Goal: Task Accomplishment & Management: Manage account settings

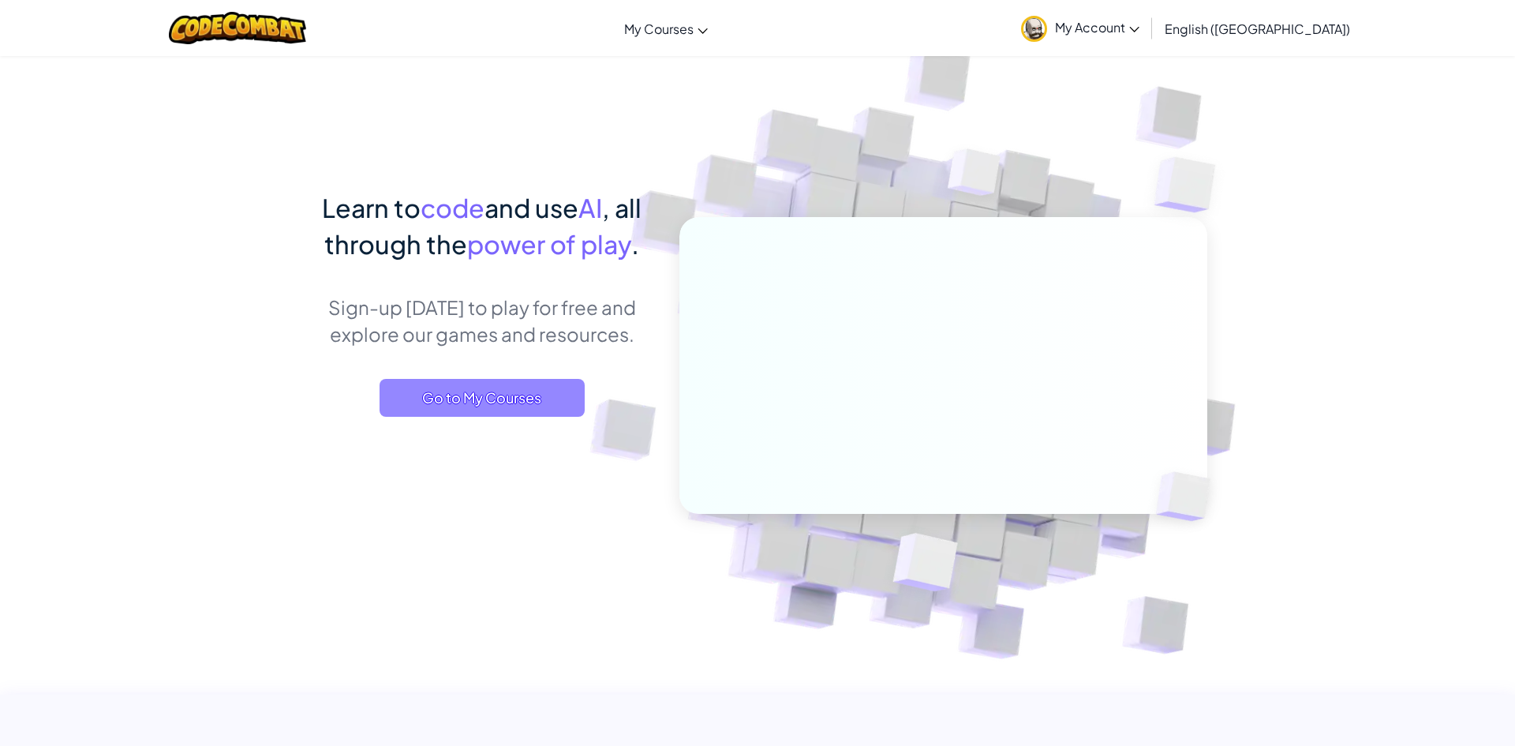
click at [533, 398] on span "Go to My Courses" at bounding box center [481, 398] width 205 height 38
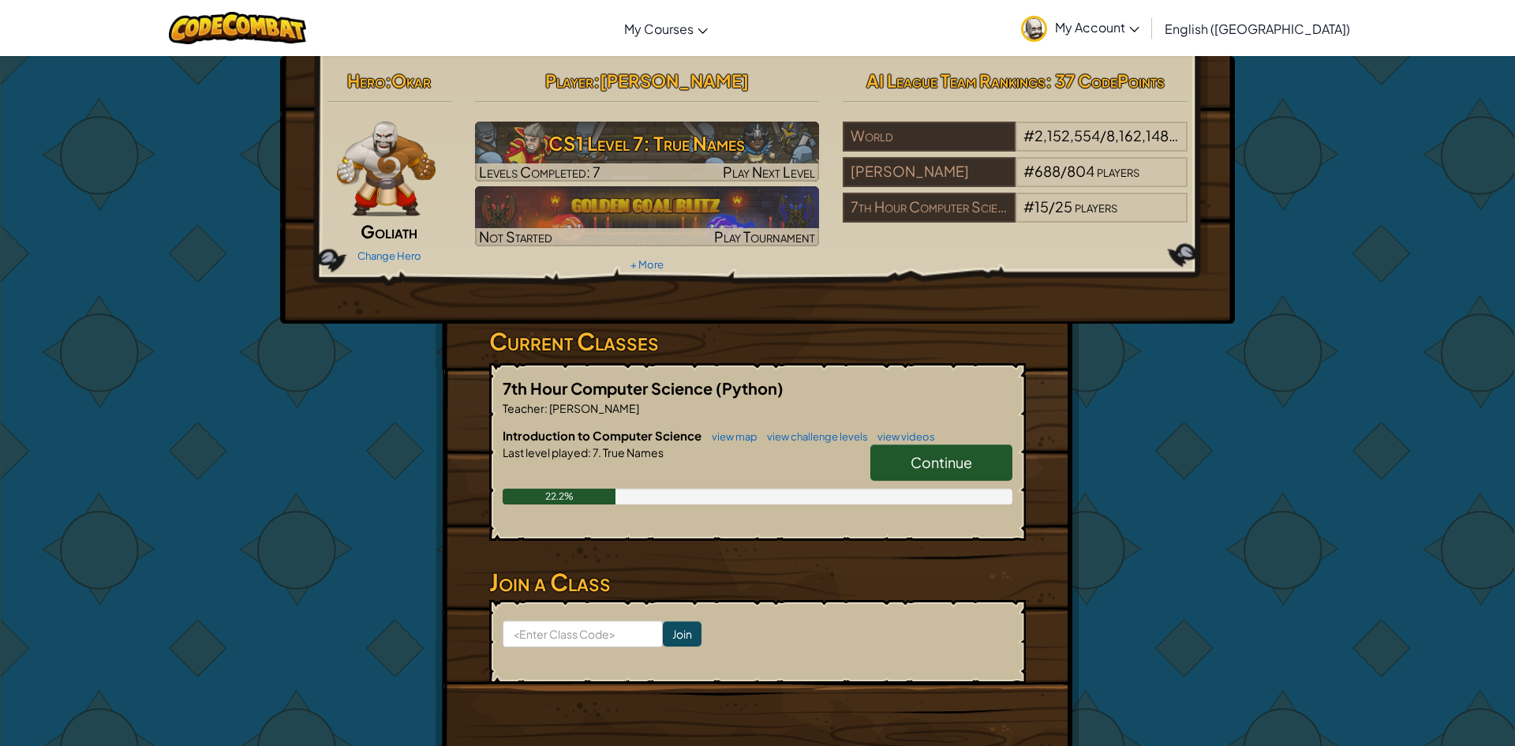
click at [929, 465] on span "Continue" at bounding box center [941, 462] width 62 height 18
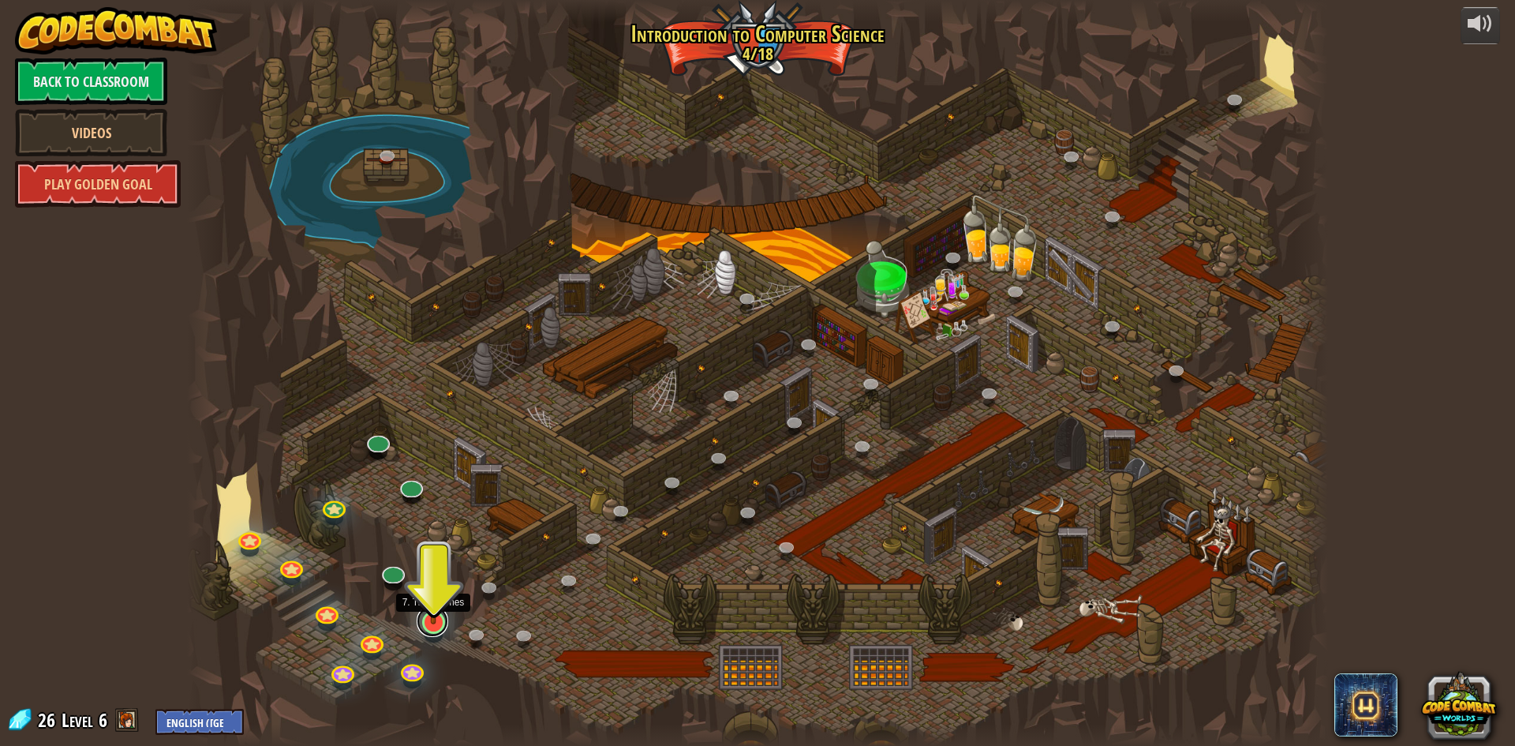
click at [431, 625] on link at bounding box center [433, 621] width 32 height 32
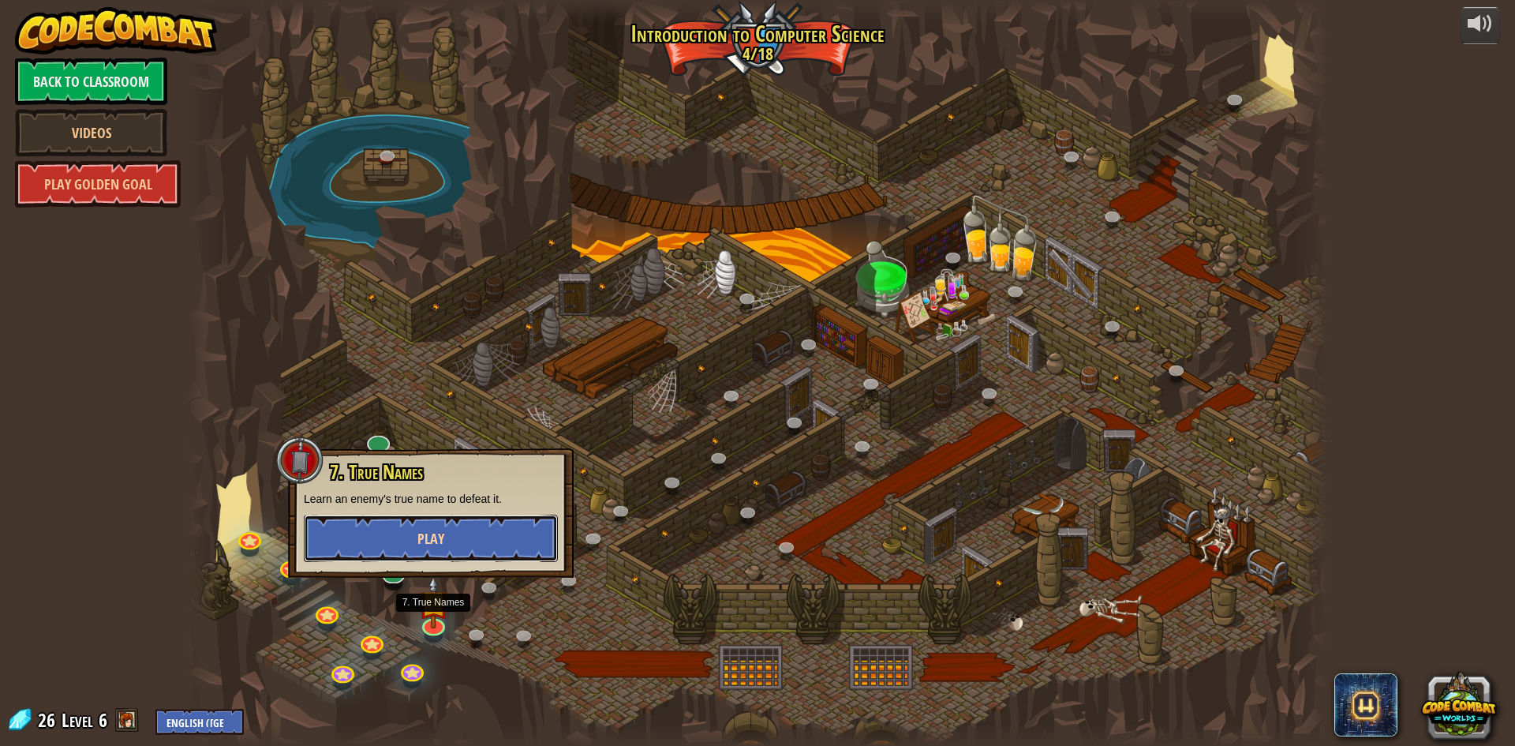
click at [484, 518] on button "Play" at bounding box center [431, 537] width 254 height 47
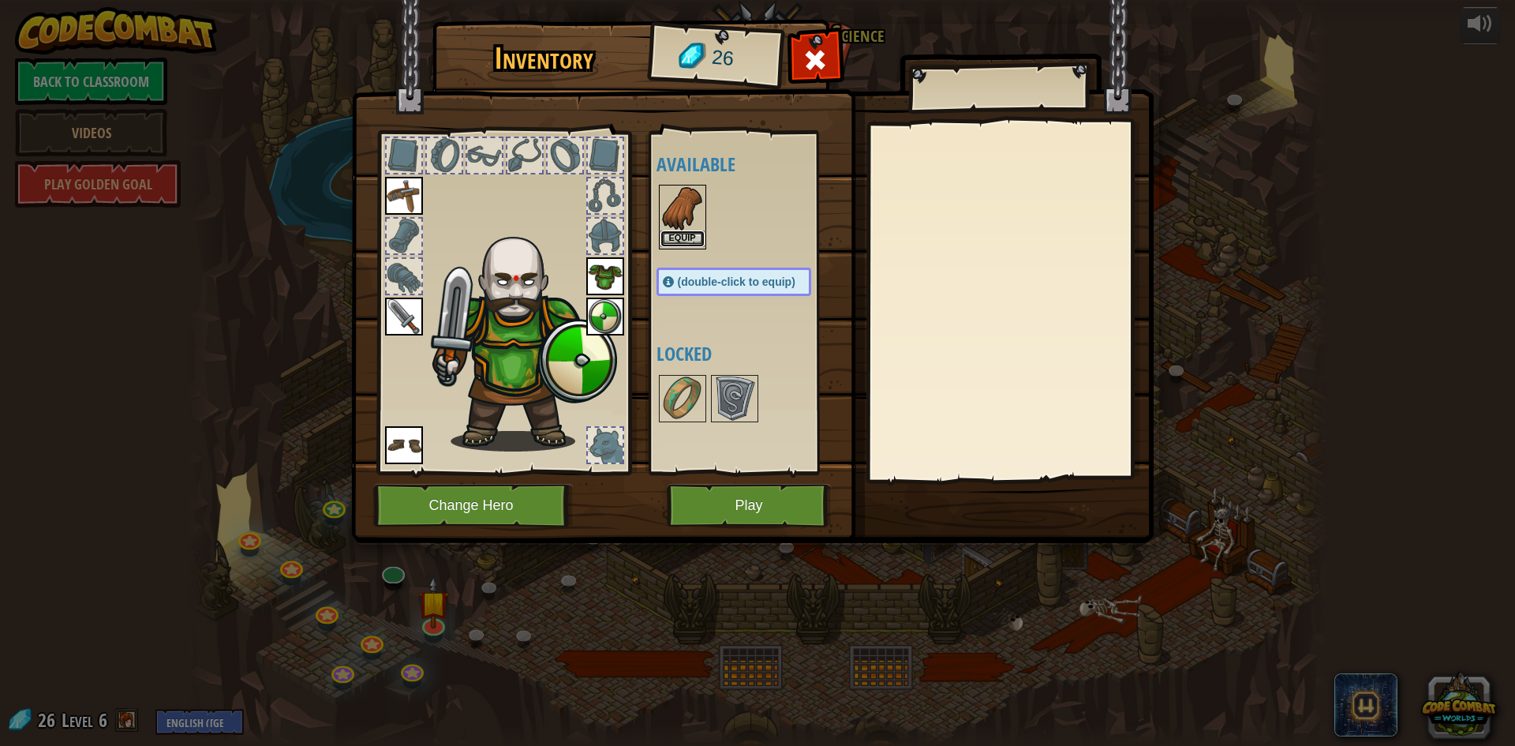
click at [690, 232] on button "Equip" at bounding box center [682, 238] width 44 height 17
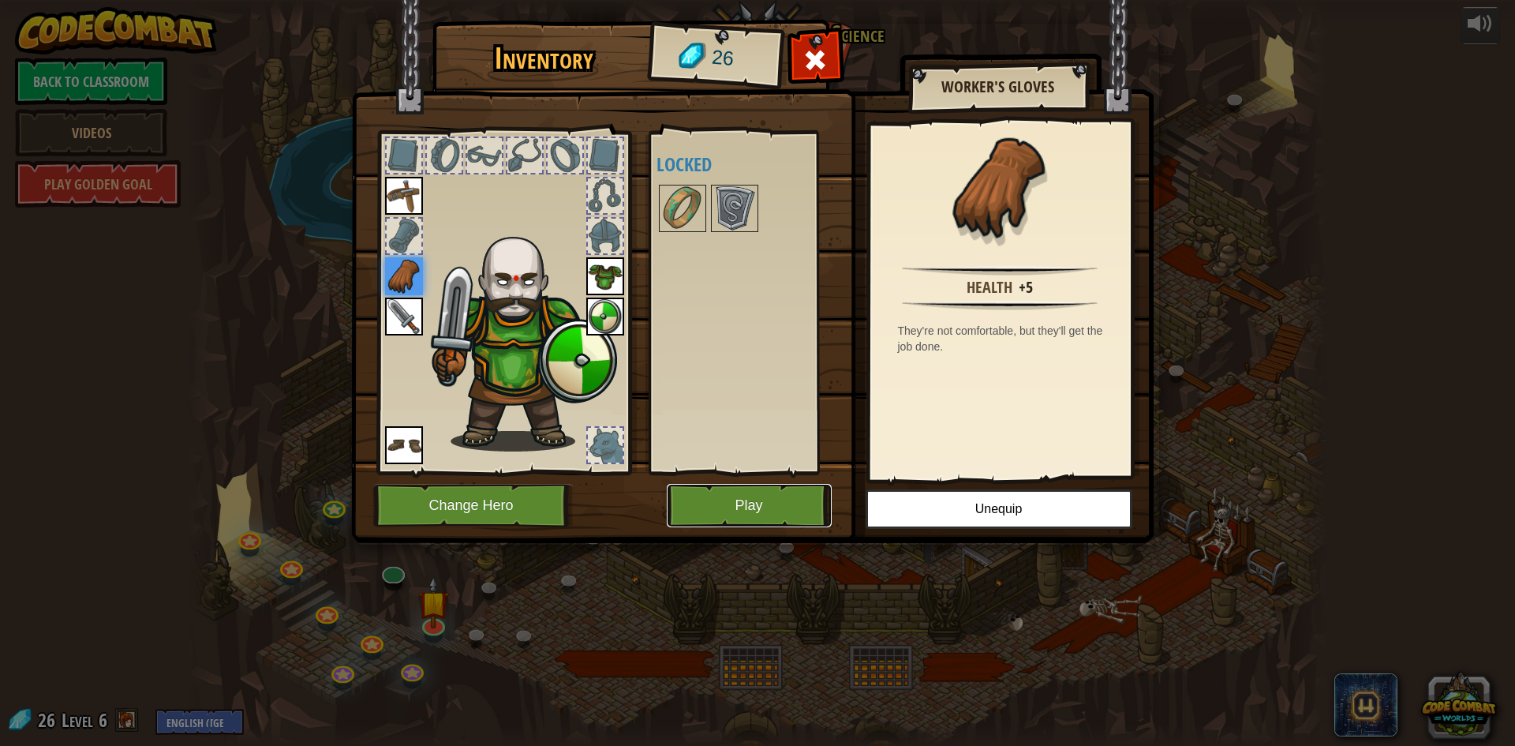
click at [751, 496] on button "Play" at bounding box center [749, 505] width 165 height 43
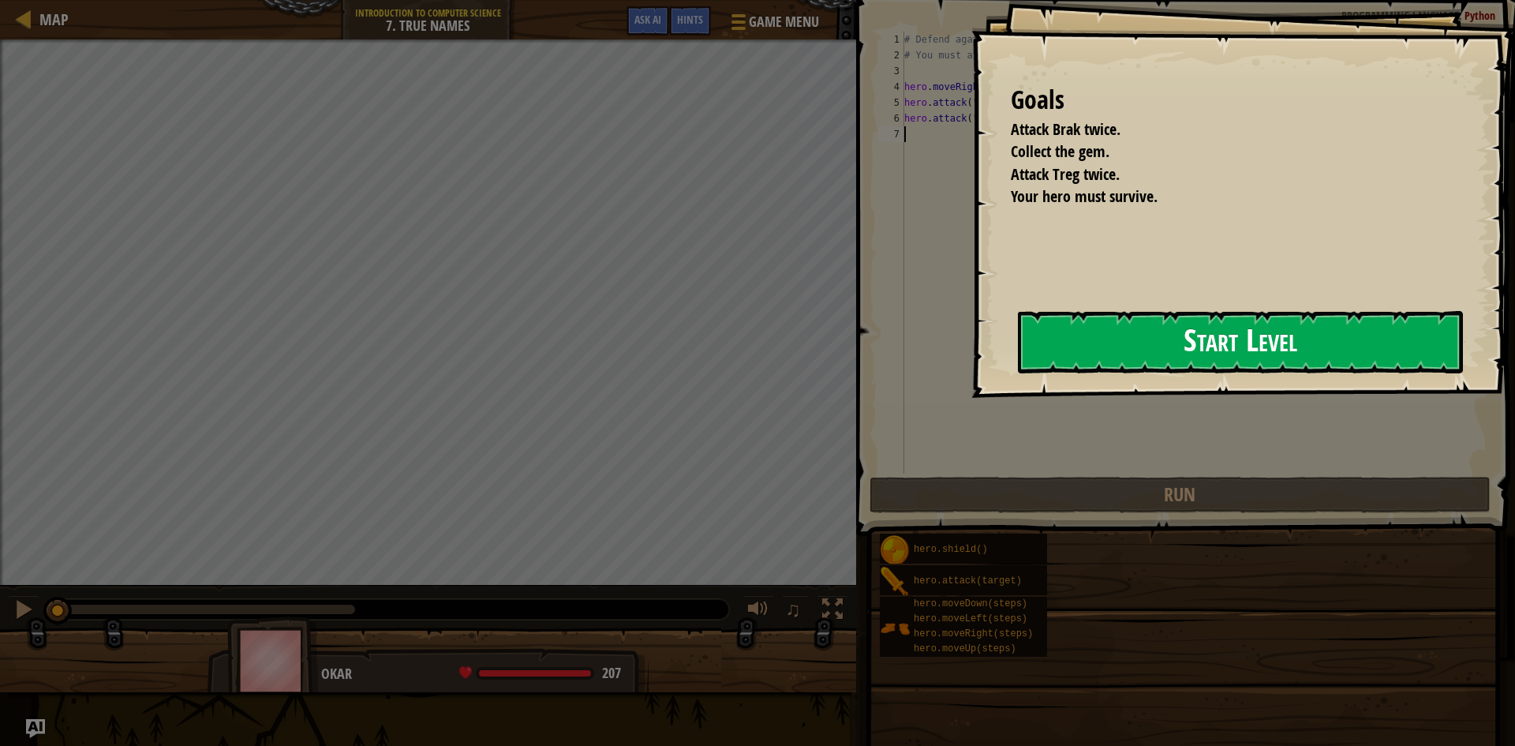
click at [724, 379] on div "Goals Attack Brak twice. Collect the gem. Attack Treg twice. Your hero must sur…" at bounding box center [757, 373] width 1515 height 746
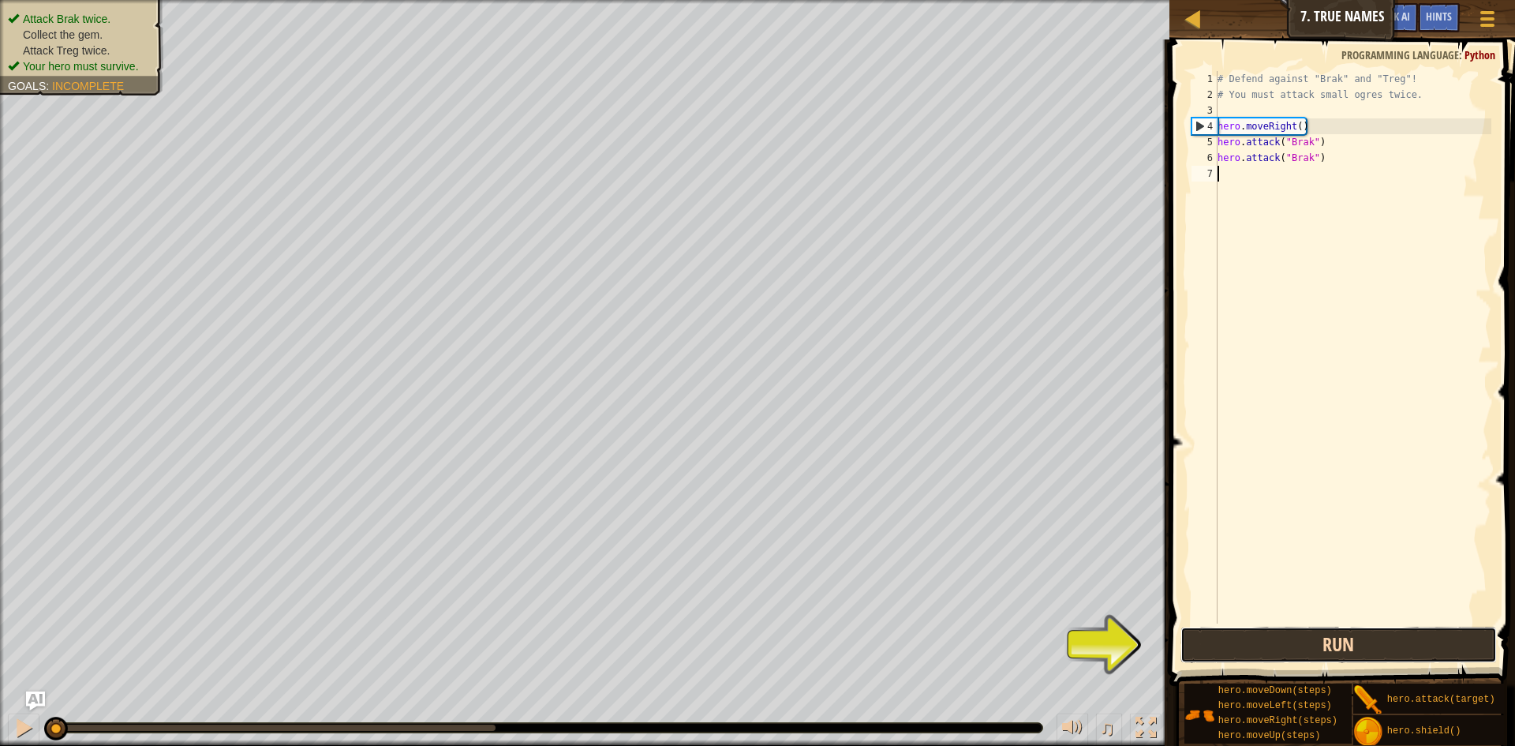
click at [1349, 660] on button "Run" at bounding box center [1338, 644] width 316 height 36
click at [1349, 645] on button "Running" at bounding box center [1338, 644] width 316 height 36
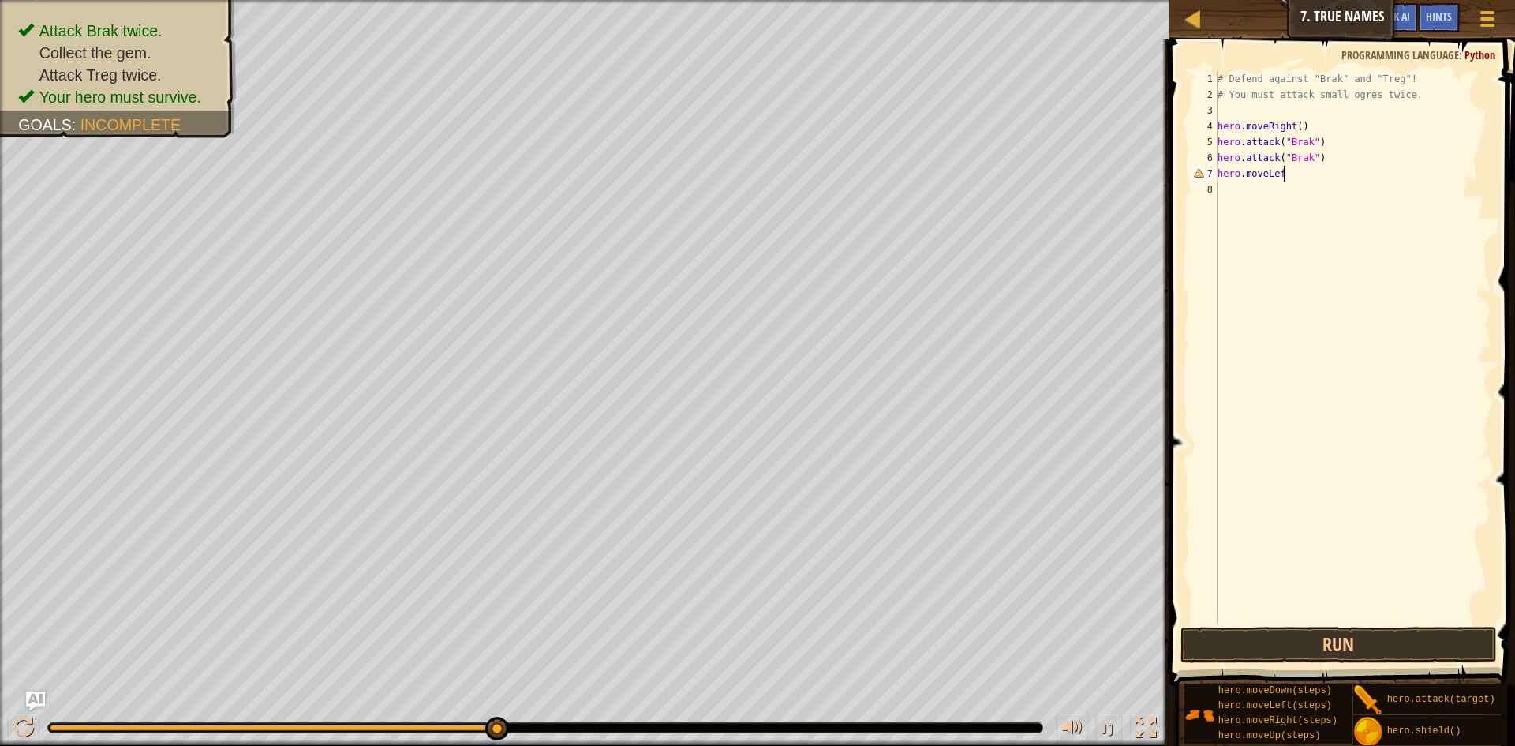
scroll to position [7, 9]
click at [1318, 644] on button "Run" at bounding box center [1338, 644] width 316 height 36
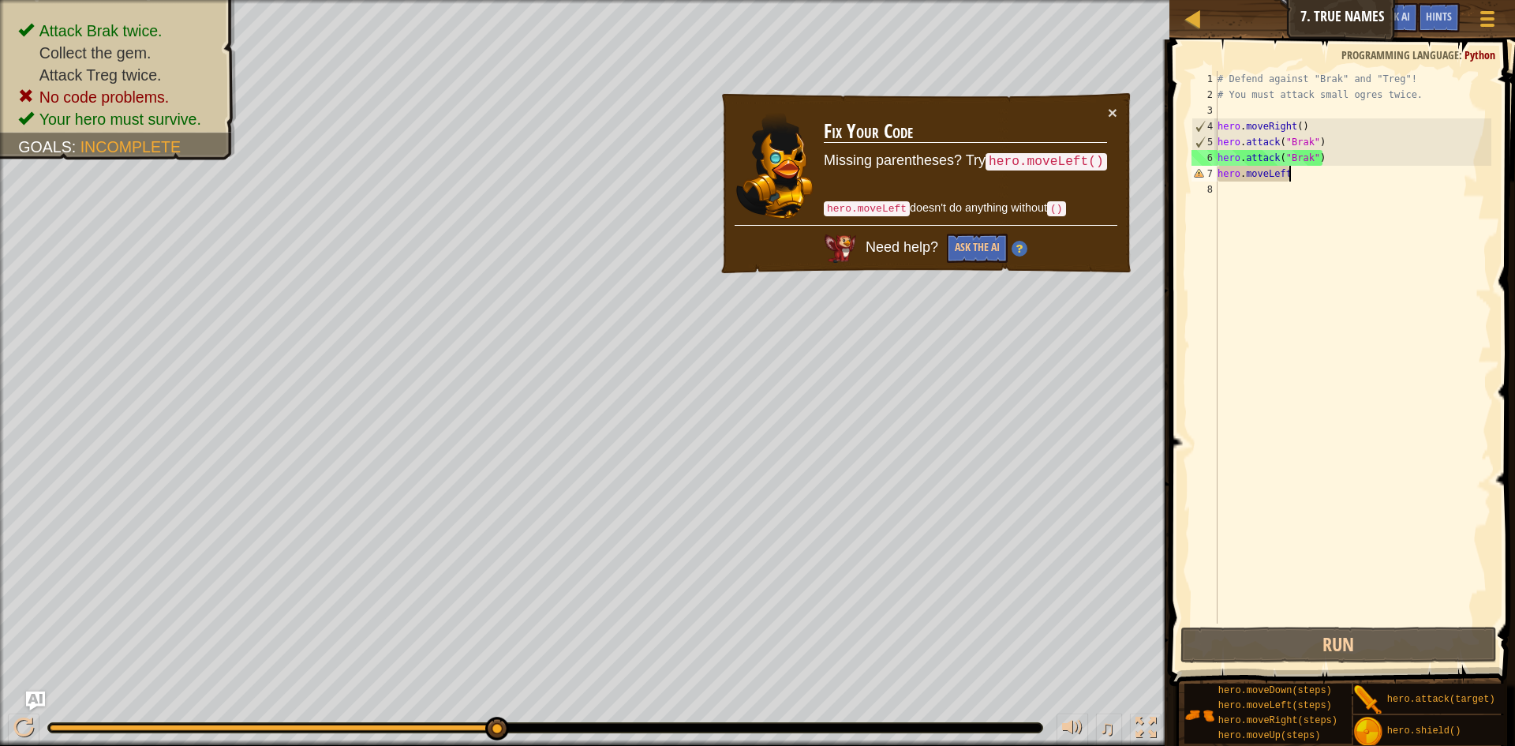
click at [1318, 173] on div "# Defend against "Brak" and "Treg"! # You must attack small ogres twice. hero .…" at bounding box center [1352, 363] width 277 height 584
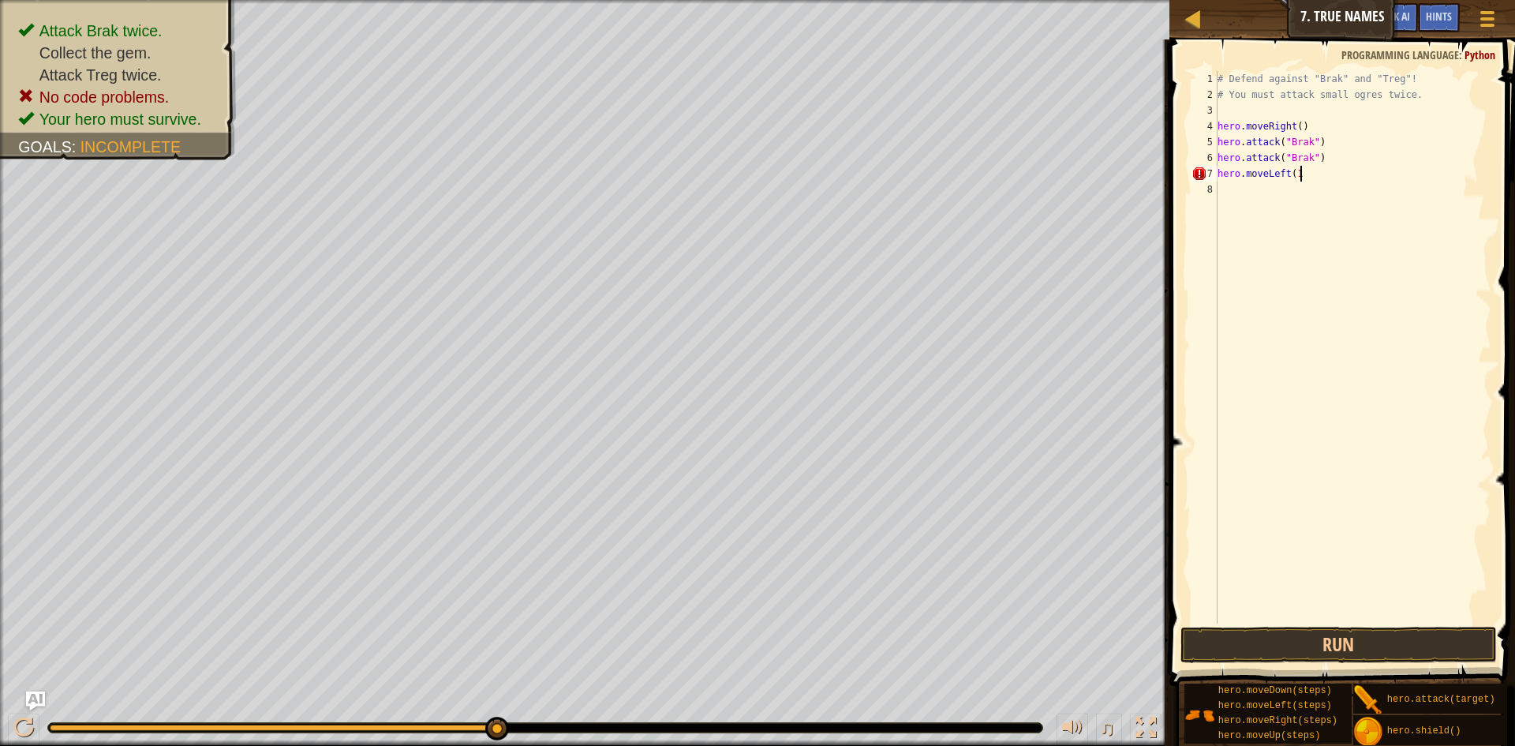
scroll to position [7, 11]
type textarea "hero.moveLeft(1)"
type textarea "hero.attack(treg"
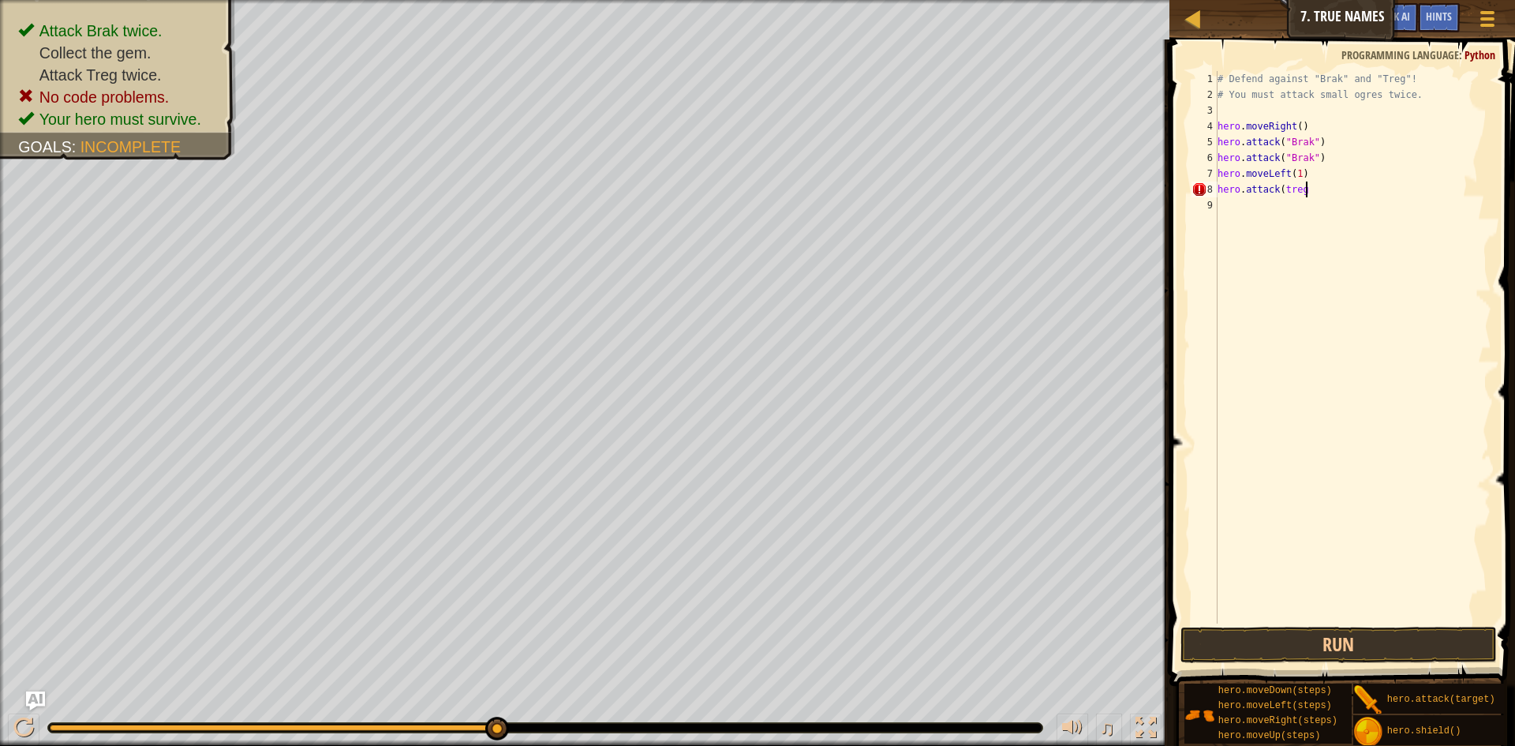
type textarea "hero.attack(treg)"
drag, startPoint x: 1220, startPoint y: 186, endPoint x: 1351, endPoint y: 192, distance: 131.1
click at [1351, 192] on div "# Defend against "Brak" and "Treg"! # You must attack small ogres twice. hero .…" at bounding box center [1352, 363] width 277 height 584
click at [1288, 207] on div "# Defend against "Brak" and "Treg"! # You must attack small ogres twice. hero .…" at bounding box center [1352, 363] width 277 height 584
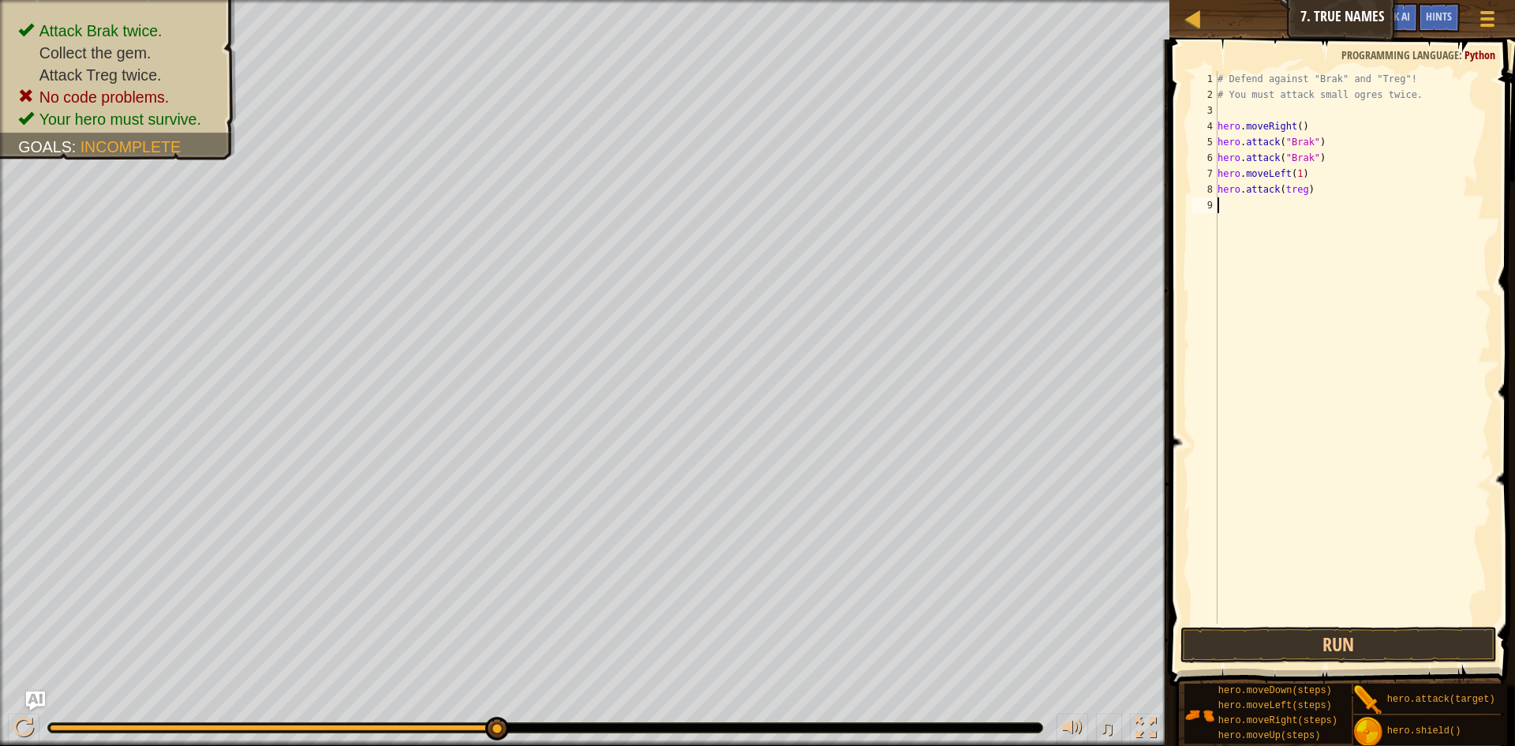
scroll to position [7, 0]
paste textarea "hero.attack(treg)"
type textarea "hero.attack(treg)"
click at [1450, 653] on button "Run" at bounding box center [1338, 644] width 316 height 36
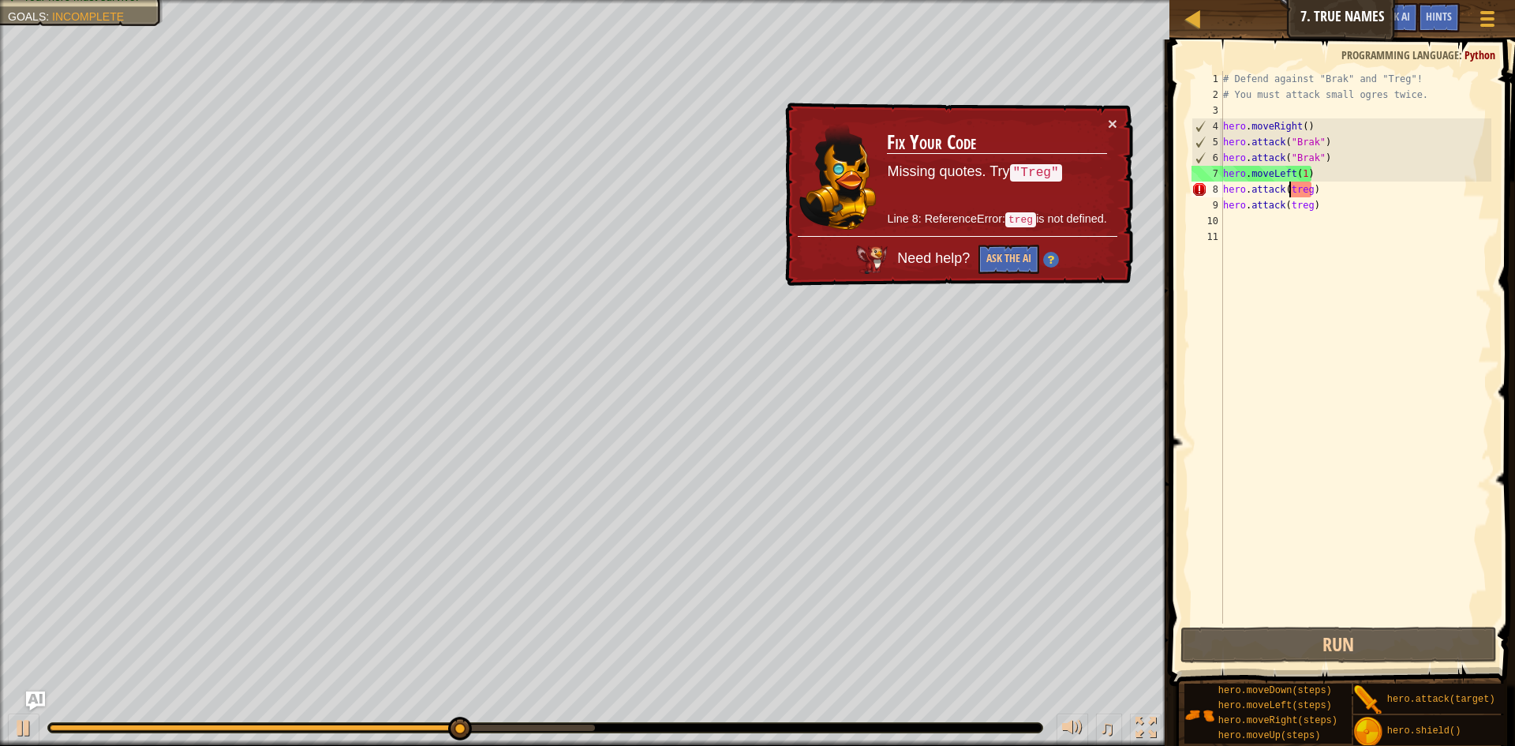
click at [1290, 185] on div "# Defend against "Brak" and "Treg"! # You must attack small ogres twice. hero .…" at bounding box center [1355, 363] width 271 height 584
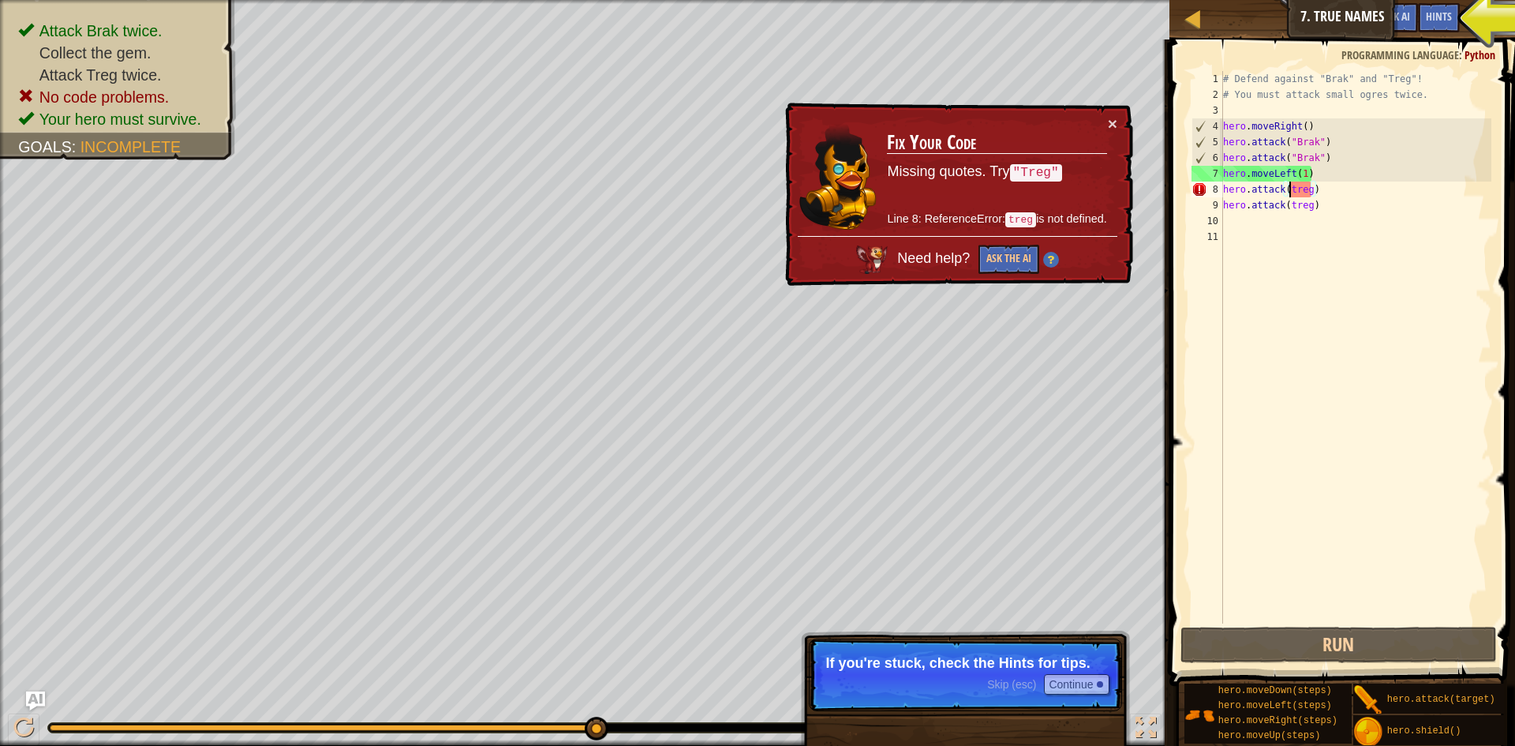
click at [1295, 186] on div "# Defend against "Brak" and "Treg"! # You must attack small ogres twice. hero .…" at bounding box center [1355, 363] width 271 height 584
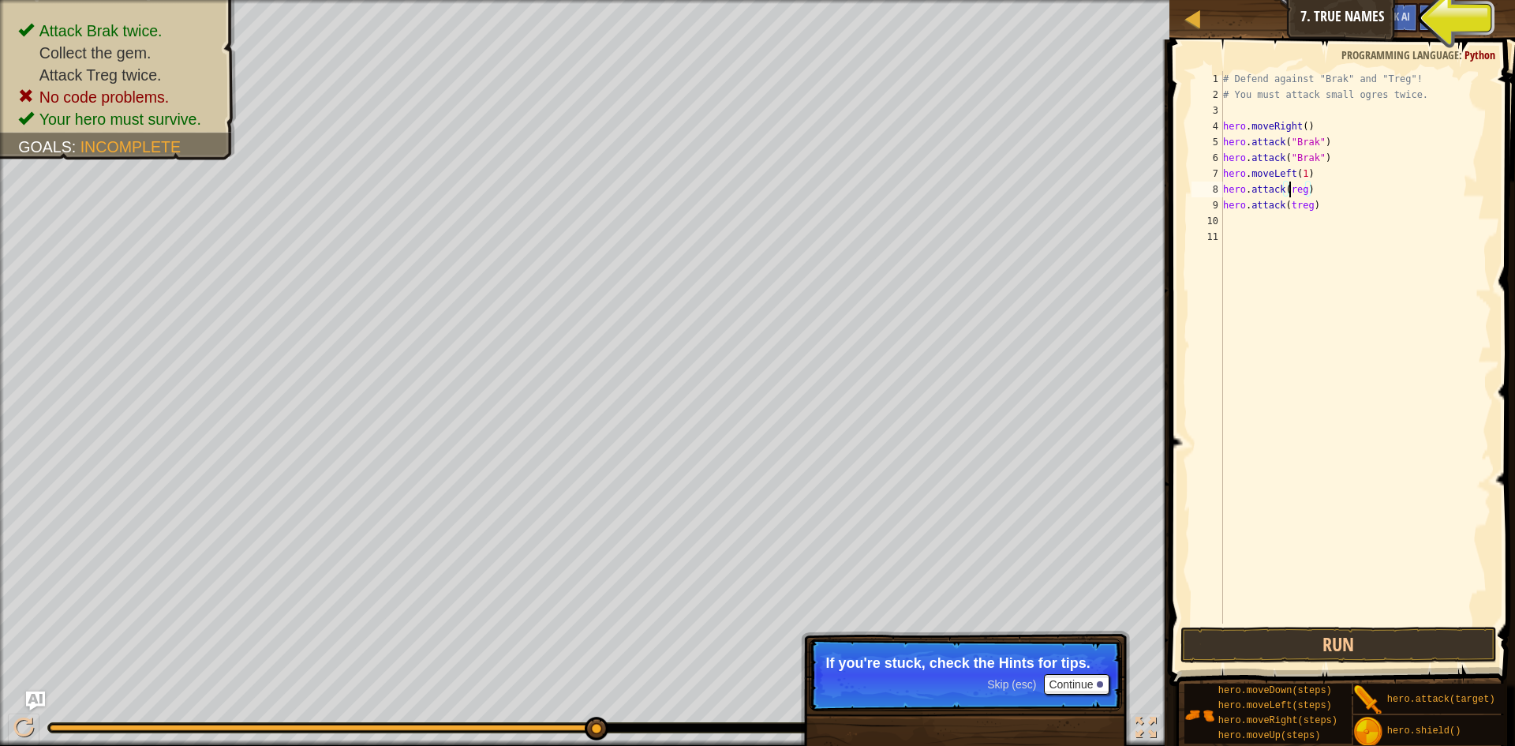
scroll to position [7, 11]
click at [1295, 201] on div "# Defend against "Brak" and "Treg"! # You must attack small ogres twice. hero .…" at bounding box center [1355, 363] width 271 height 584
click at [1374, 644] on button "Run" at bounding box center [1338, 644] width 316 height 36
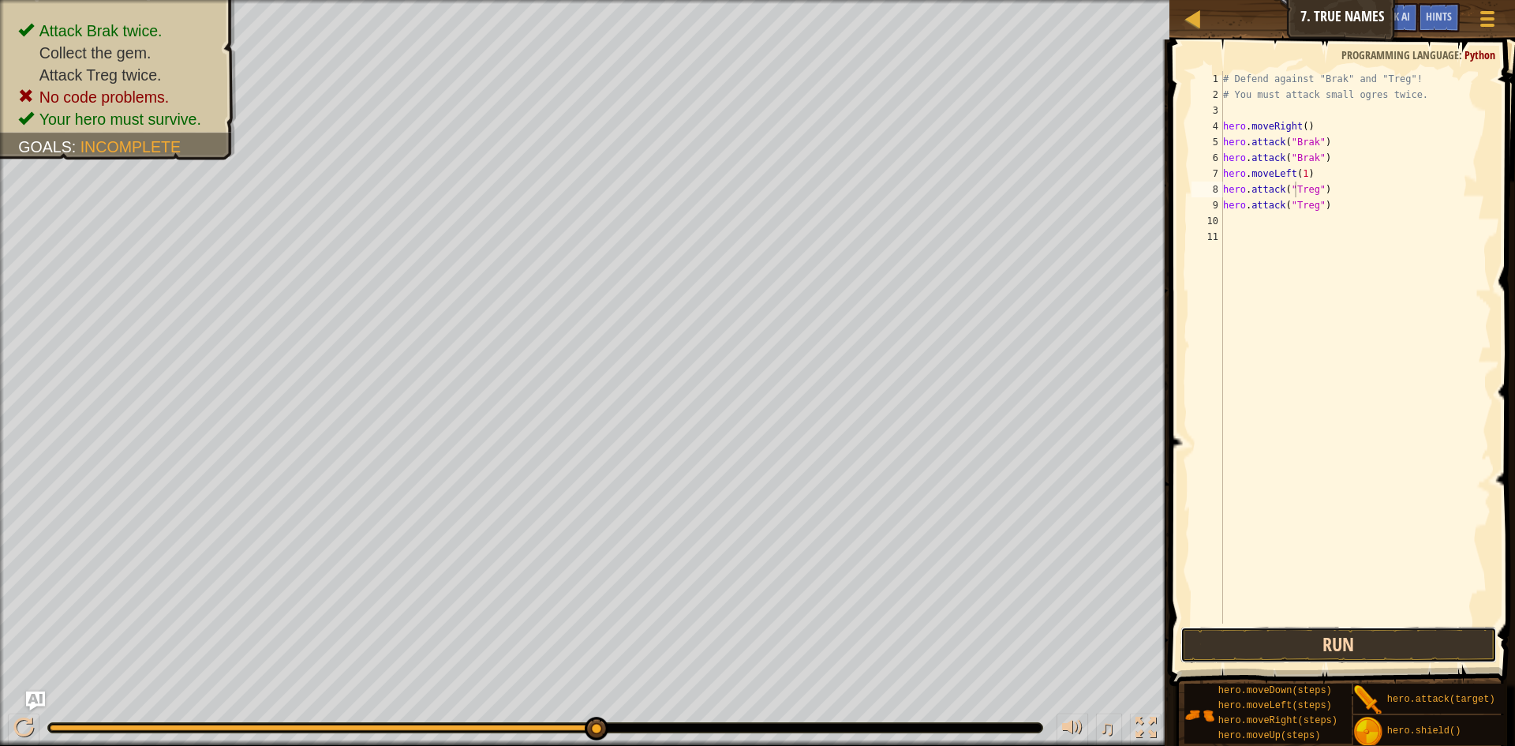
click at [1359, 630] on button "Run" at bounding box center [1338, 644] width 316 height 36
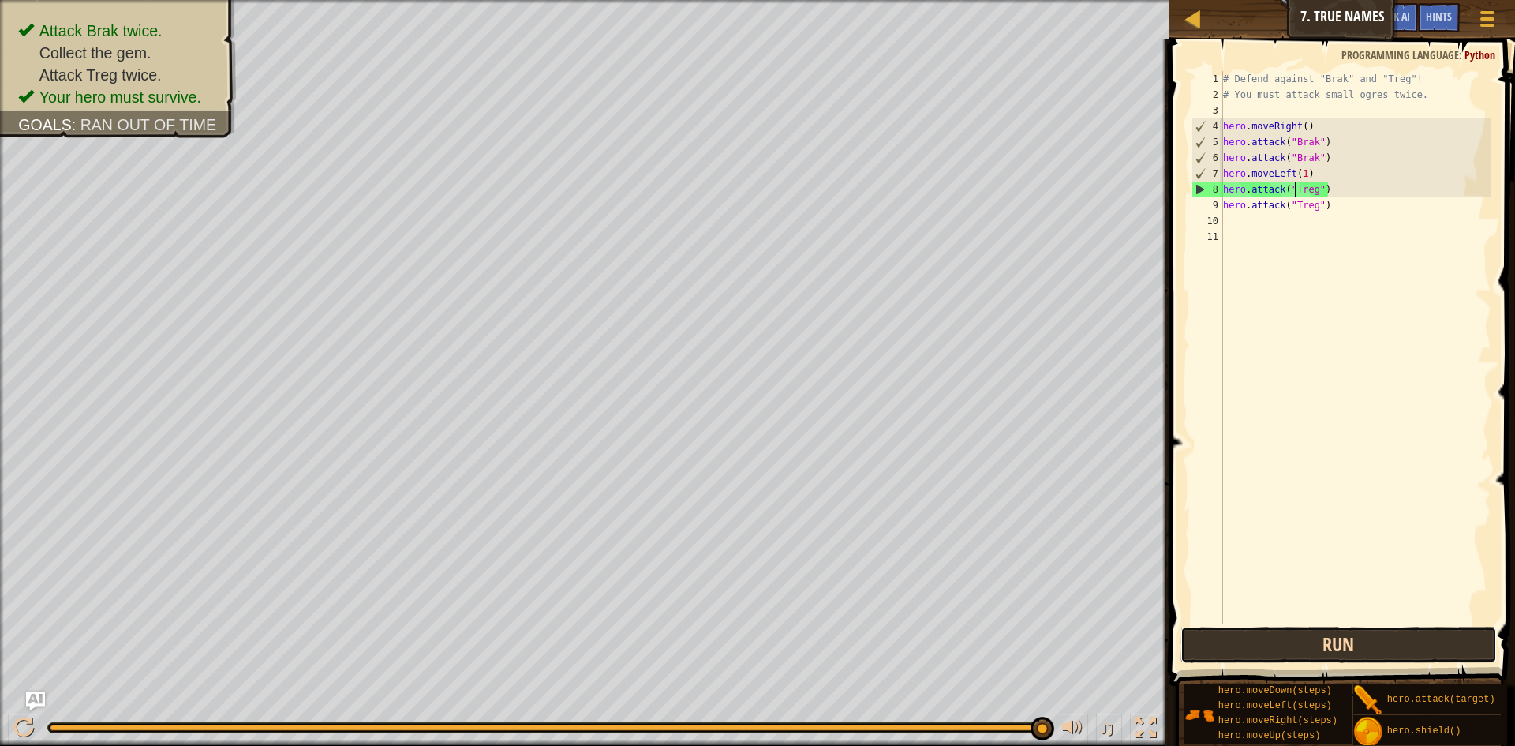
click at [1275, 636] on button "Run" at bounding box center [1338, 644] width 316 height 36
click at [1314, 656] on button "Run" at bounding box center [1338, 644] width 316 height 36
click at [1294, 168] on div "# Defend against "Brak" and "Treg"! # You must attack small ogres twice. hero .…" at bounding box center [1355, 363] width 271 height 584
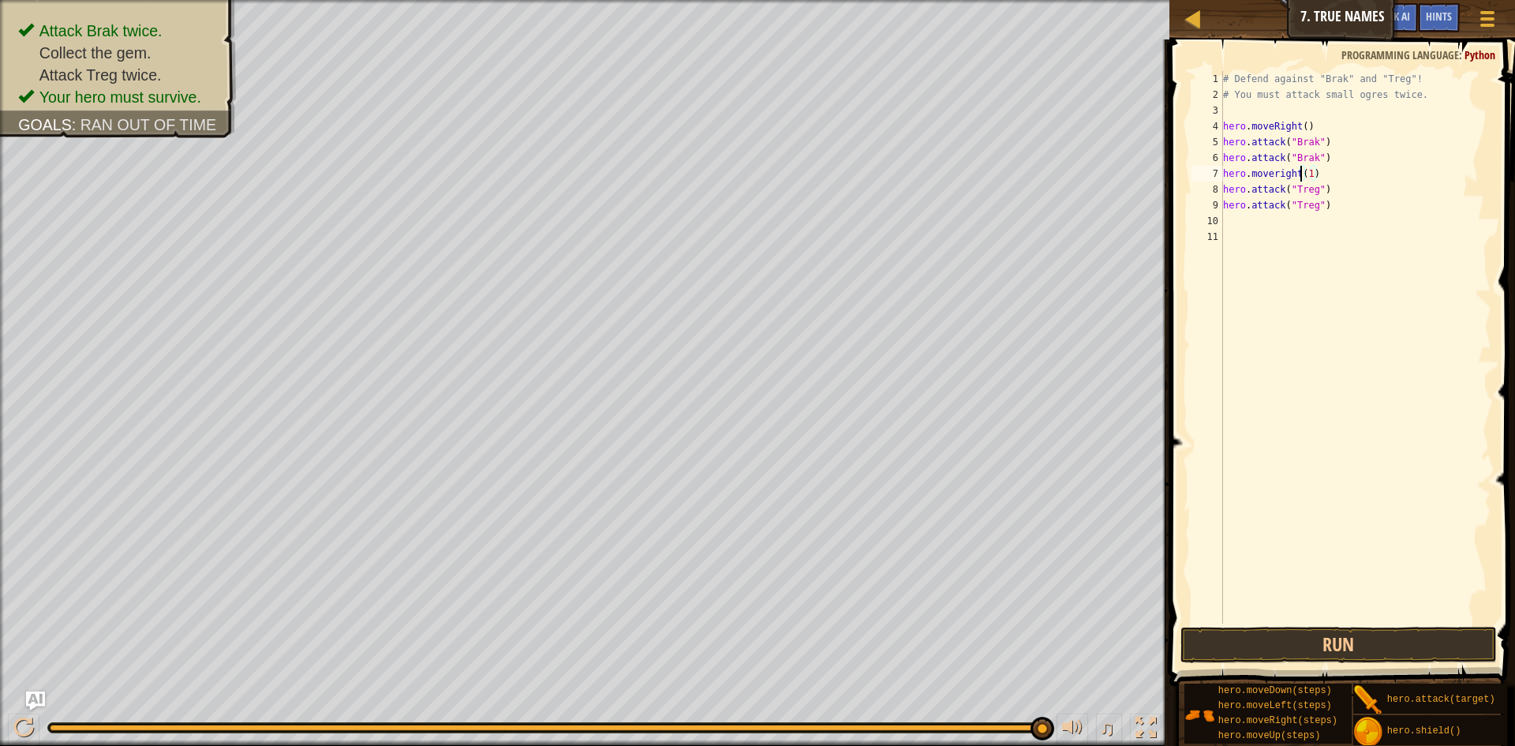
scroll to position [7, 12]
click at [1343, 637] on button "Run" at bounding box center [1338, 644] width 316 height 36
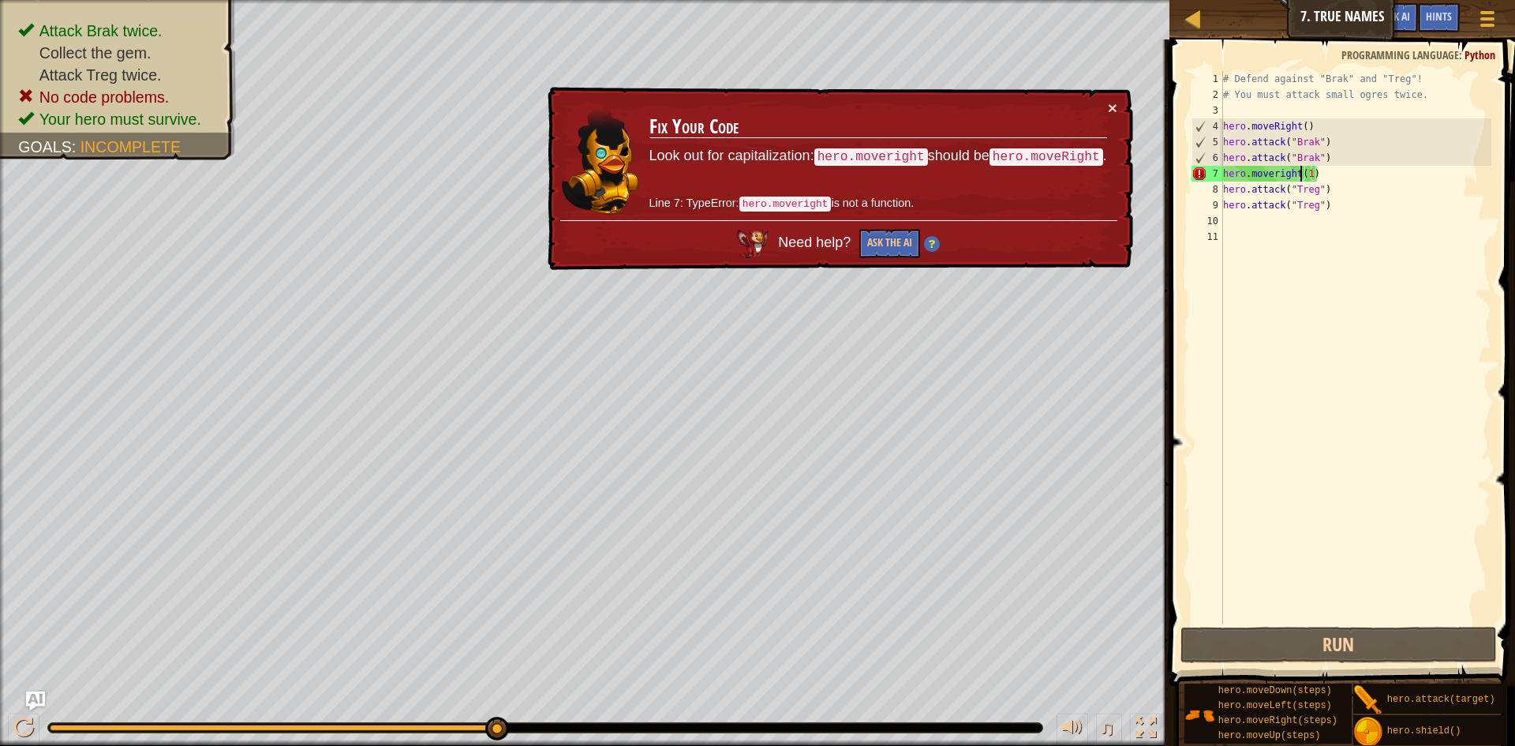
click at [1278, 176] on div "# Defend against "Brak" and "Treg"! # You must attack small ogres twice. hero .…" at bounding box center [1355, 363] width 271 height 584
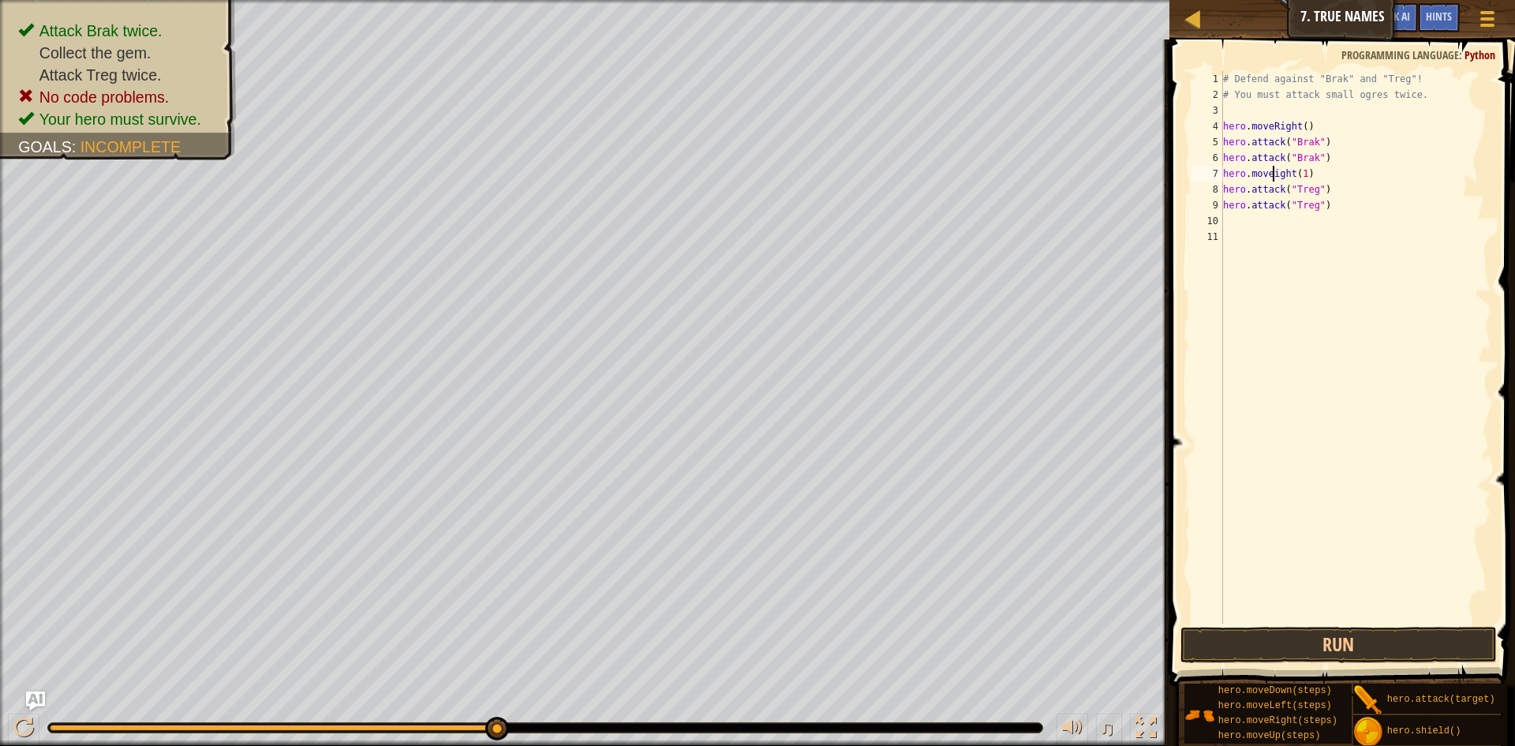
scroll to position [7, 9]
type textarea "hero.moveRight(1)"
click at [1317, 627] on button "Run" at bounding box center [1338, 644] width 316 height 36
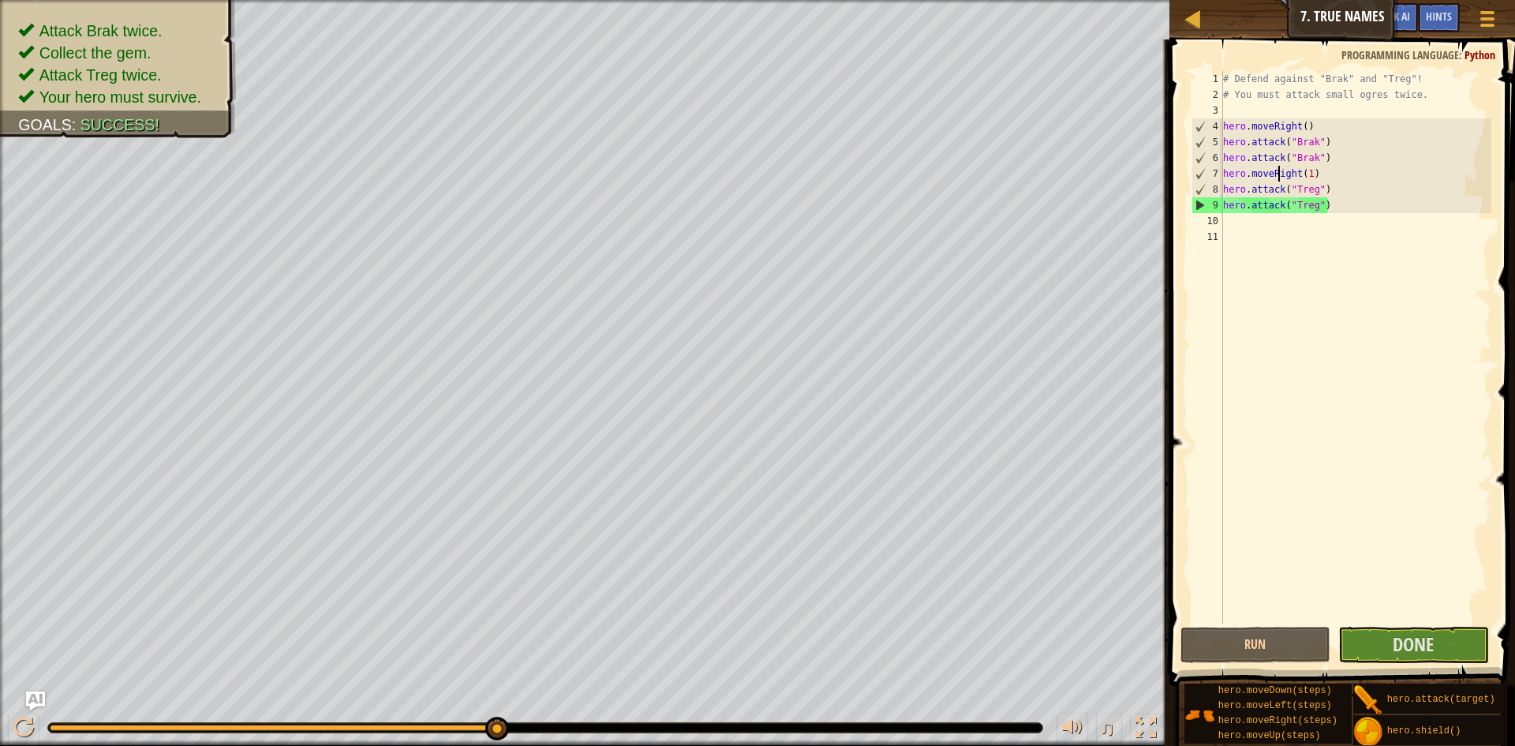
click at [1280, 216] on div "# Defend against "Brak" and "Treg"! # You must attack small ogres twice. hero .…" at bounding box center [1355, 363] width 271 height 584
click at [1400, 647] on span "Done" at bounding box center [1412, 643] width 41 height 25
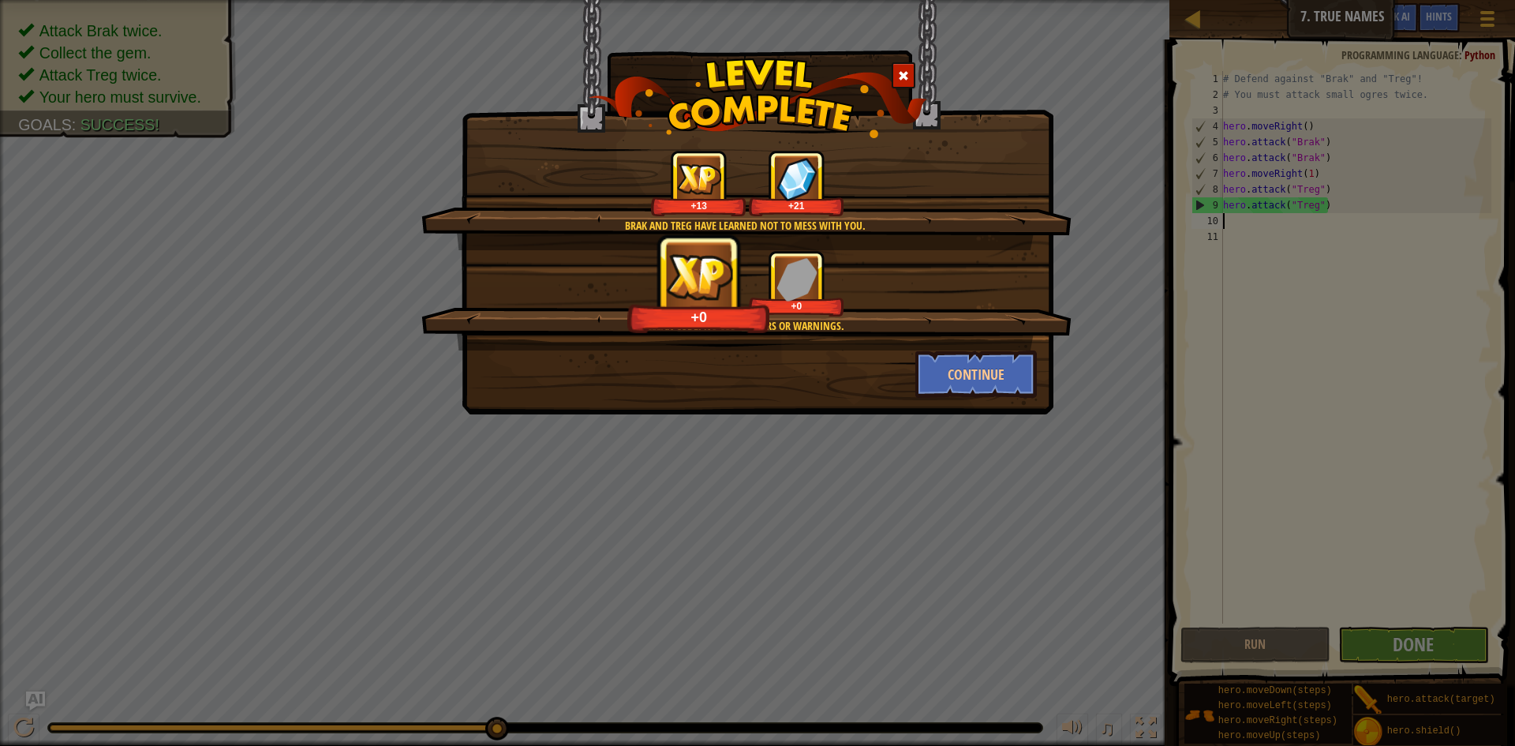
click at [942, 399] on div "Brak and Treg have learned not to mess with you. +13 +21 Clean code: no code er…" at bounding box center [758, 207] width 592 height 414
click at [953, 392] on button "Continue" at bounding box center [976, 373] width 122 height 47
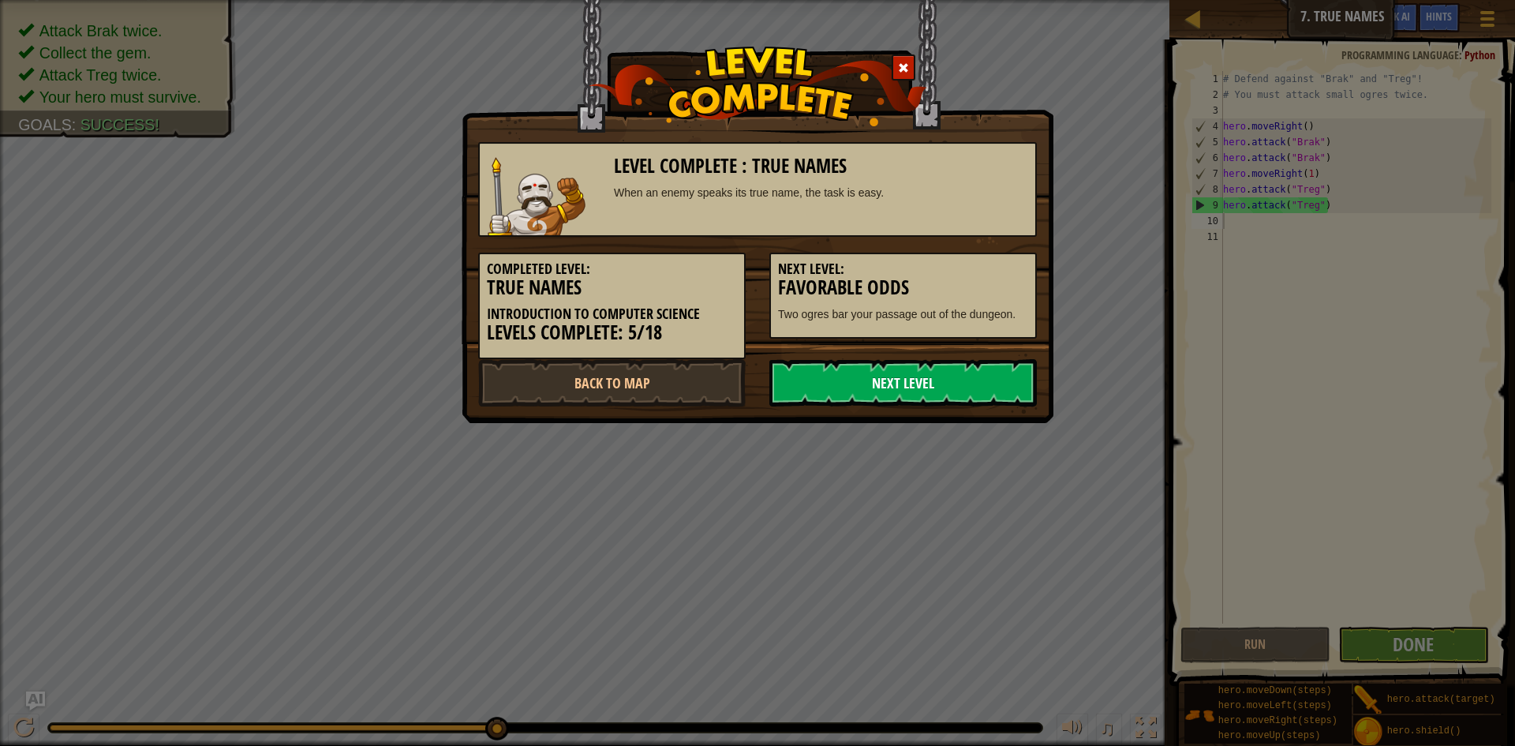
click at [929, 378] on link "Next Level" at bounding box center [902, 382] width 267 height 47
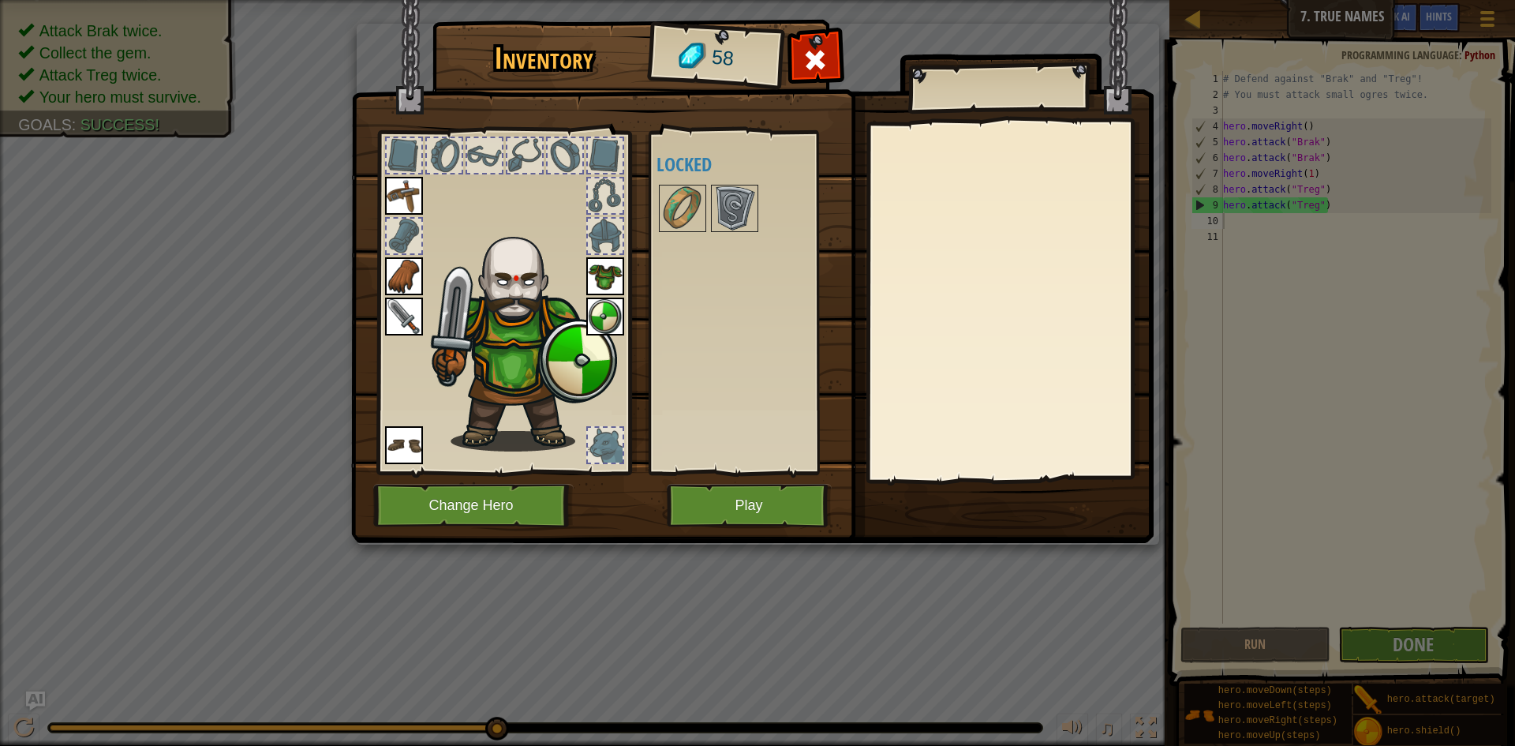
click at [510, 379] on img at bounding box center [520, 337] width 193 height 230
click at [687, 210] on img at bounding box center [682, 208] width 44 height 44
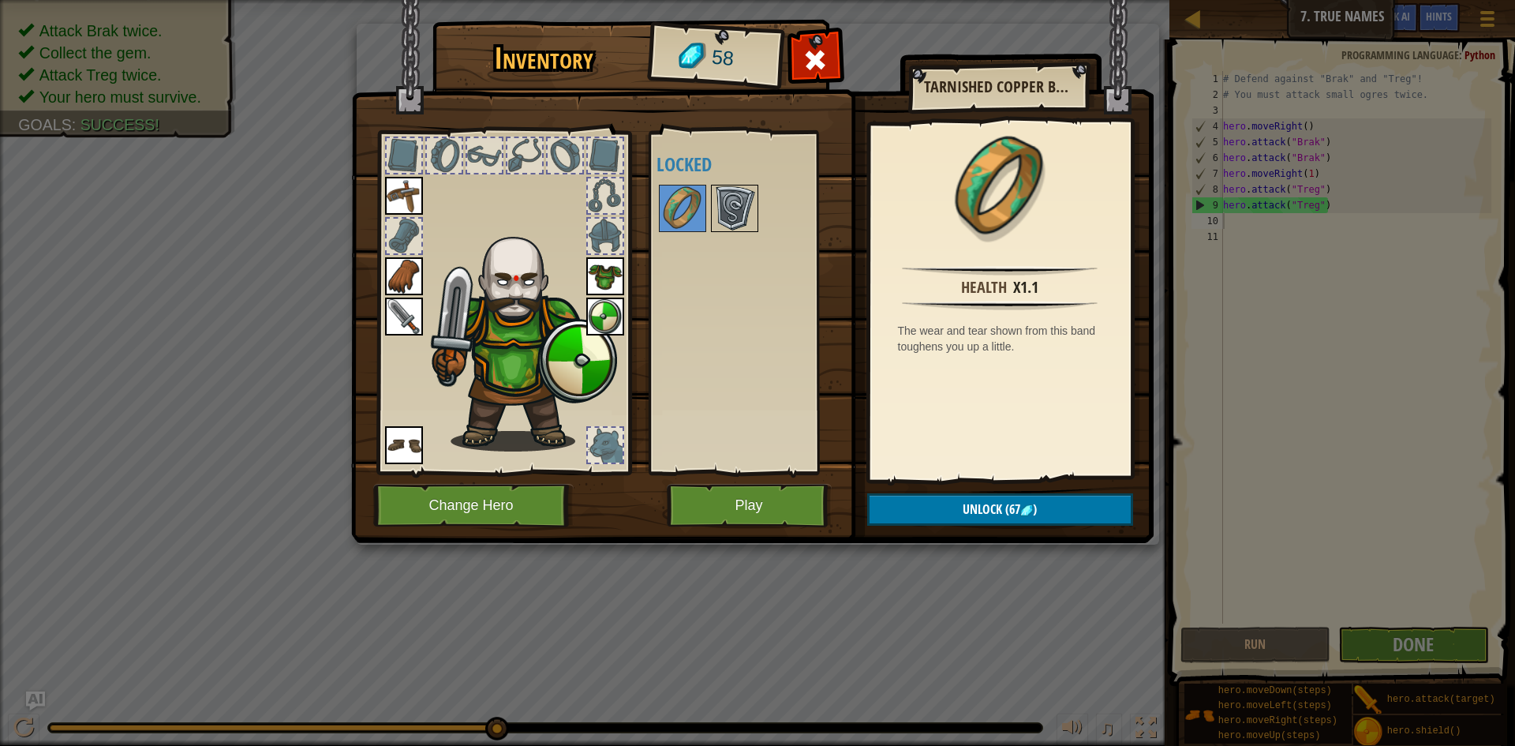
click at [722, 206] on img at bounding box center [734, 208] width 44 height 44
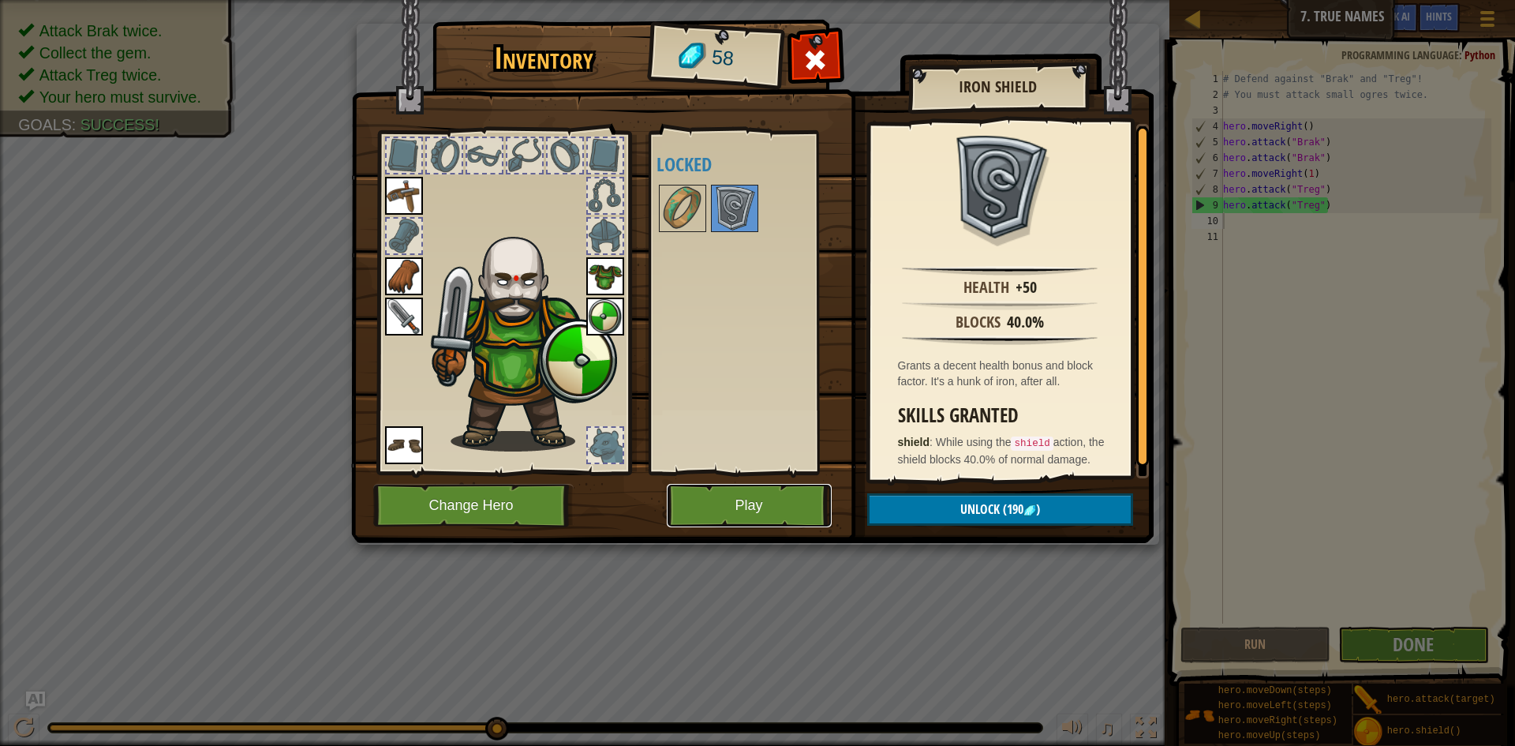
click at [734, 513] on button "Play" at bounding box center [749, 505] width 165 height 43
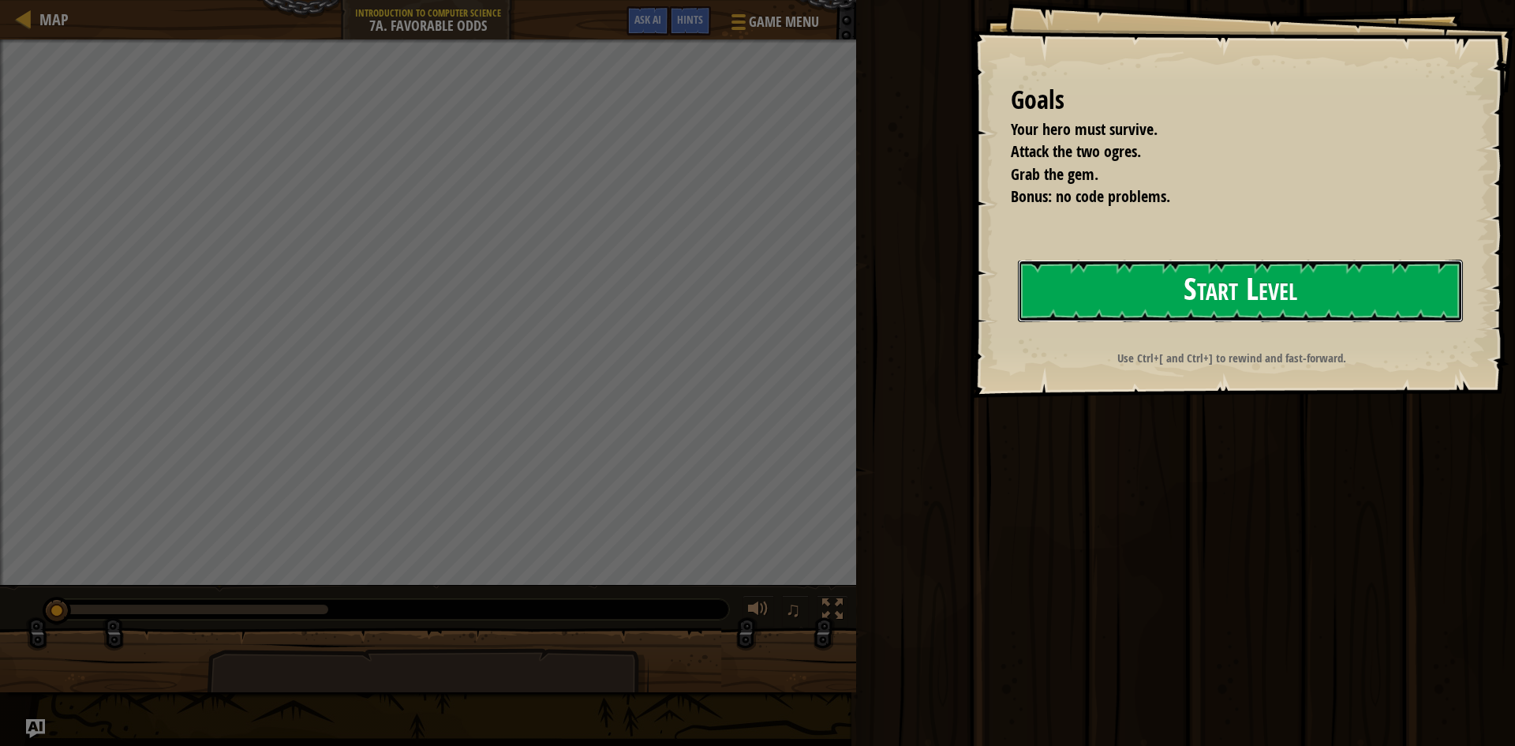
click at [1168, 271] on button "Start Level" at bounding box center [1240, 291] width 445 height 62
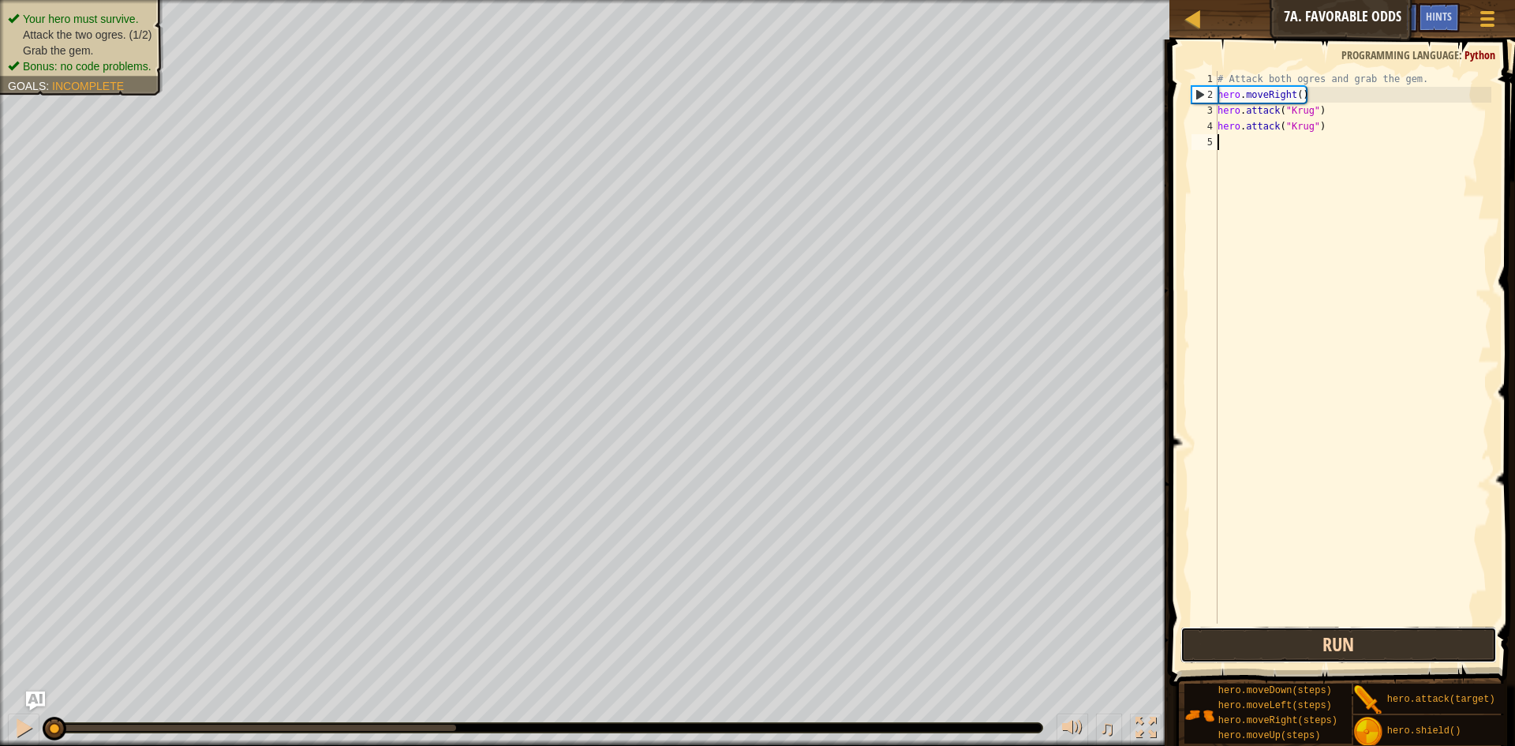
click at [1340, 656] on button "Run" at bounding box center [1338, 644] width 316 height 36
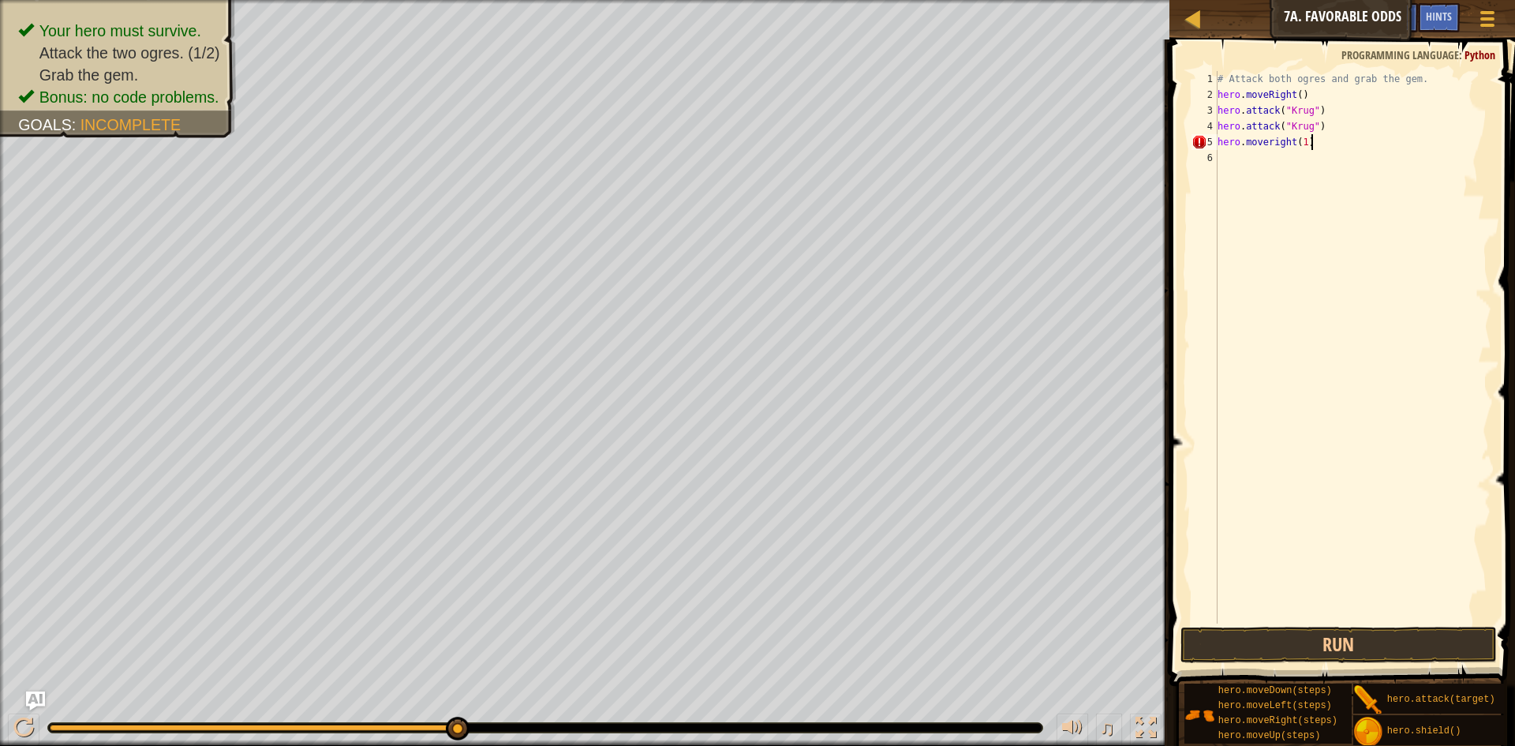
scroll to position [7, 13]
click at [1338, 637] on button "Run" at bounding box center [1338, 644] width 316 height 36
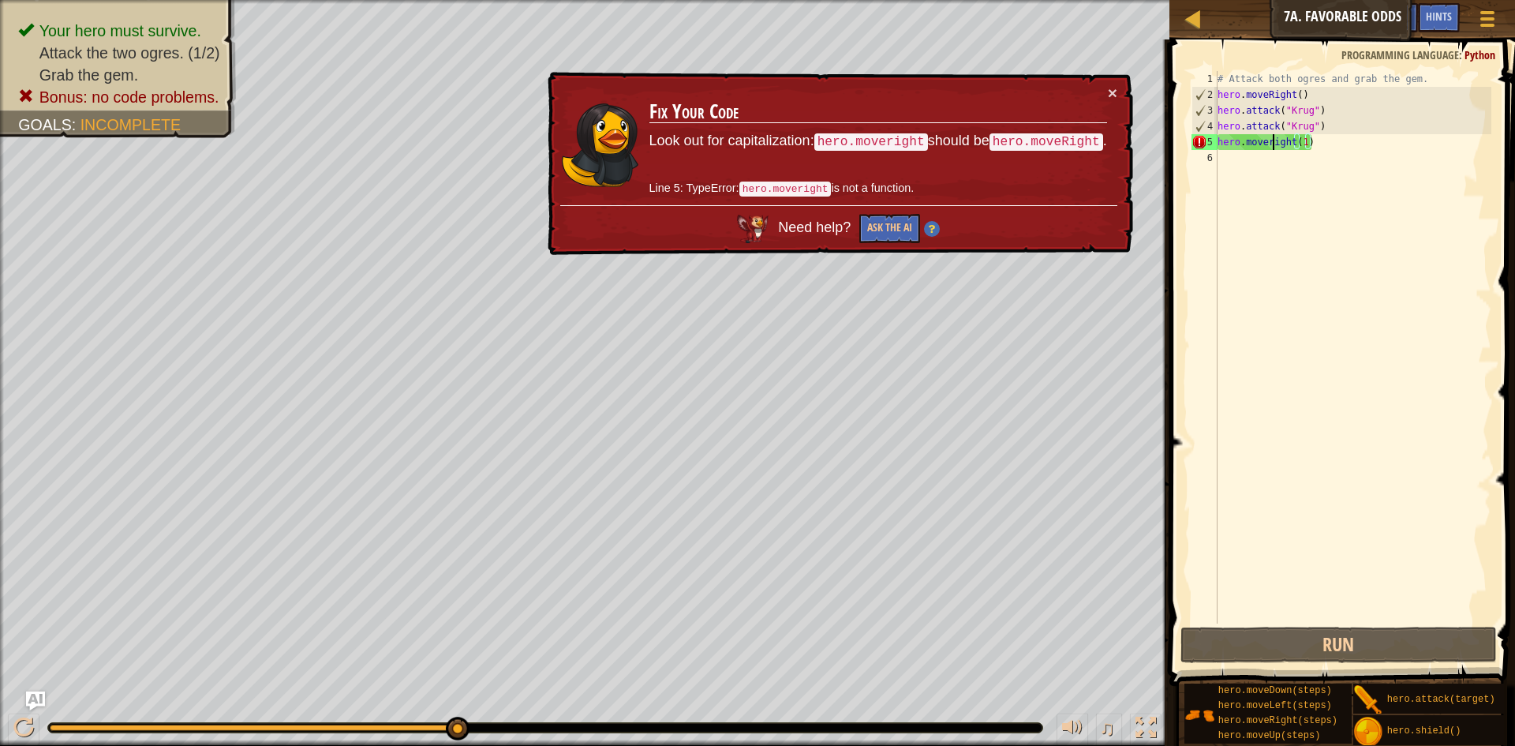
click at [1273, 144] on div "# Attack both ogres and grab the gem. hero . moveRight ( ) hero . attack ( "[PE…" at bounding box center [1352, 363] width 277 height 584
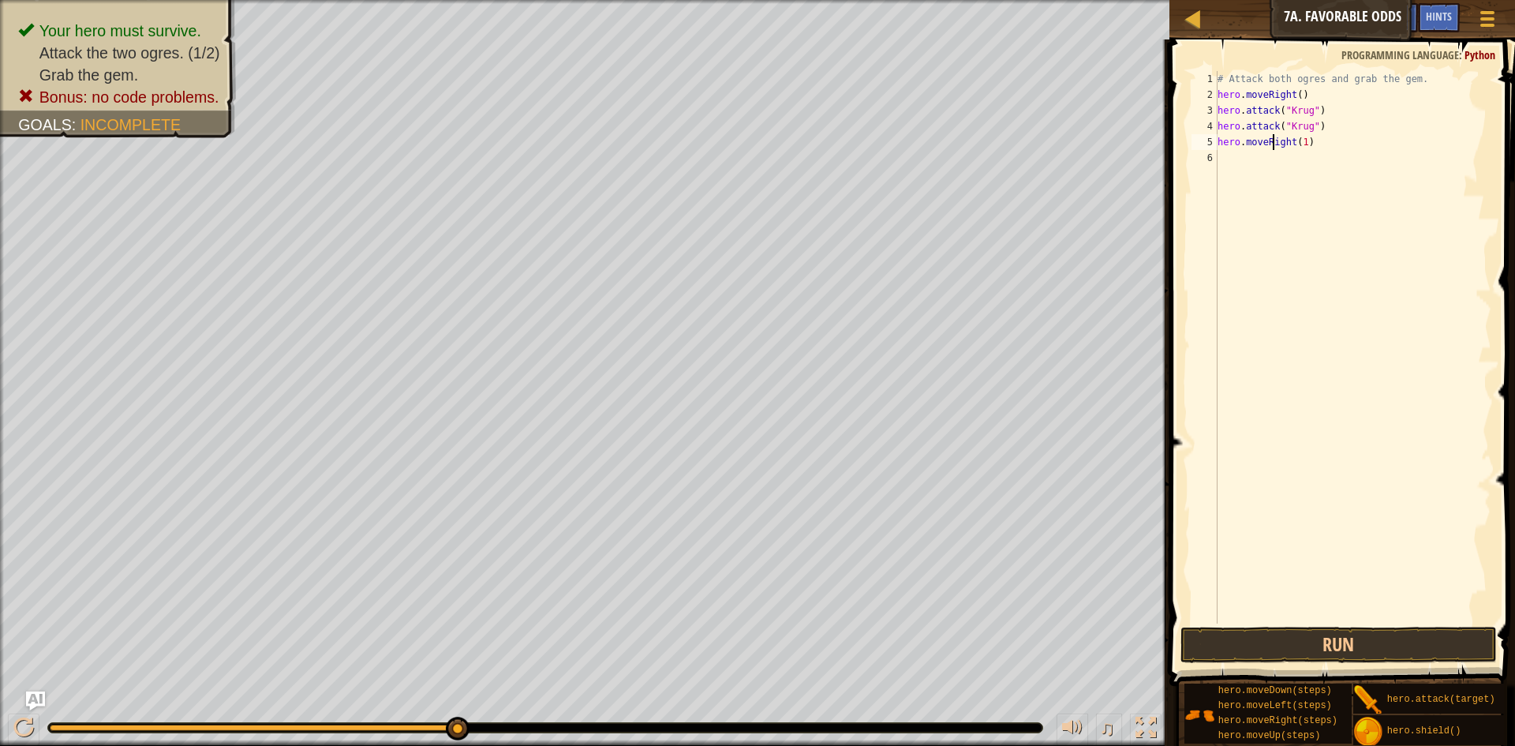
scroll to position [7, 9]
type textarea "hero.moveRight(1)"
click at [1338, 652] on button "Run" at bounding box center [1338, 644] width 316 height 36
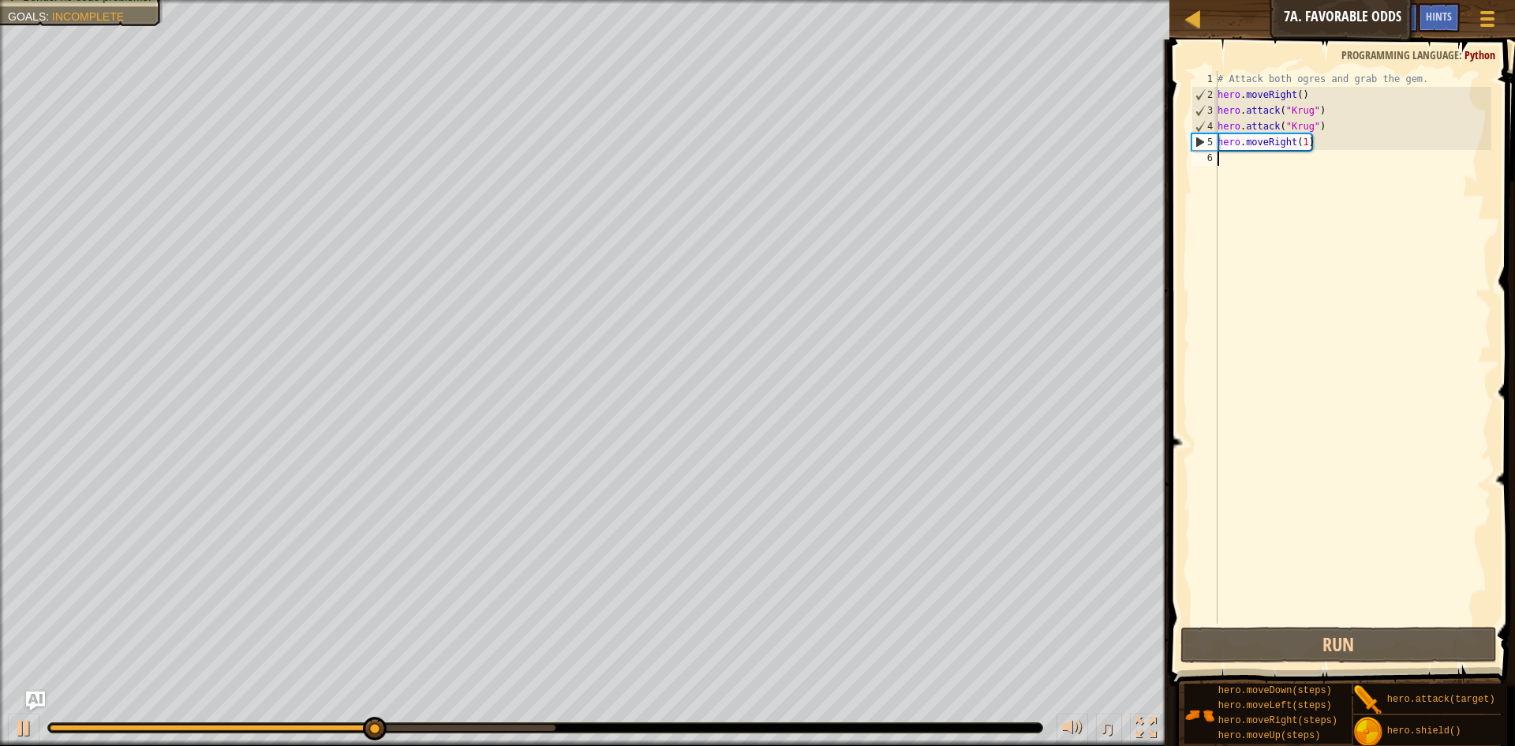
click at [1310, 167] on div "# Attack both ogres and grab the gem. hero . moveRight ( ) hero . attack ( "[PE…" at bounding box center [1352, 363] width 277 height 584
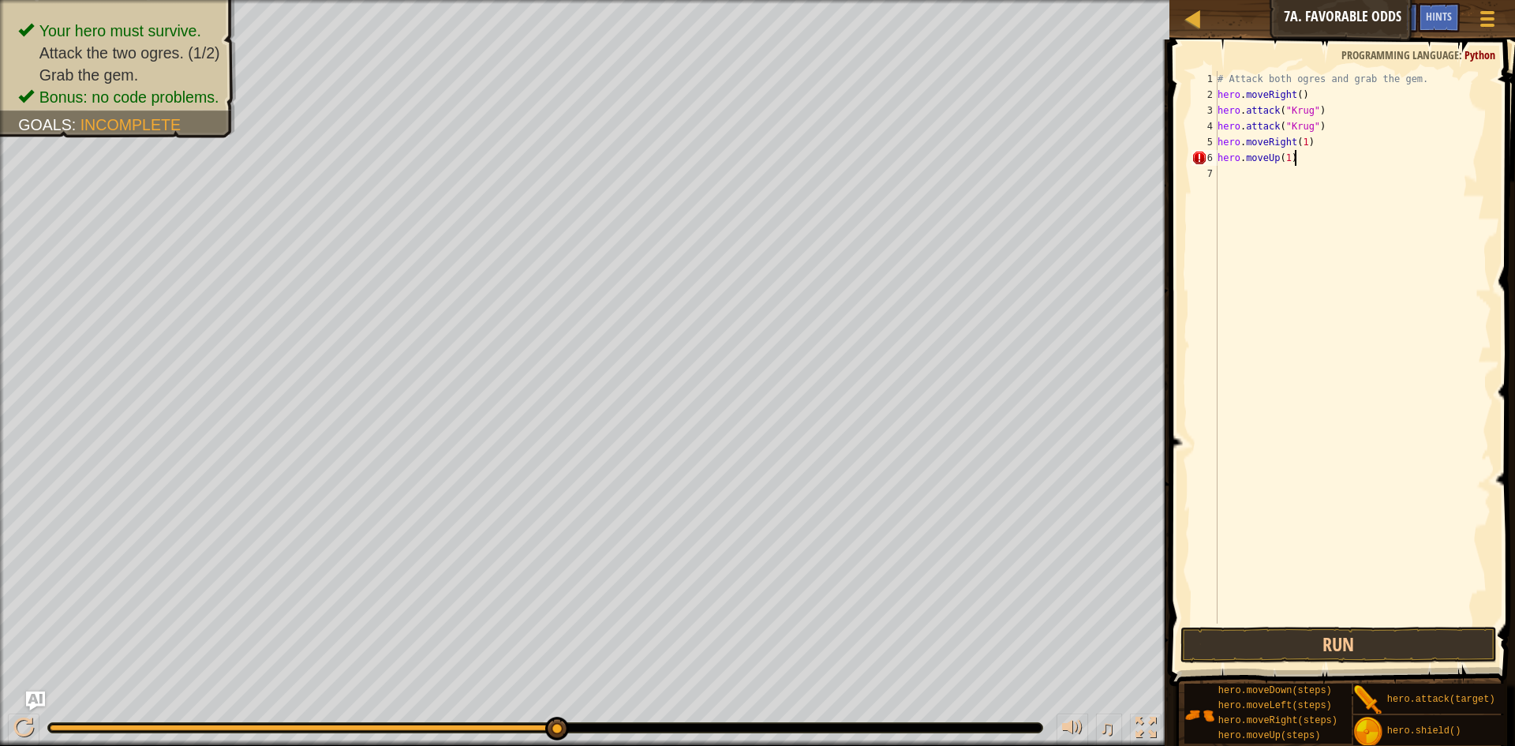
scroll to position [7, 10]
type textarea "hero.moveUp(1)"
click at [1370, 636] on button "Run" at bounding box center [1338, 644] width 316 height 36
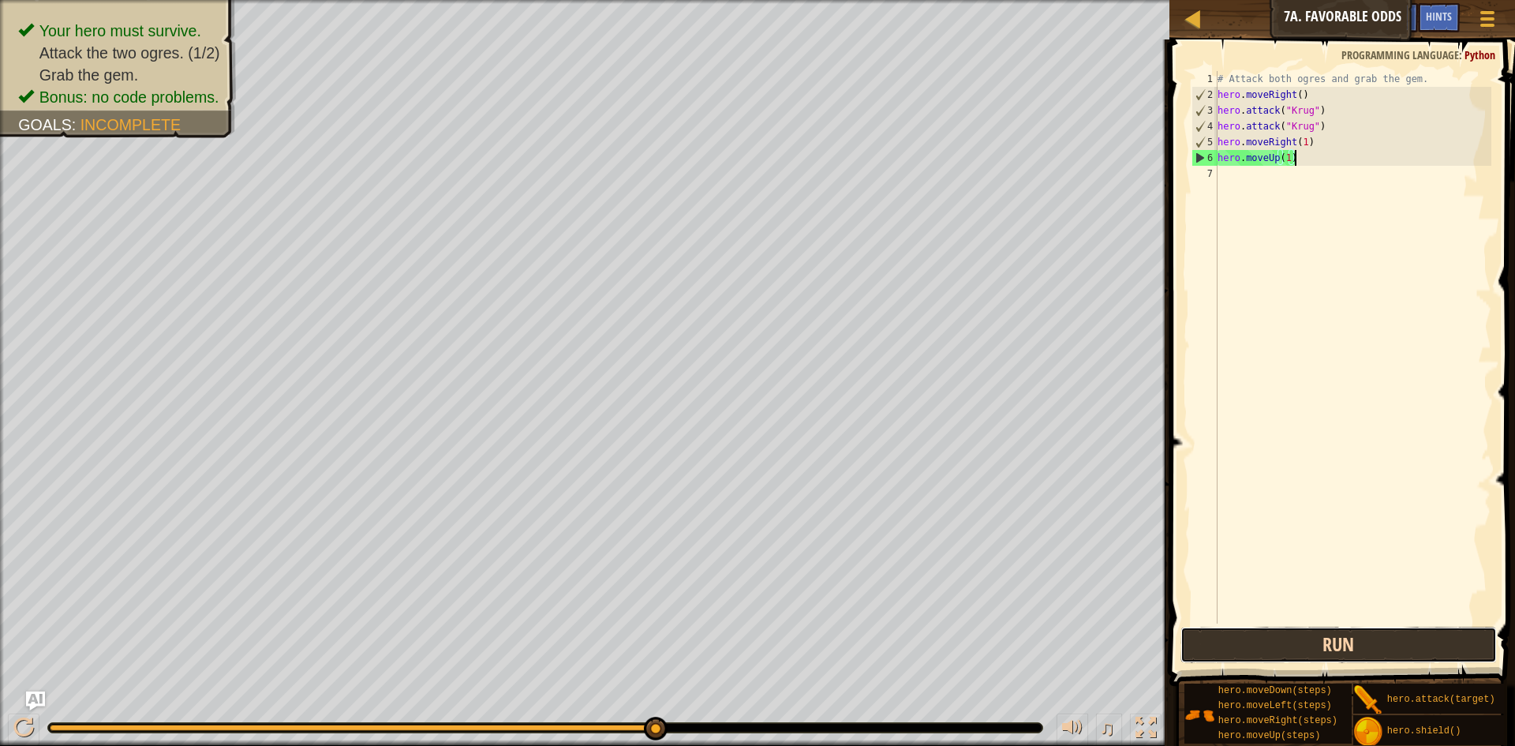
click at [1347, 646] on button "Run" at bounding box center [1338, 644] width 316 height 36
click at [1286, 178] on div "# Attack both ogres and grab the gem. hero . moveRight ( ) hero . attack ( "[PE…" at bounding box center [1352, 363] width 277 height 584
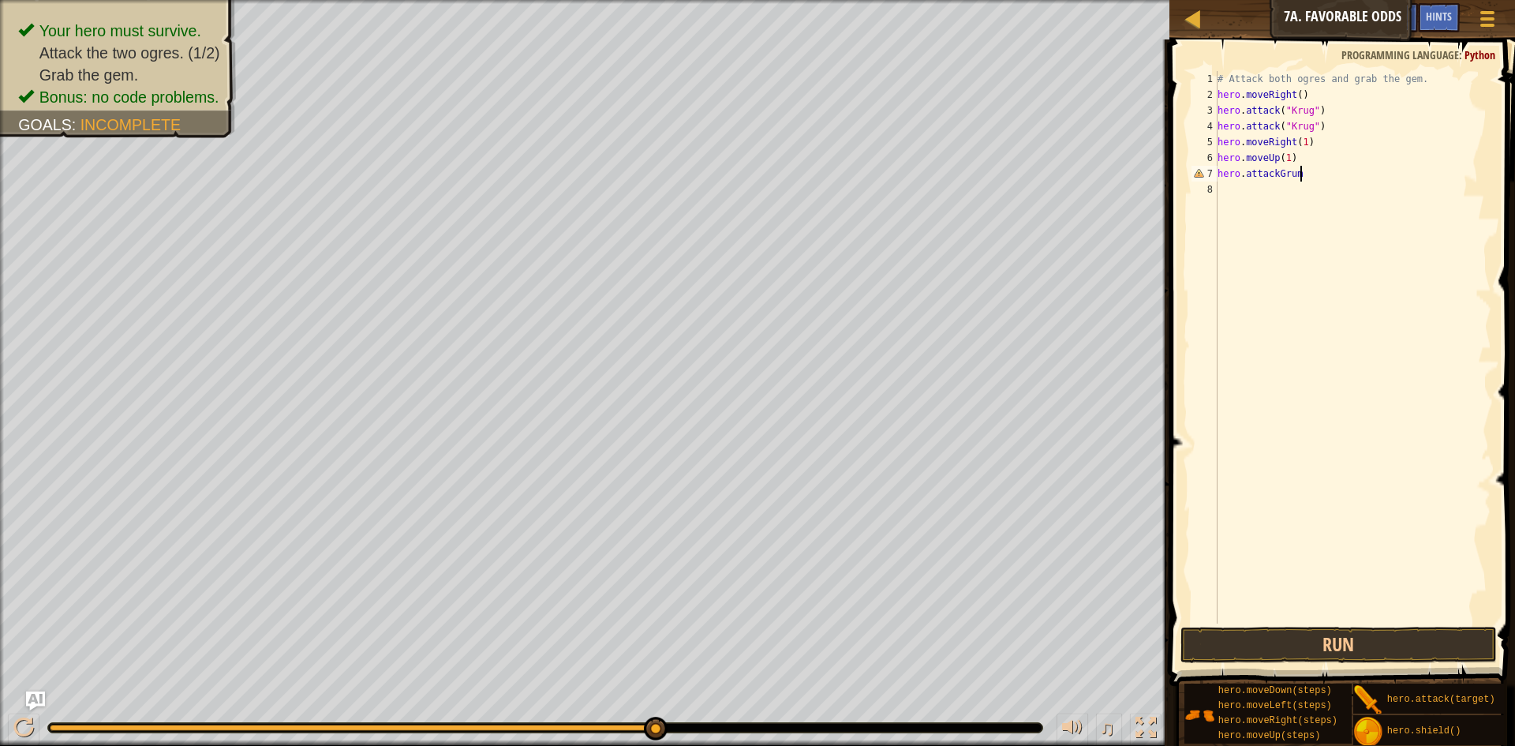
scroll to position [7, 12]
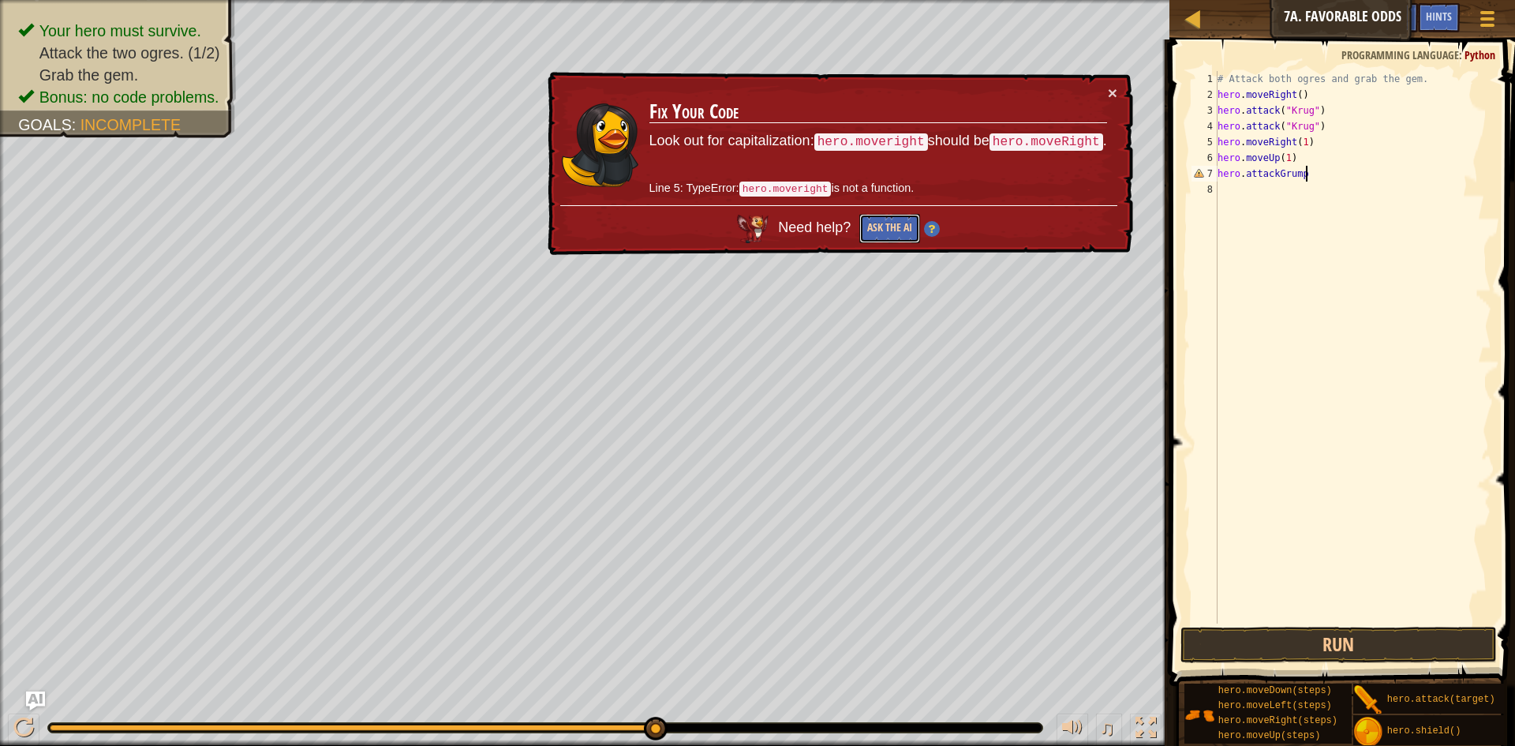
click at [863, 226] on button "Ask the AI" at bounding box center [889, 228] width 61 height 29
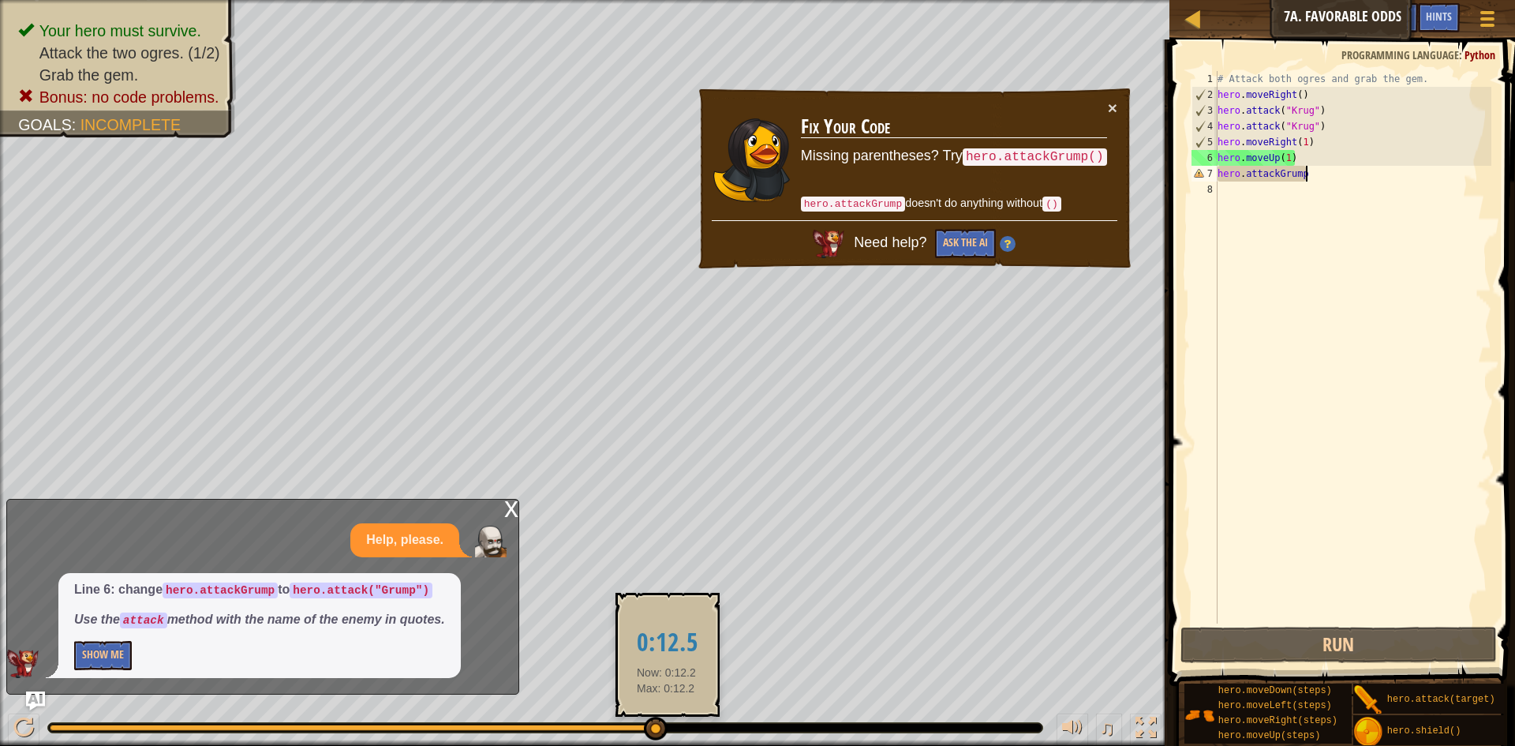
drag, startPoint x: 657, startPoint y: 723, endPoint x: 667, endPoint y: 730, distance: 11.4
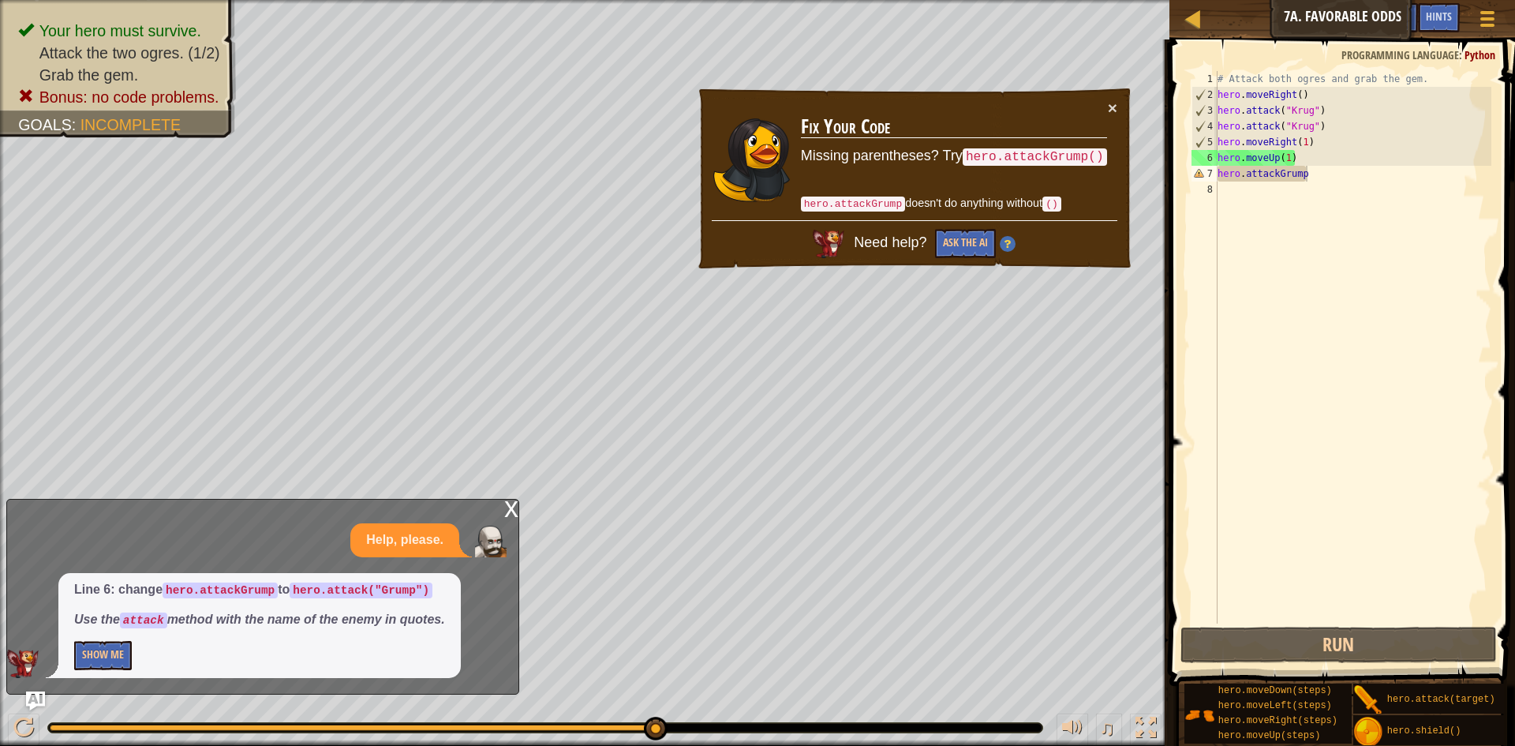
drag, startPoint x: 785, startPoint y: 735, endPoint x: 824, endPoint y: 723, distance: 40.4
click at [802, 725] on div "♫" at bounding box center [584, 723] width 1169 height 47
drag, startPoint x: 832, startPoint y: 727, endPoint x: 856, endPoint y: 727, distance: 23.7
click at [836, 727] on div at bounding box center [545, 727] width 994 height 9
click at [874, 730] on div at bounding box center [545, 727] width 994 height 9
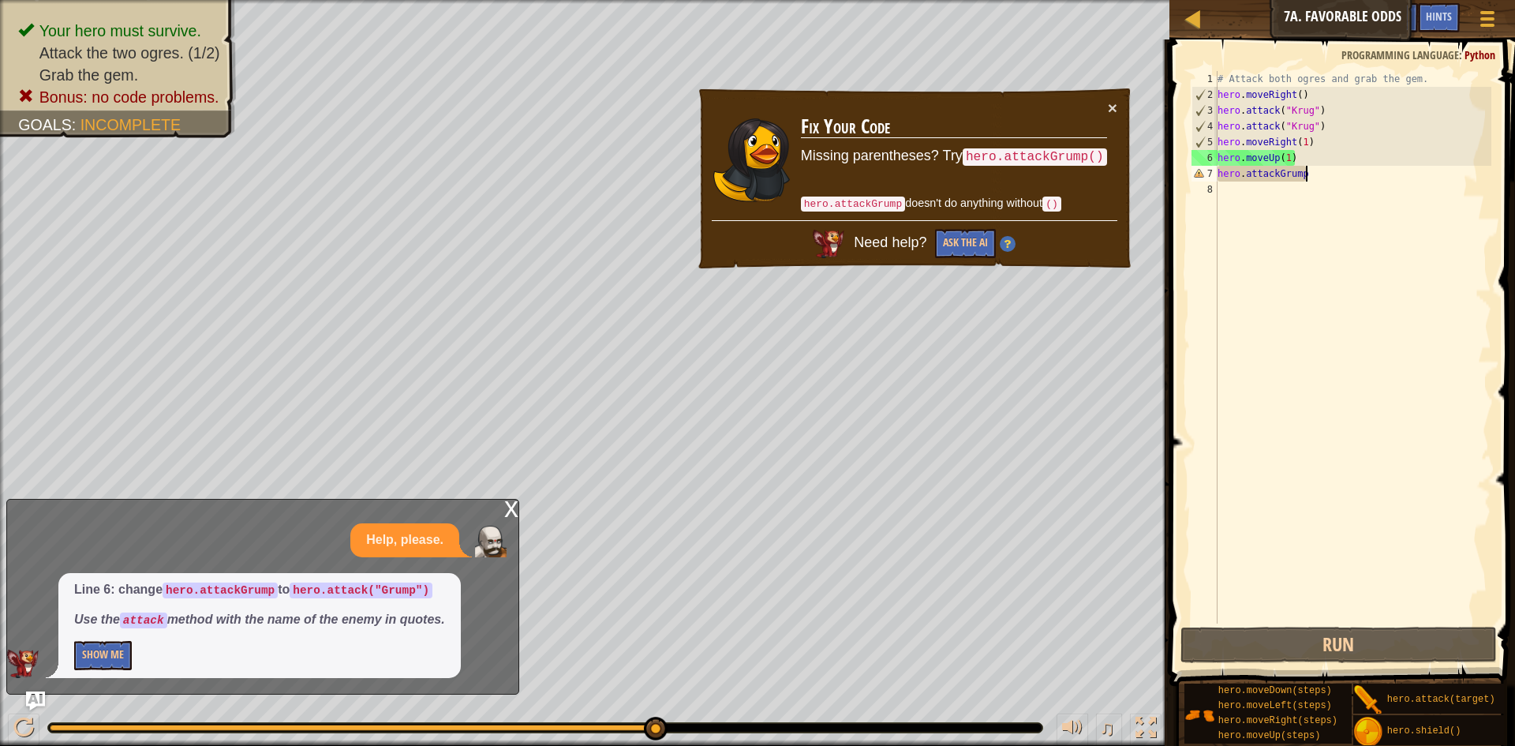
drag, startPoint x: 895, startPoint y: 720, endPoint x: 922, endPoint y: 716, distance: 27.2
click at [898, 718] on div "♫" at bounding box center [584, 723] width 1169 height 47
click at [922, 716] on div "♫" at bounding box center [584, 723] width 1169 height 47
click at [929, 712] on div "♫" at bounding box center [584, 723] width 1169 height 47
click at [1269, 646] on button "Run" at bounding box center [1338, 644] width 316 height 36
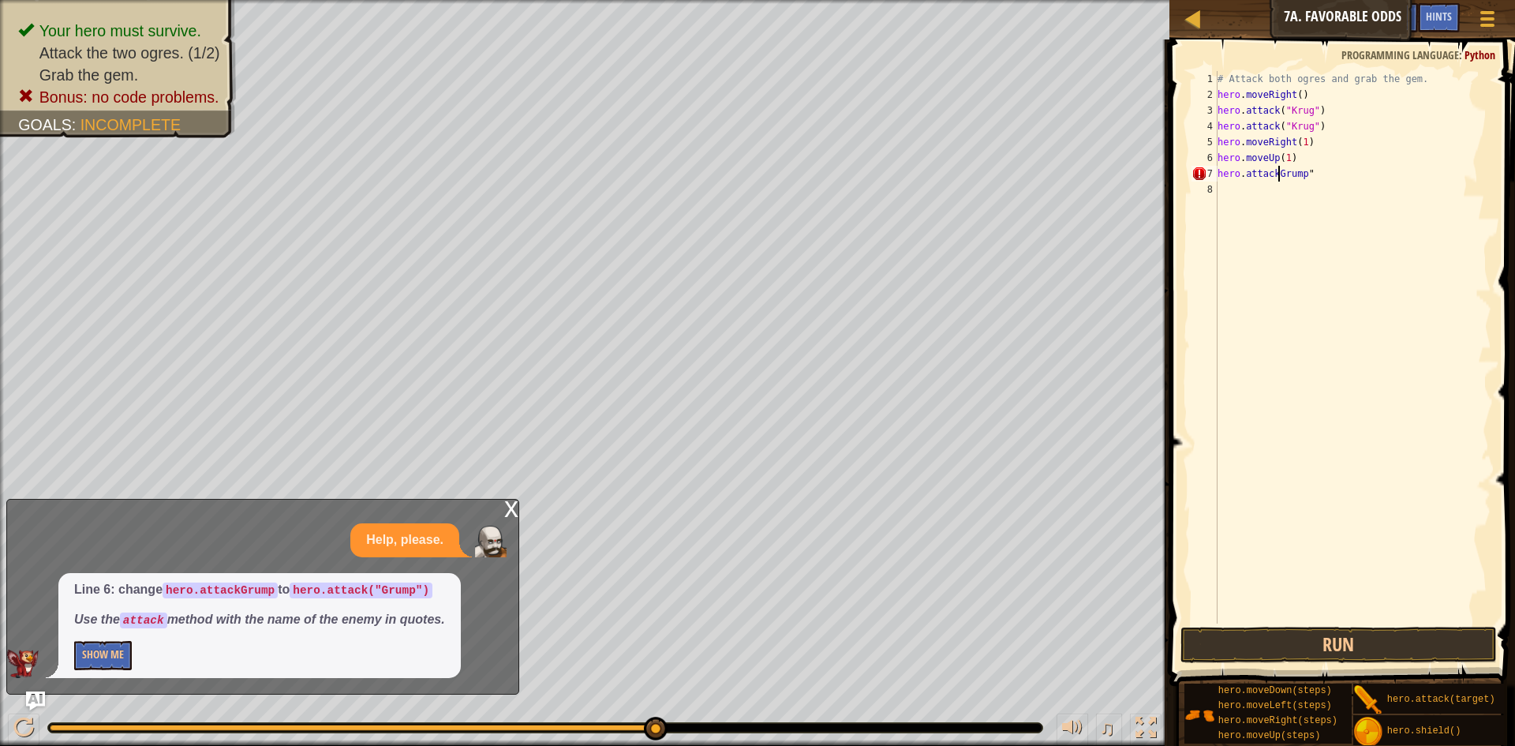
scroll to position [7, 10]
click at [1274, 626] on button "Run" at bounding box center [1338, 644] width 316 height 36
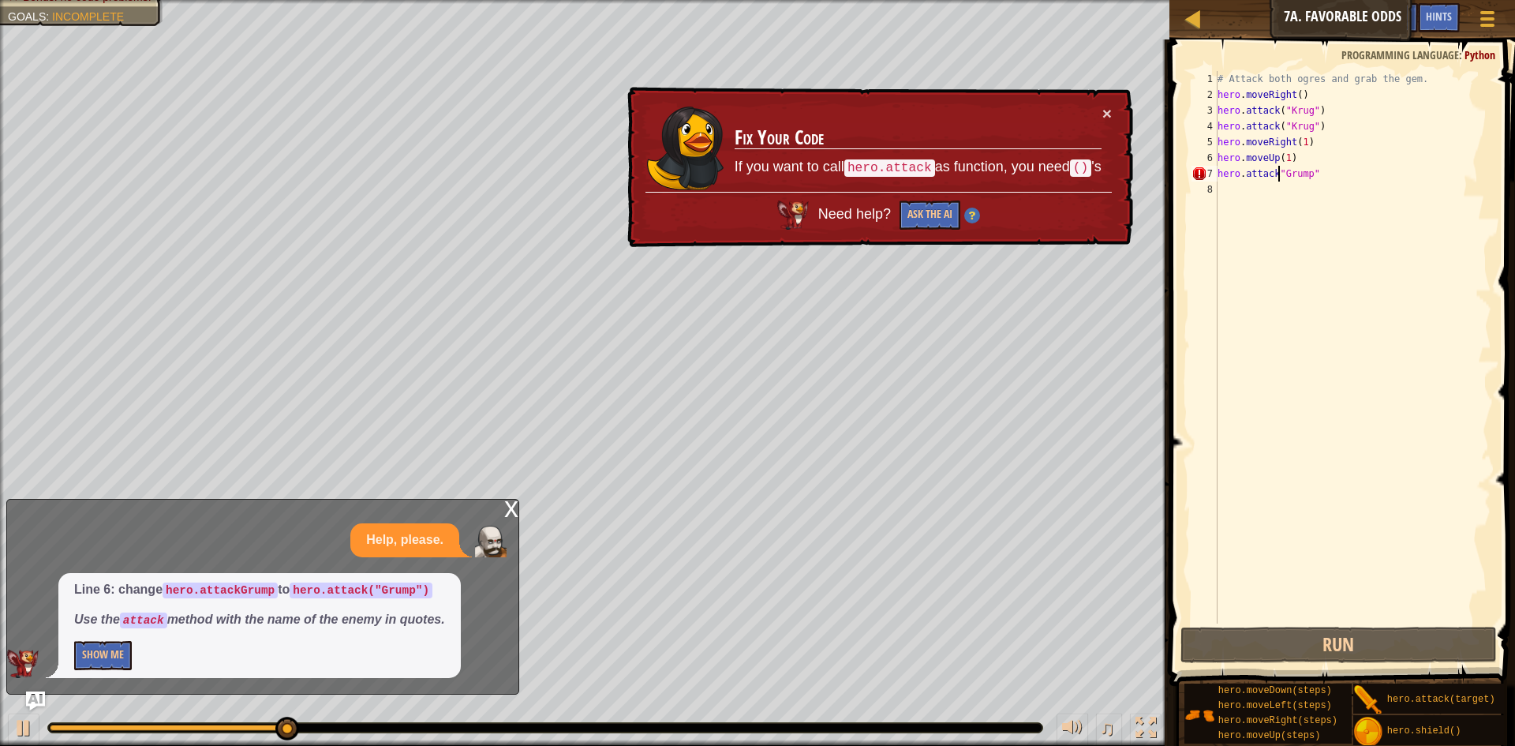
type textarea "hero.attack("Grump""
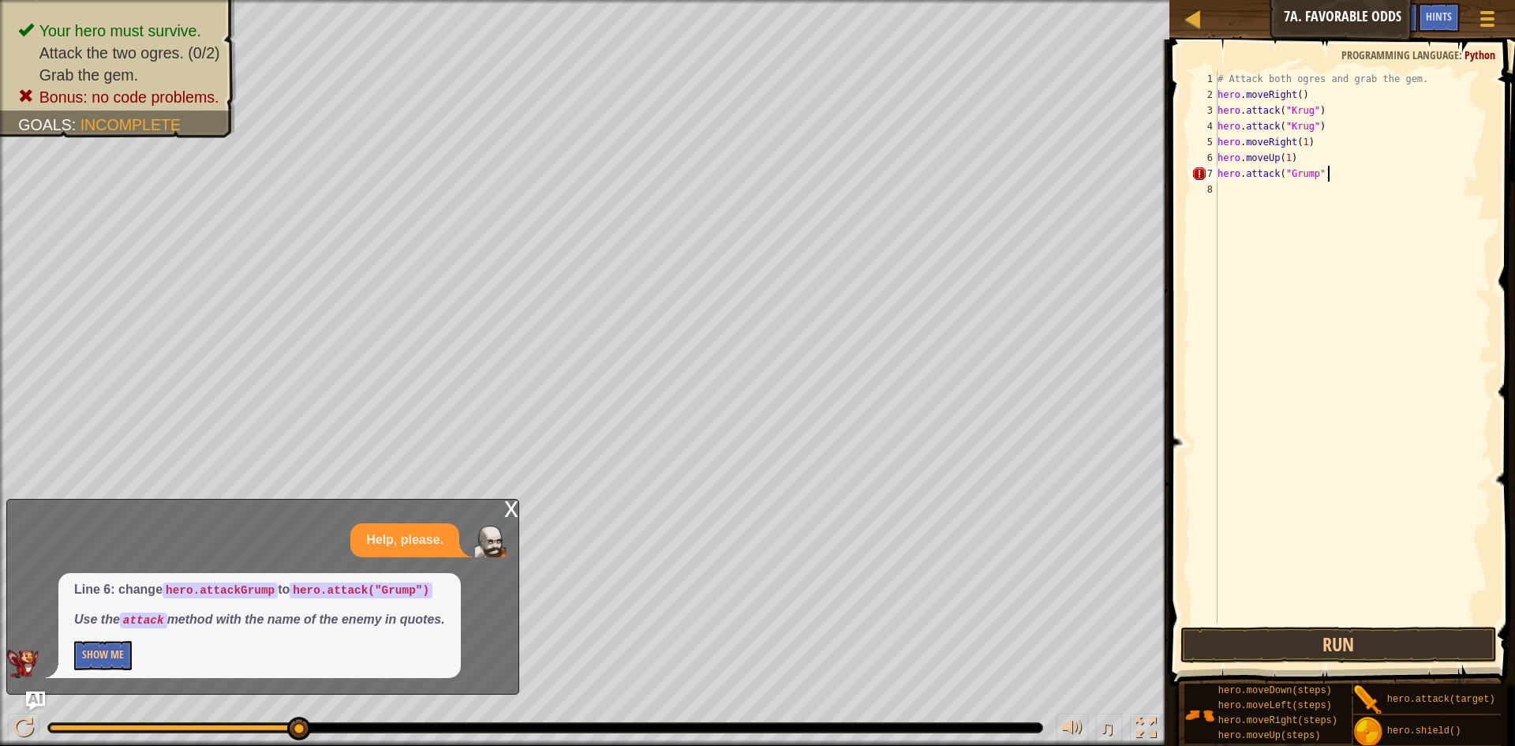
scroll to position [7, 15]
type textarea "hero.attack("Grump")"
click at [1327, 645] on button "Run" at bounding box center [1338, 644] width 316 height 36
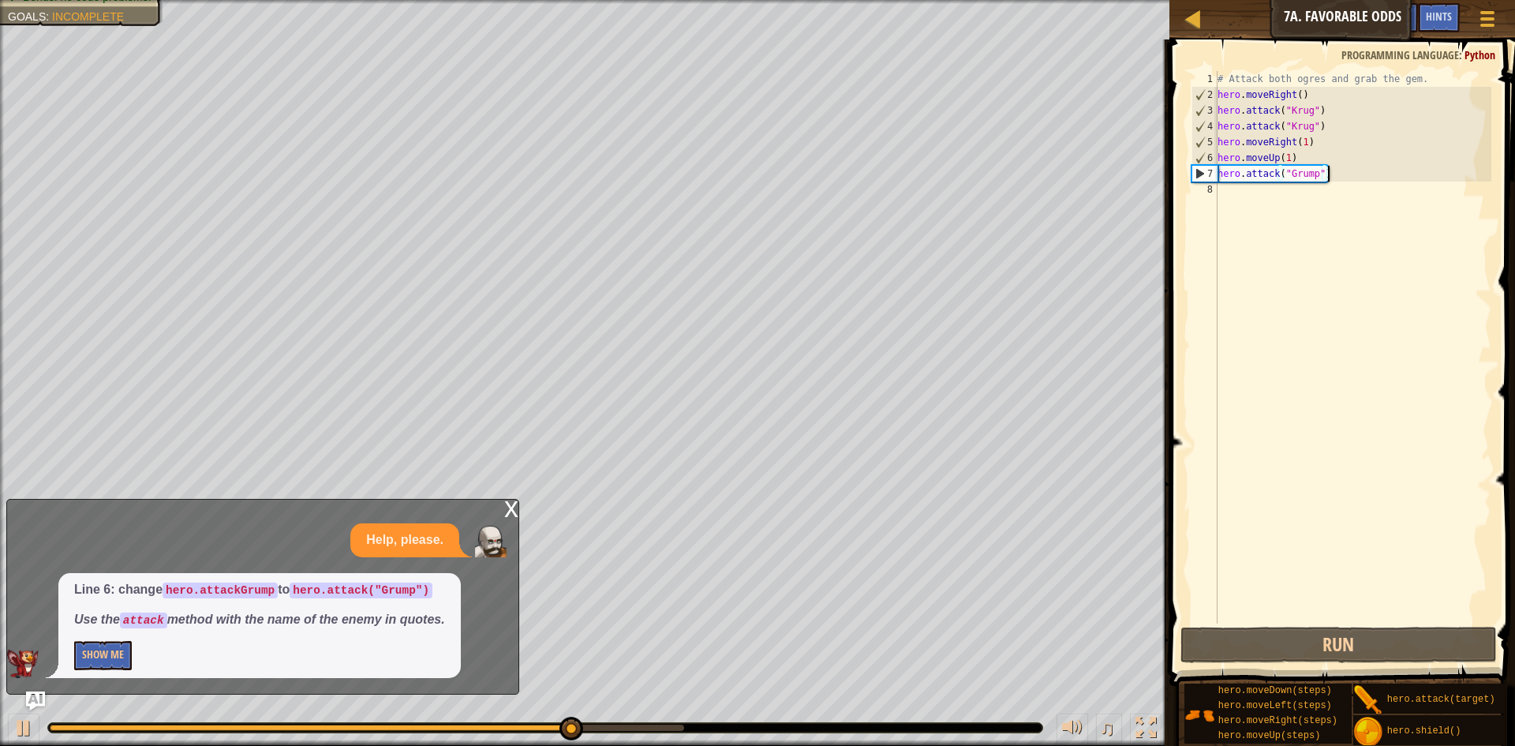
click at [1265, 194] on div "# Attack both ogres and grab the gem. hero . moveRight ( ) hero . attack ( "[PE…" at bounding box center [1352, 363] width 277 height 584
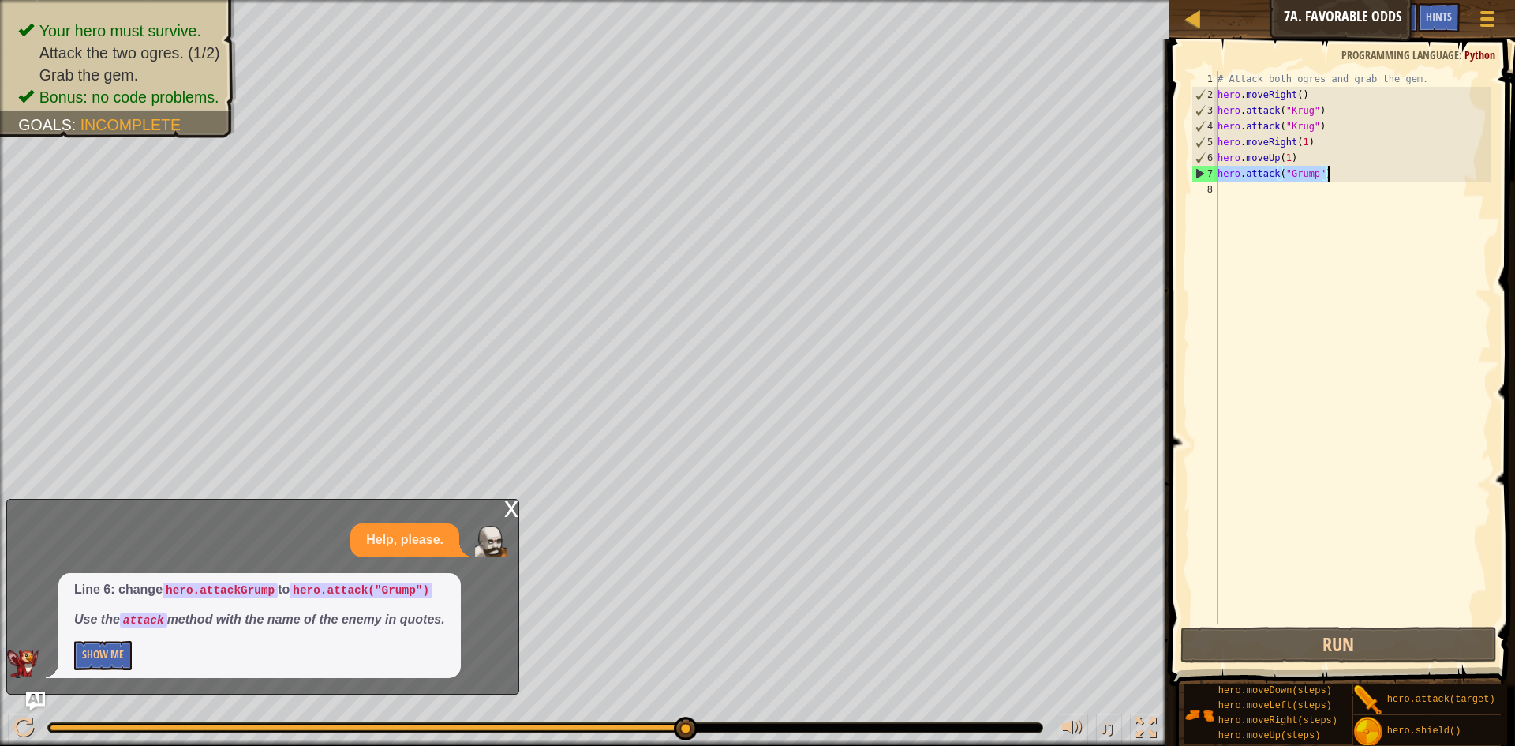
drag, startPoint x: 1219, startPoint y: 171, endPoint x: 1366, endPoint y: 174, distance: 146.8
click at [1366, 174] on div "# Attack both ogres and grab the gem. hero . moveRight ( ) hero . attack ( "[PE…" at bounding box center [1352, 363] width 277 height 584
type textarea "hero.attack("Grump")"
click at [1323, 192] on div "# Attack both ogres and grab the gem. hero . moveRight ( ) hero . attack ( "[PE…" at bounding box center [1352, 363] width 277 height 584
paste textarea "hero.attack("Grump")"
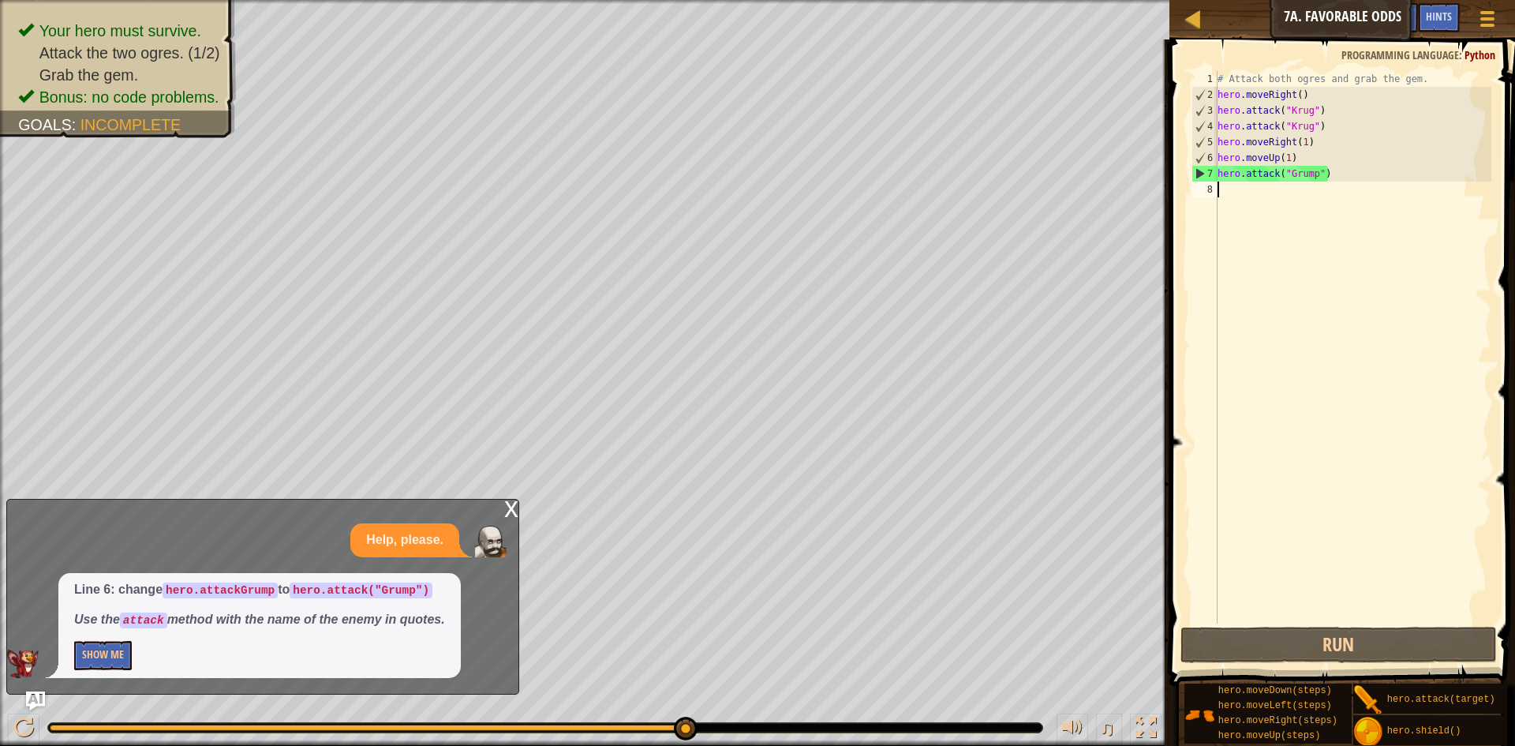
type textarea "hero.attack("Grump")"
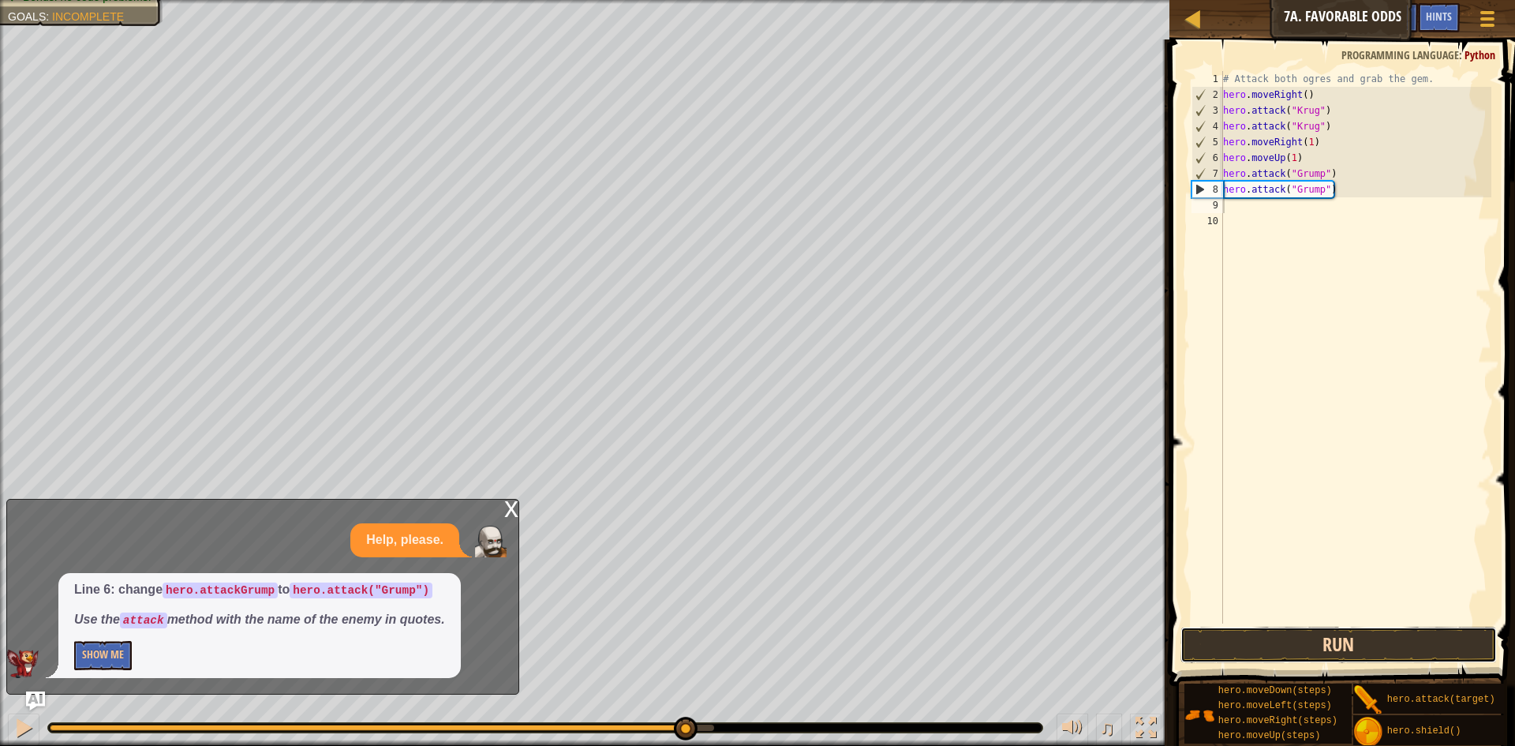
click at [1411, 651] on button "Run" at bounding box center [1338, 644] width 316 height 36
drag, startPoint x: 1254, startPoint y: 397, endPoint x: 1349, endPoint y: 237, distance: 186.4
click at [1318, 279] on div "# Attack both ogres and grab the gem. hero . moveRight ( ) hero . attack ( "[PE…" at bounding box center [1355, 363] width 271 height 584
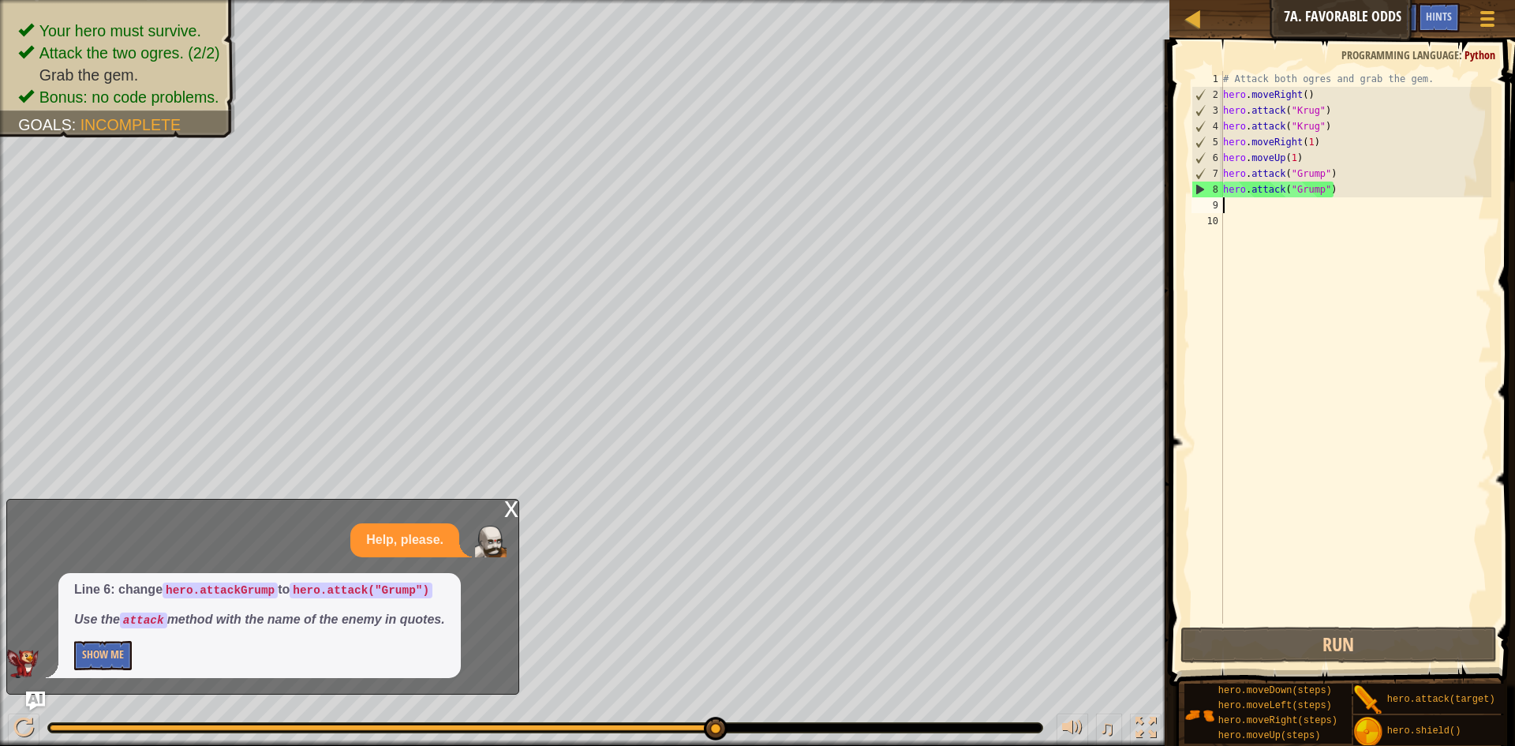
click at [1257, 200] on div "# Attack both ogres and grab the gem. hero . moveRight ( ) hero . attack ( "[PE…" at bounding box center [1355, 363] width 271 height 584
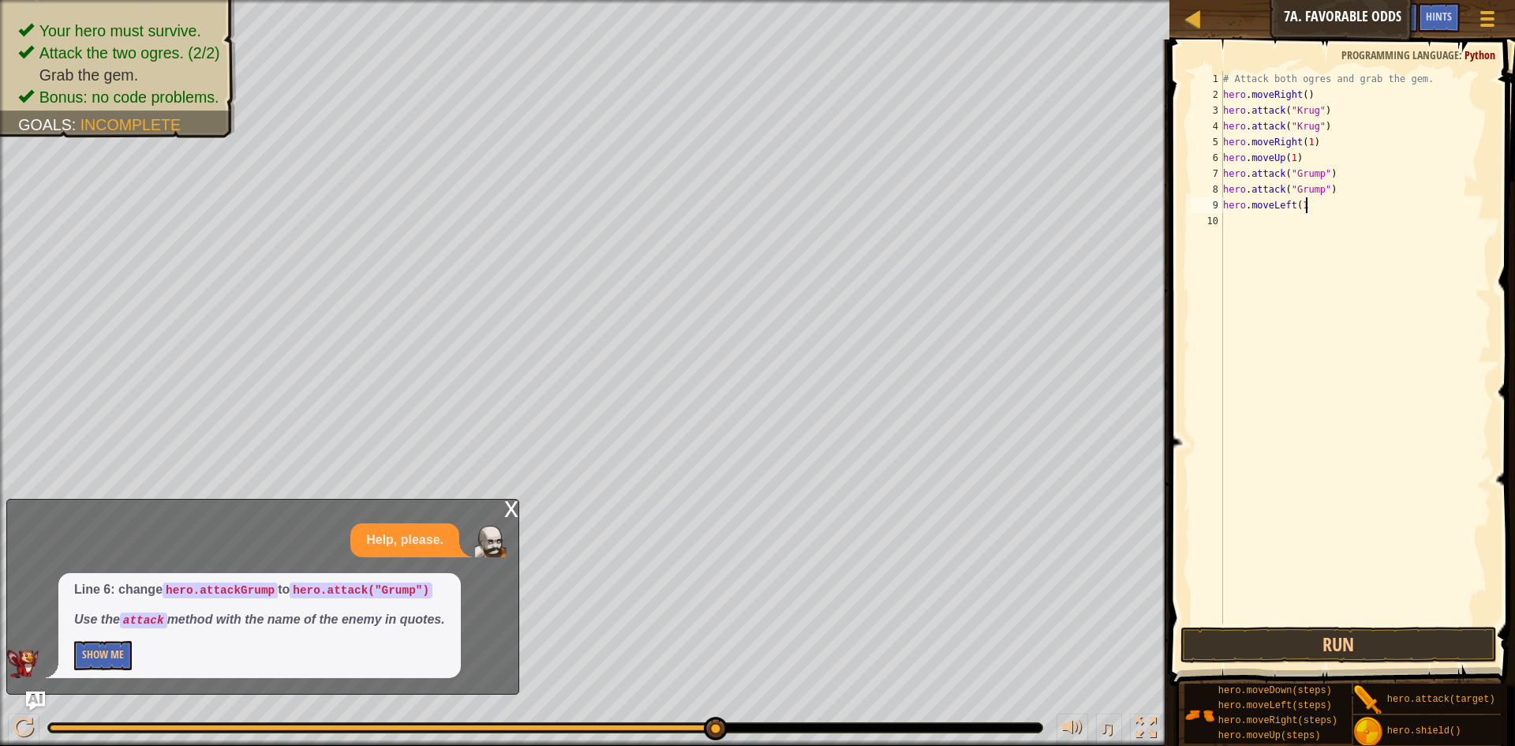
scroll to position [7, 12]
click at [1408, 648] on button "Run" at bounding box center [1338, 644] width 316 height 36
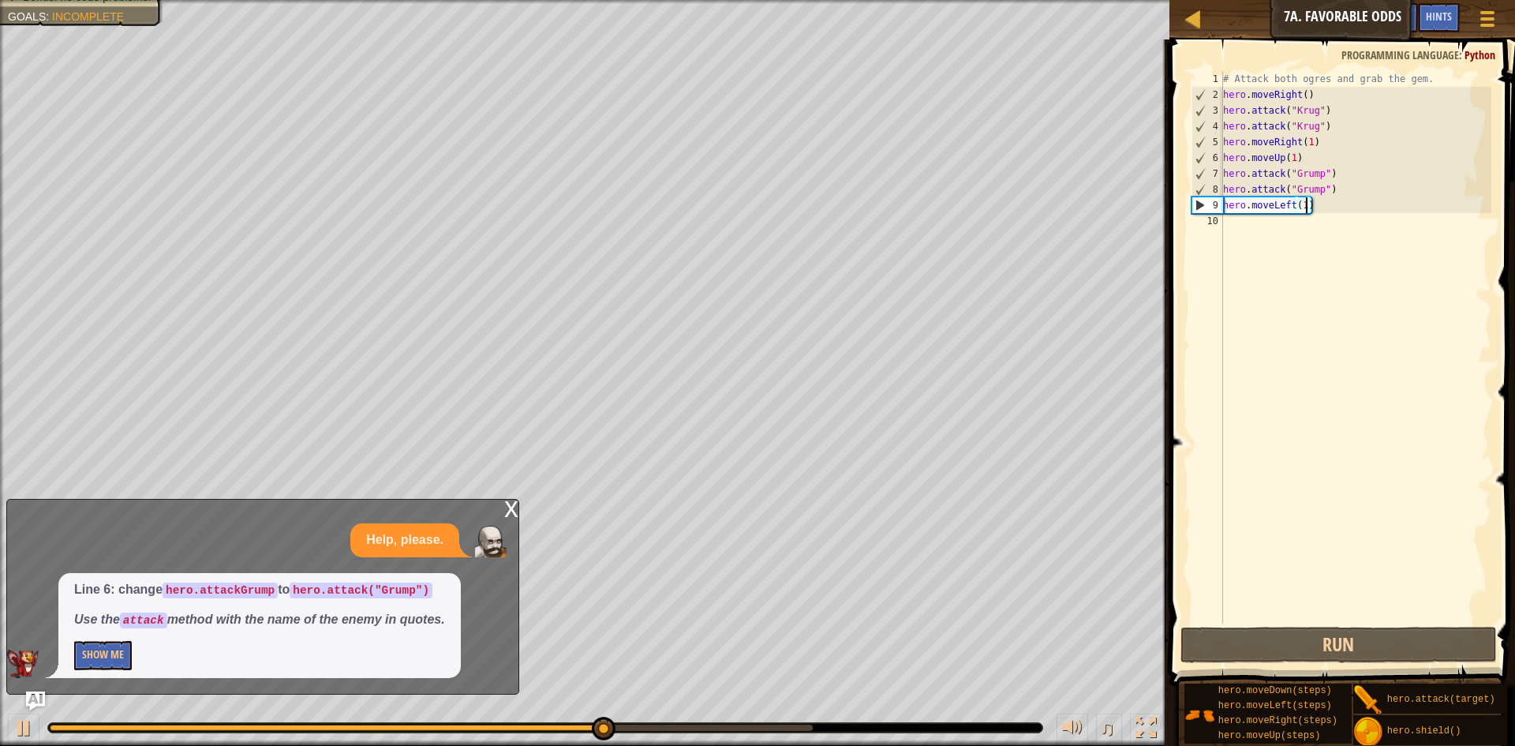
click at [1305, 202] on div "# Attack both ogres and grab the gem. hero . moveRight ( ) hero . attack ( "[PE…" at bounding box center [1355, 363] width 271 height 584
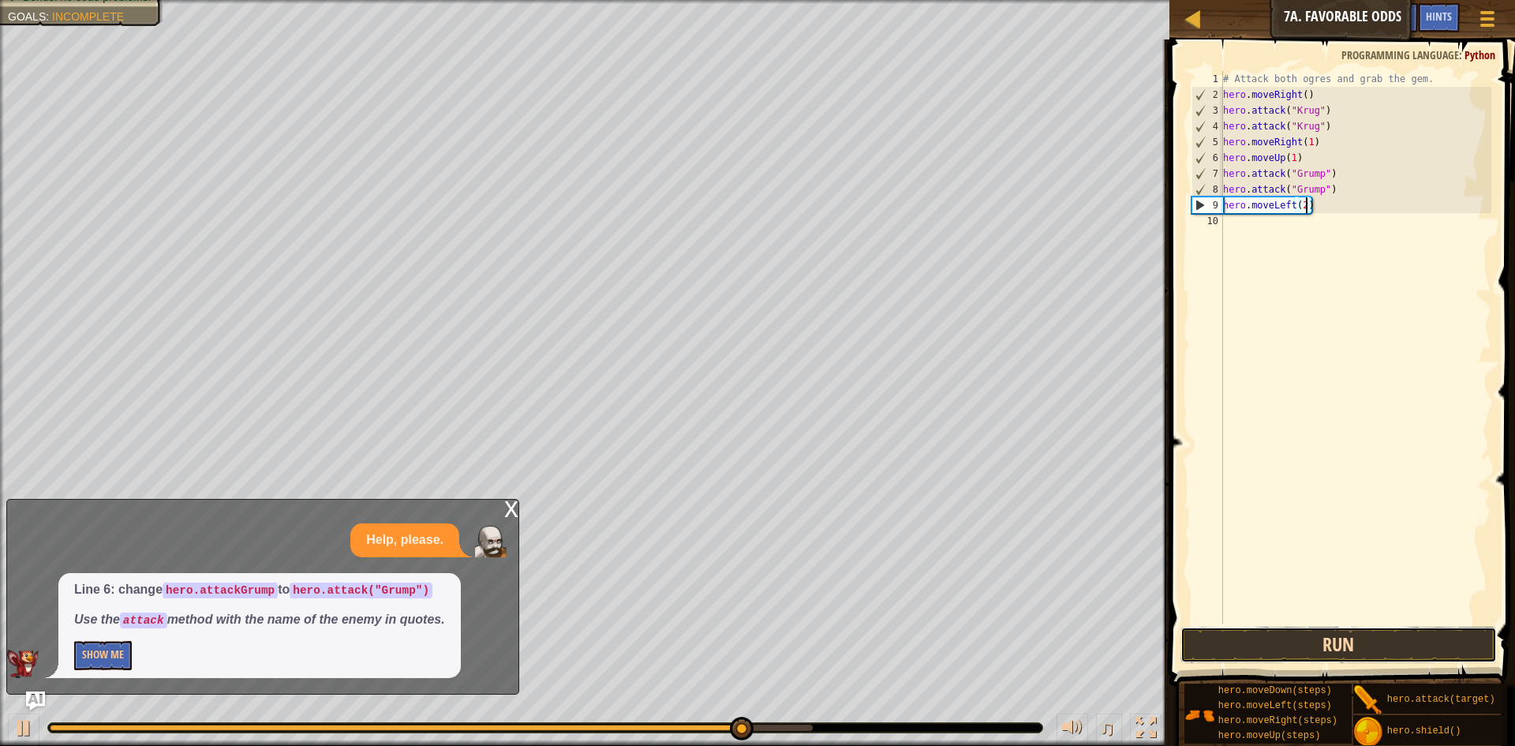
click at [1355, 644] on button "Run" at bounding box center [1338, 644] width 316 height 36
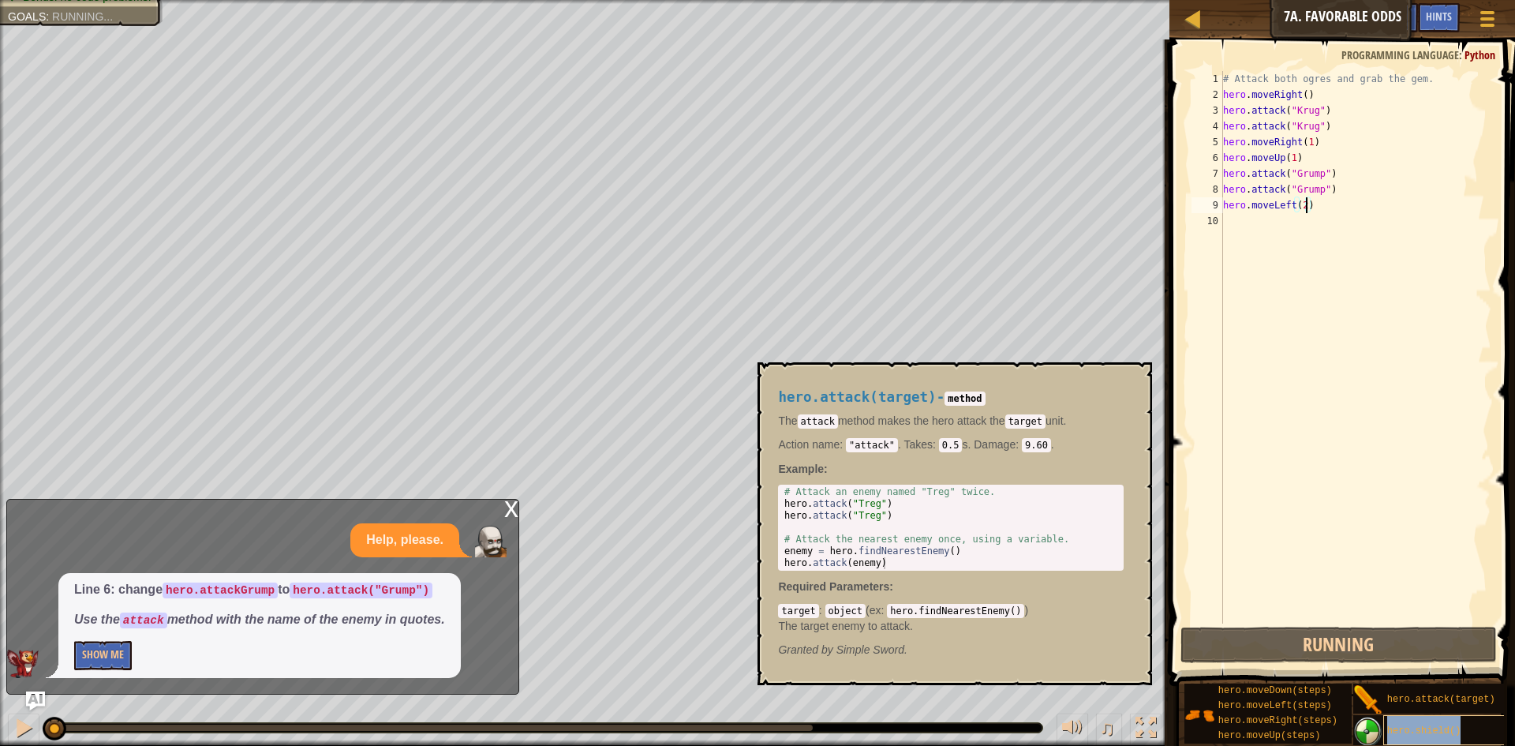
click at [1423, 719] on div "hero.shield()" at bounding box center [1458, 730] width 151 height 30
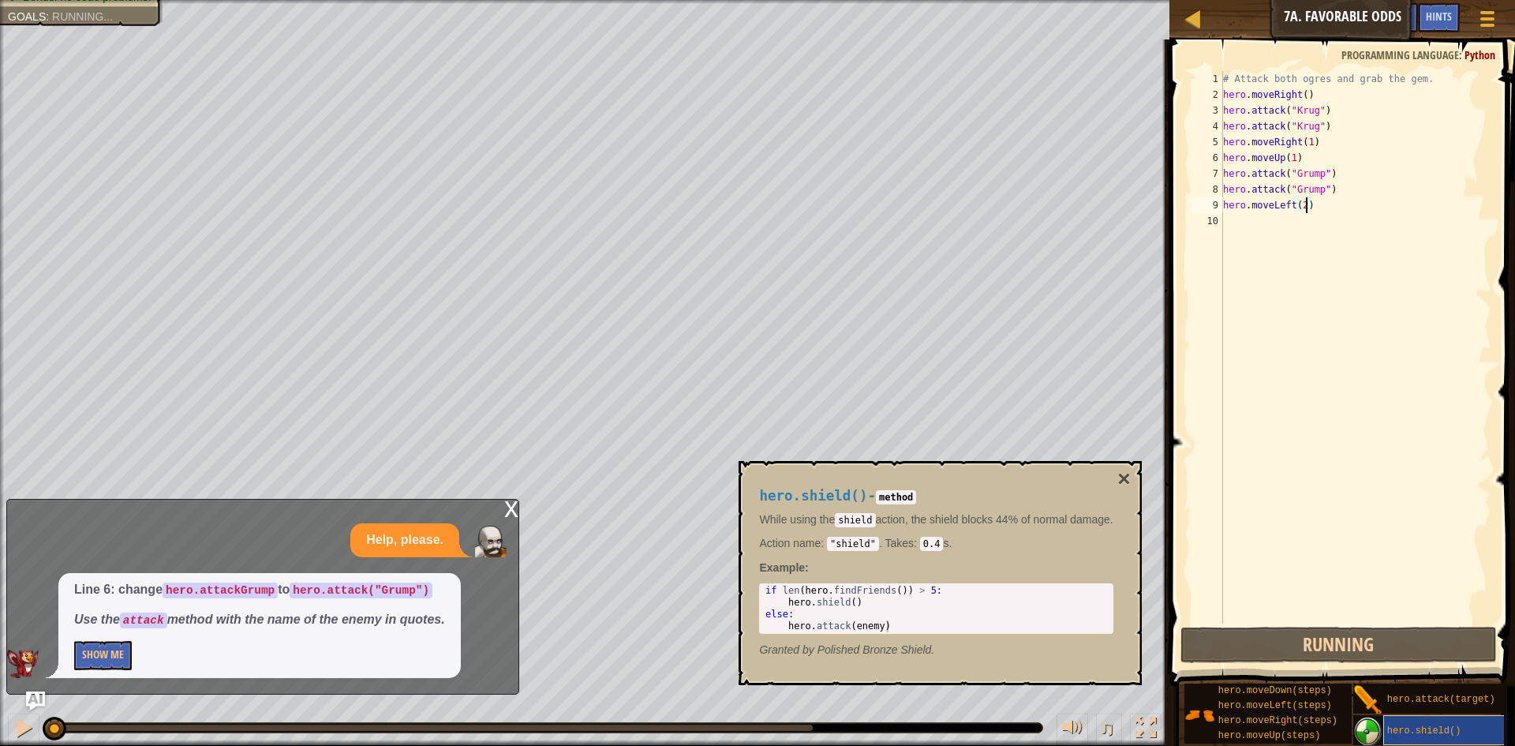
click at [1458, 721] on div "hero.shield()" at bounding box center [1458, 730] width 151 height 30
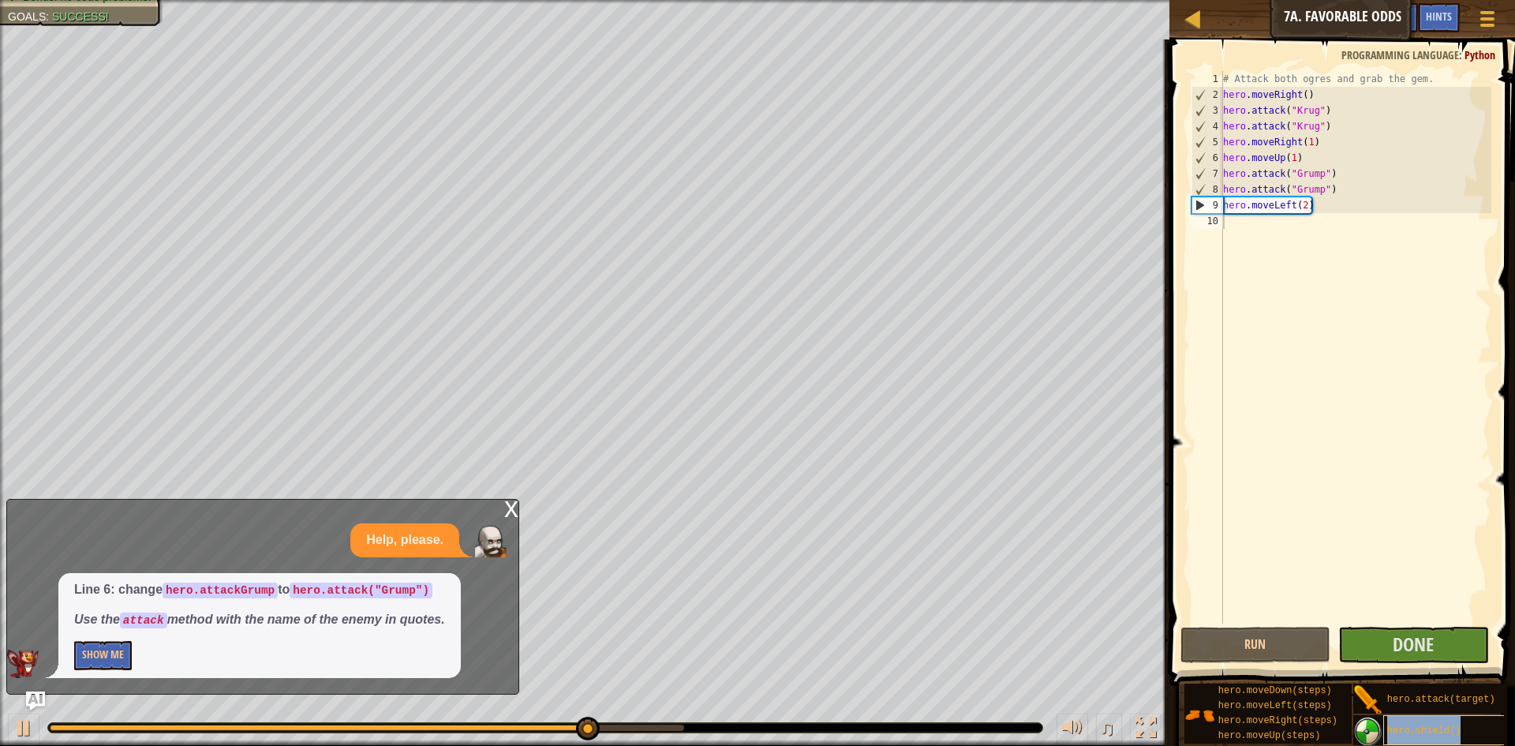
type textarea "hero.shield()"
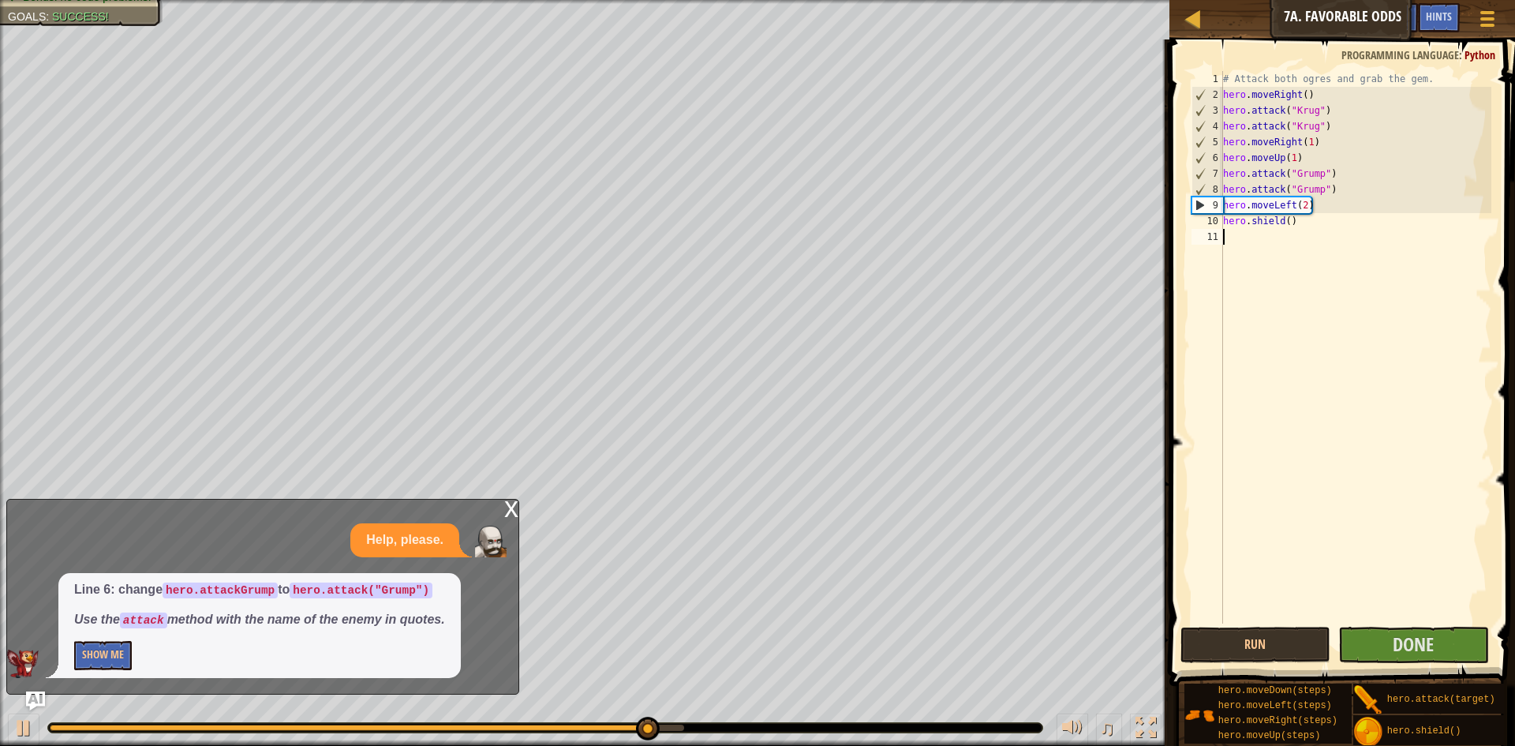
click at [1251, 246] on div "# Attack both ogres and grab the gem. hero . moveRight ( ) hero . attack ( "[PE…" at bounding box center [1355, 363] width 271 height 584
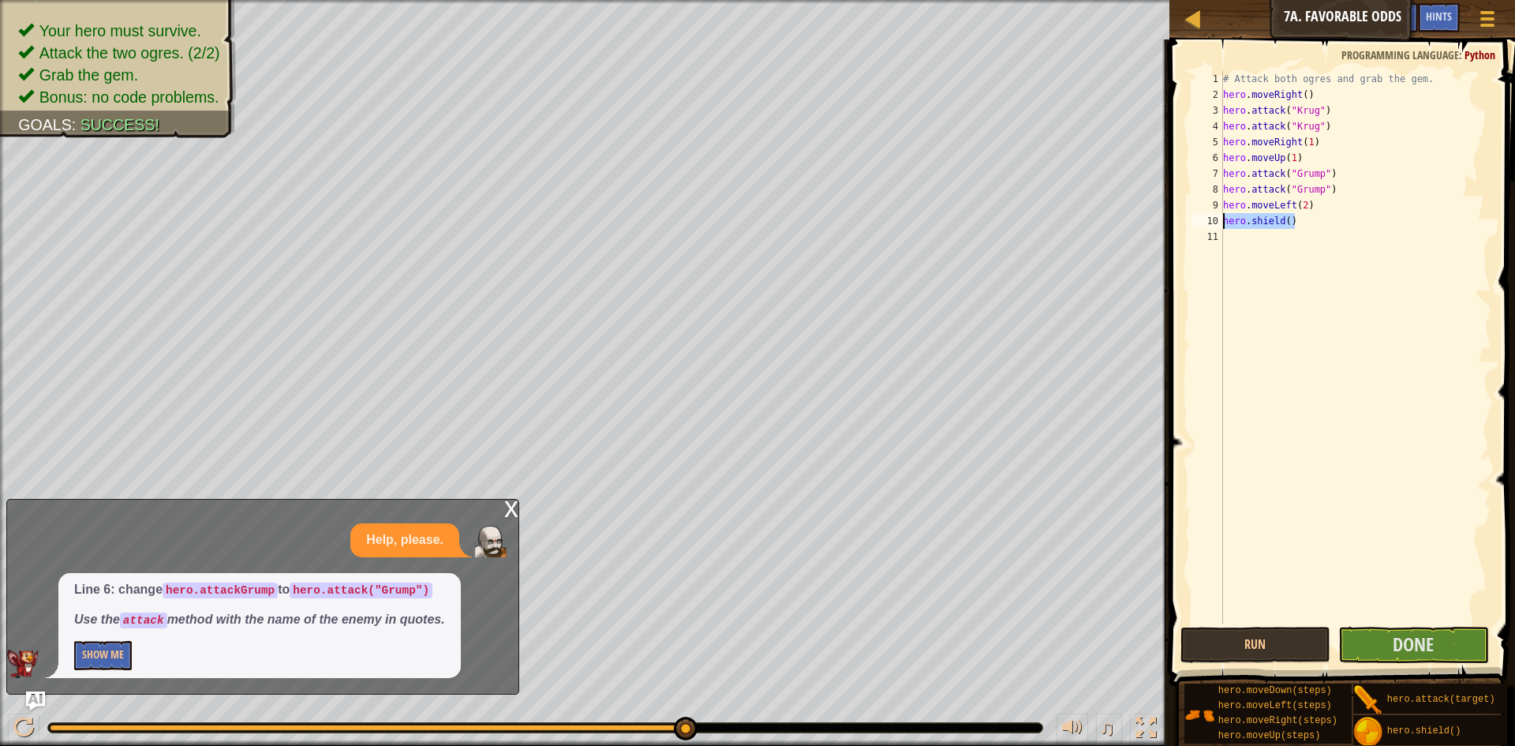
drag, startPoint x: 1313, startPoint y: 219, endPoint x: 1188, endPoint y: 226, distance: 124.9
click at [1188, 226] on div "1 2 3 4 5 6 7 8 9 10 11 # Attack both [PERSON_NAME] and grab the gem. hero . mo…" at bounding box center [1339, 347] width 303 height 552
type textarea "hero.shield()"
click at [1411, 648] on span "Done" at bounding box center [1412, 643] width 41 height 25
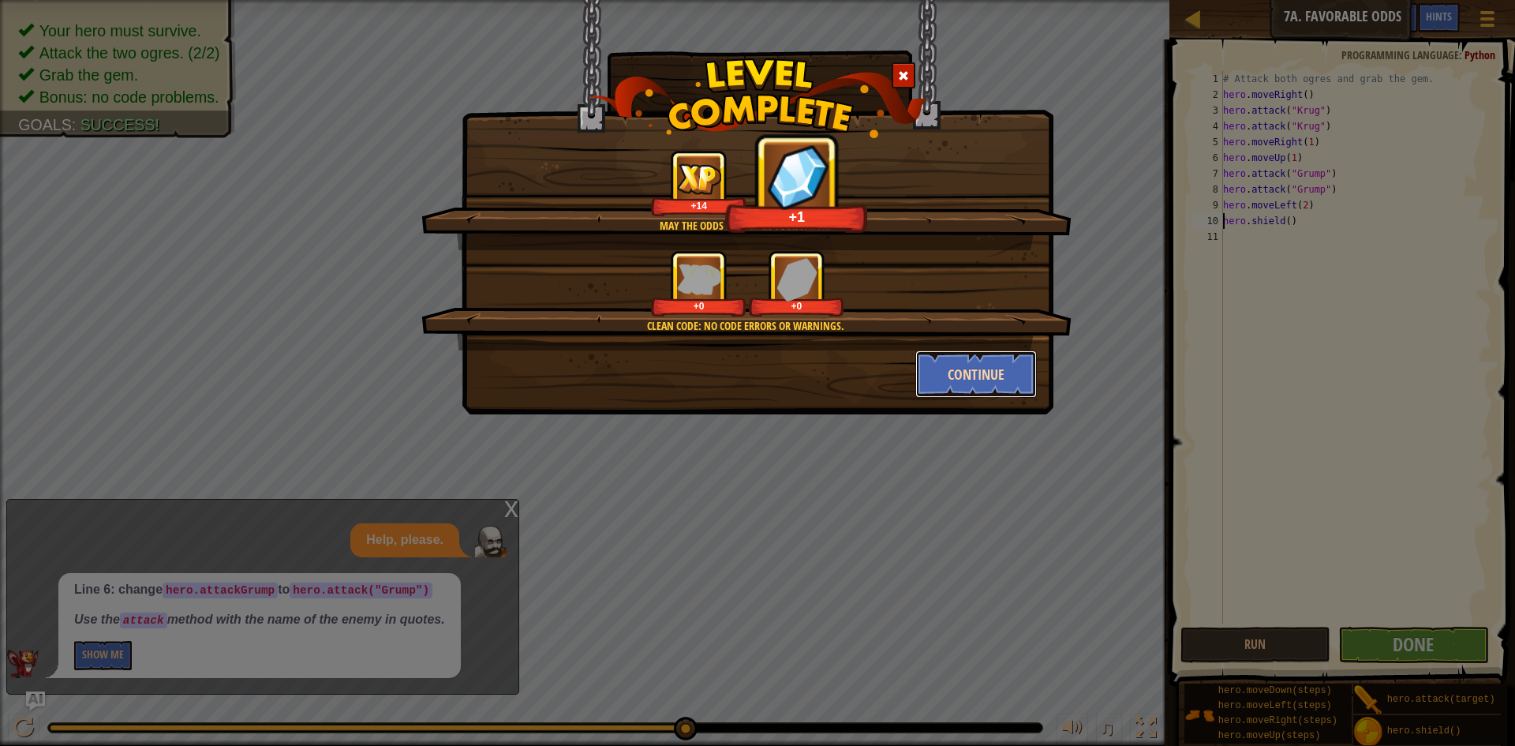
click at [972, 369] on button "Continue" at bounding box center [976, 373] width 122 height 47
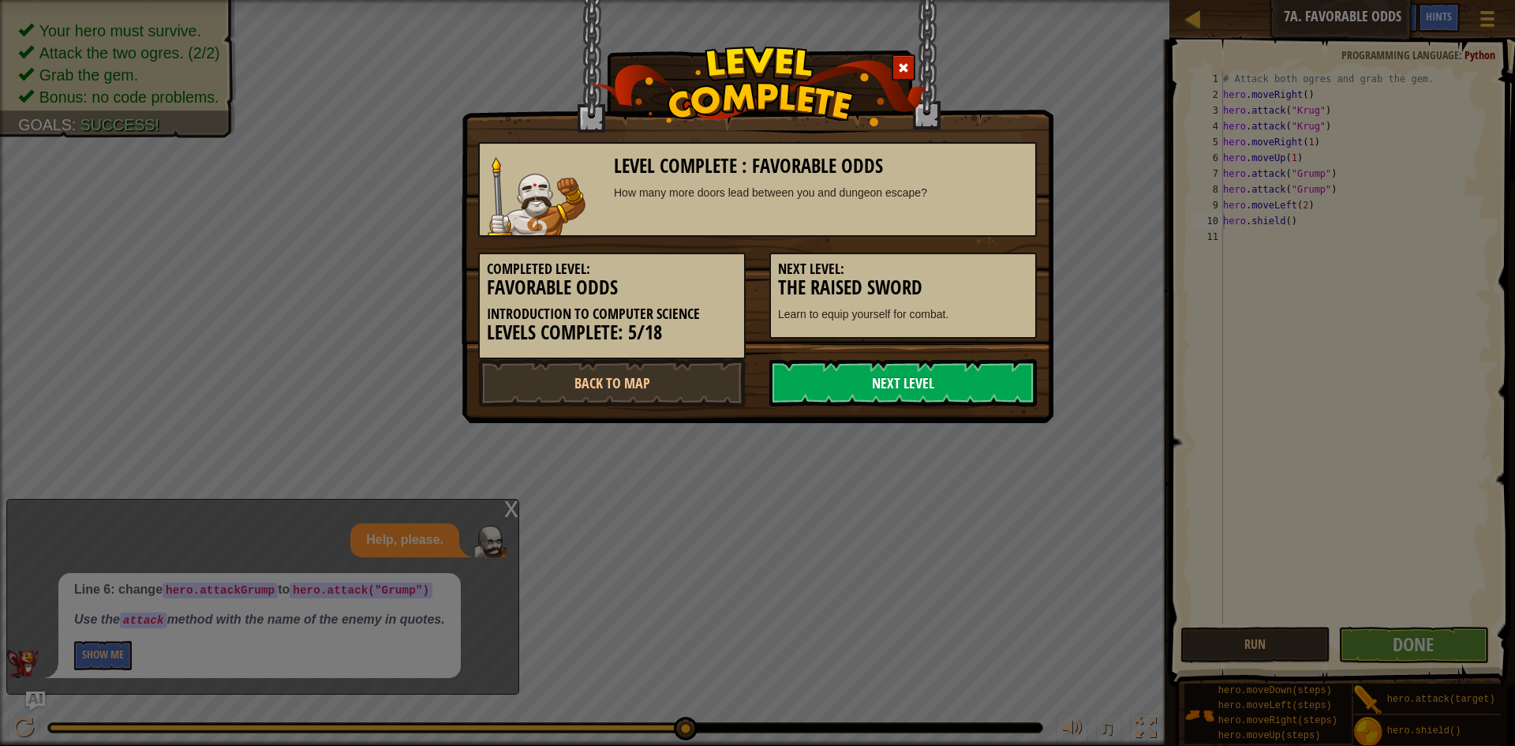
click at [913, 388] on link "Next Level" at bounding box center [902, 382] width 267 height 47
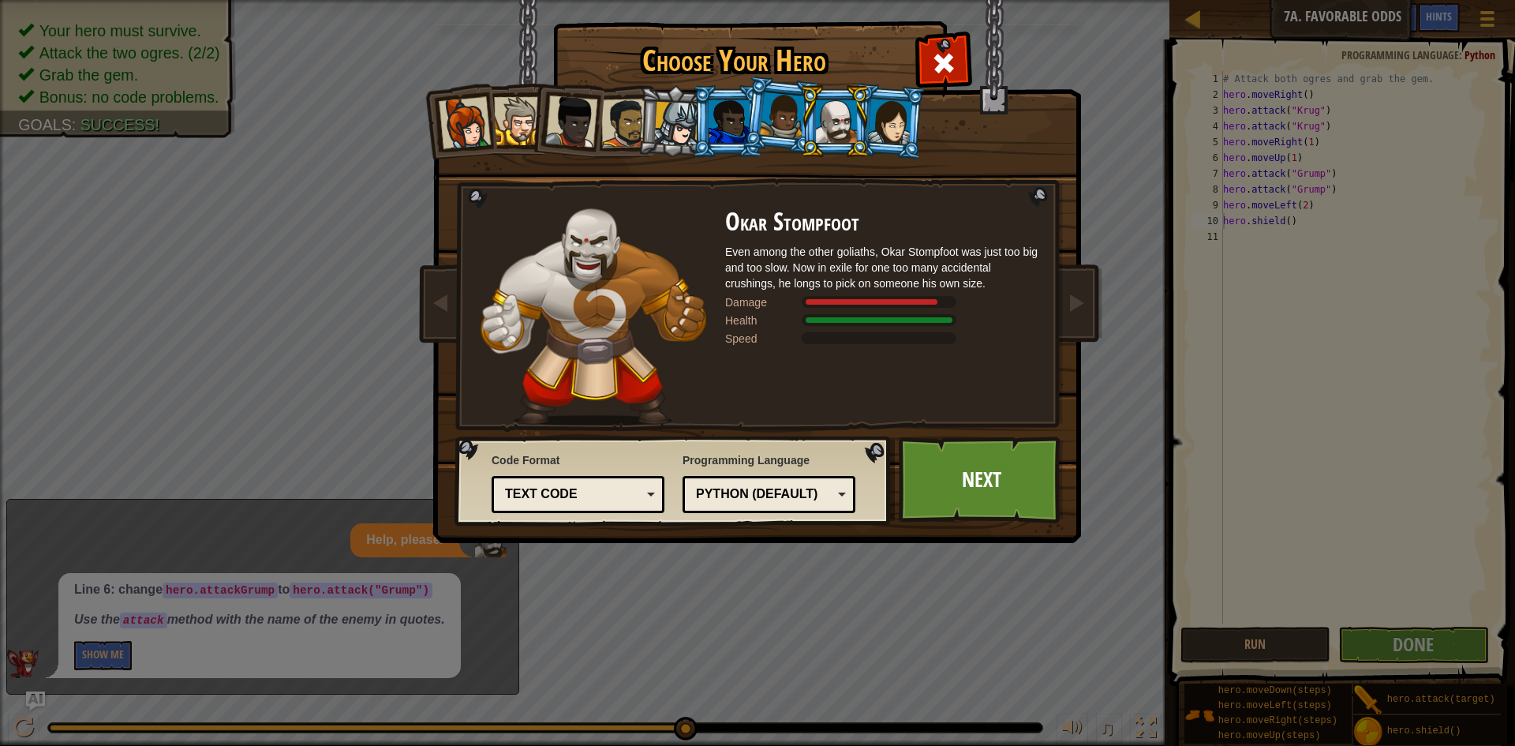
click at [774, 108] on div at bounding box center [782, 115] width 45 height 47
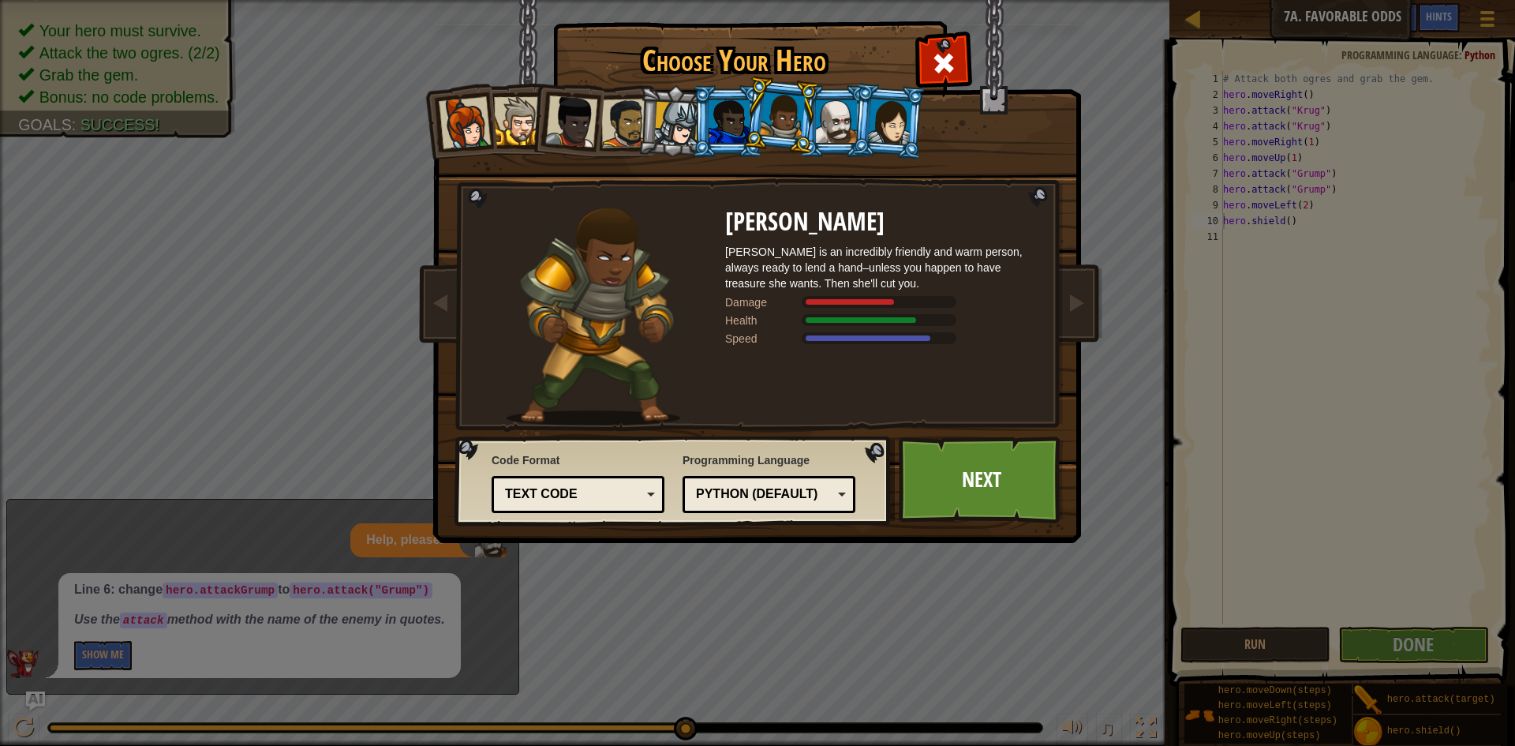
click at [848, 127] on div at bounding box center [836, 121] width 41 height 43
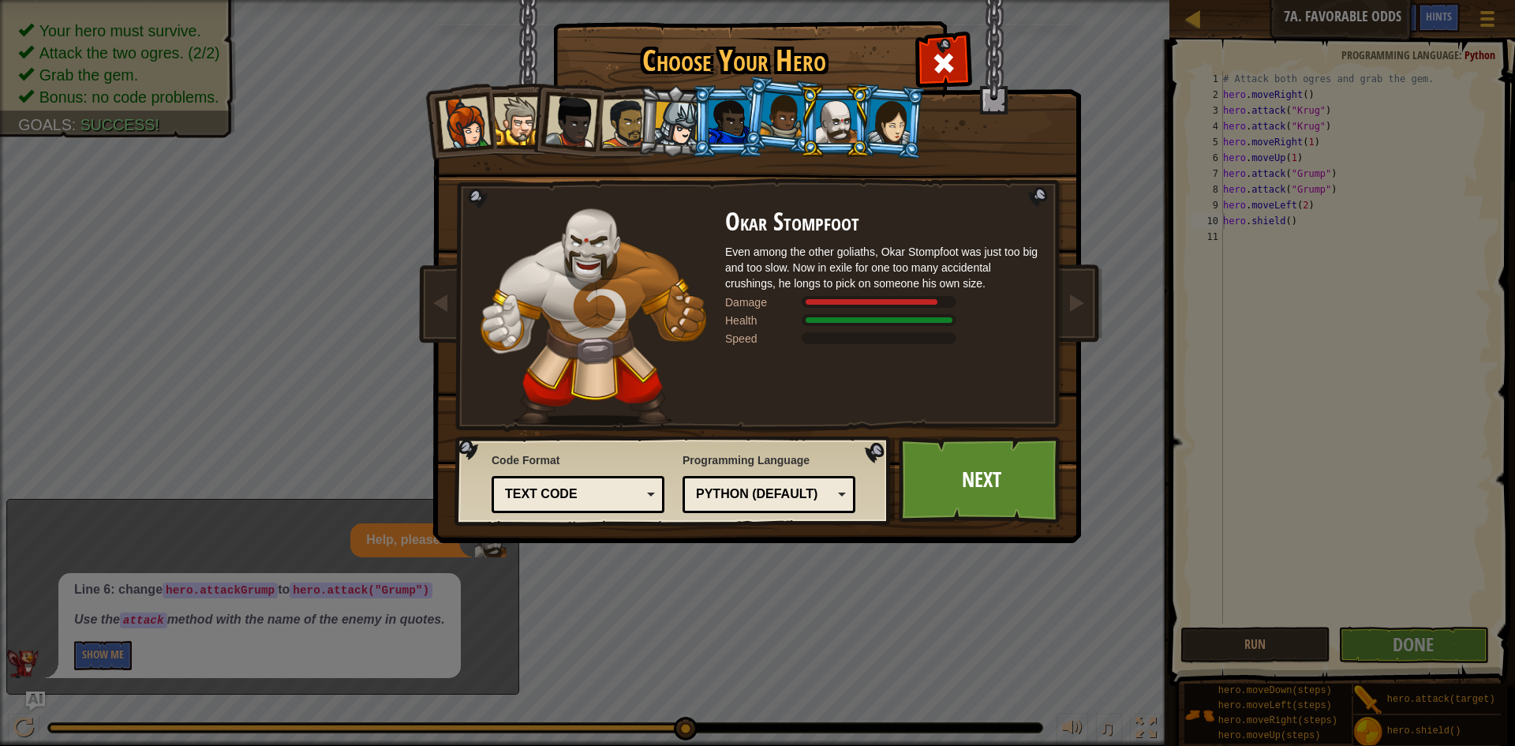
click at [820, 527] on img at bounding box center [760, 260] width 683 height 565
click at [809, 500] on div "Python (Default)" at bounding box center [764, 494] width 136 height 18
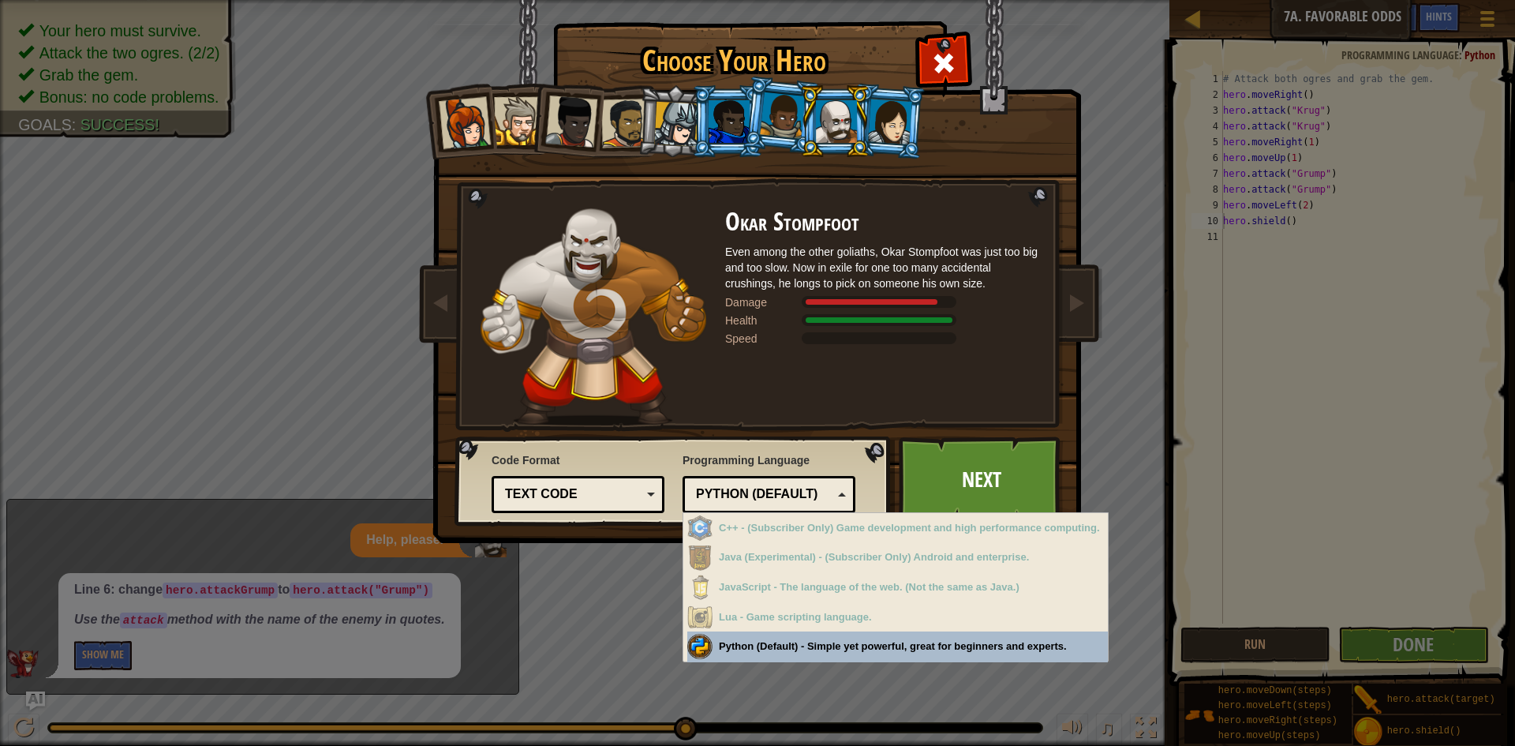
click at [751, 503] on div "Python (Default)" at bounding box center [769, 494] width 152 height 24
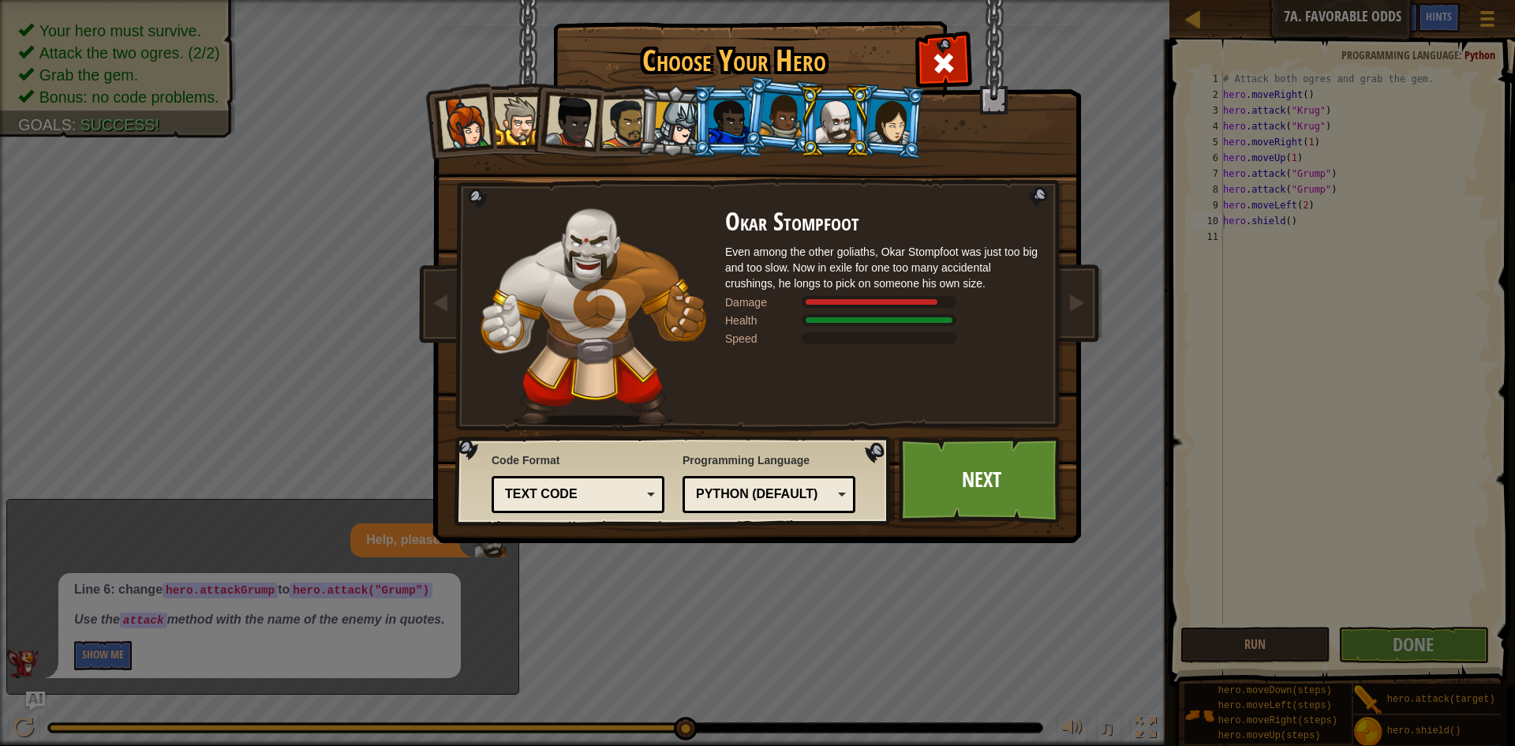
click at [610, 501] on div "Text code" at bounding box center [573, 494] width 136 height 18
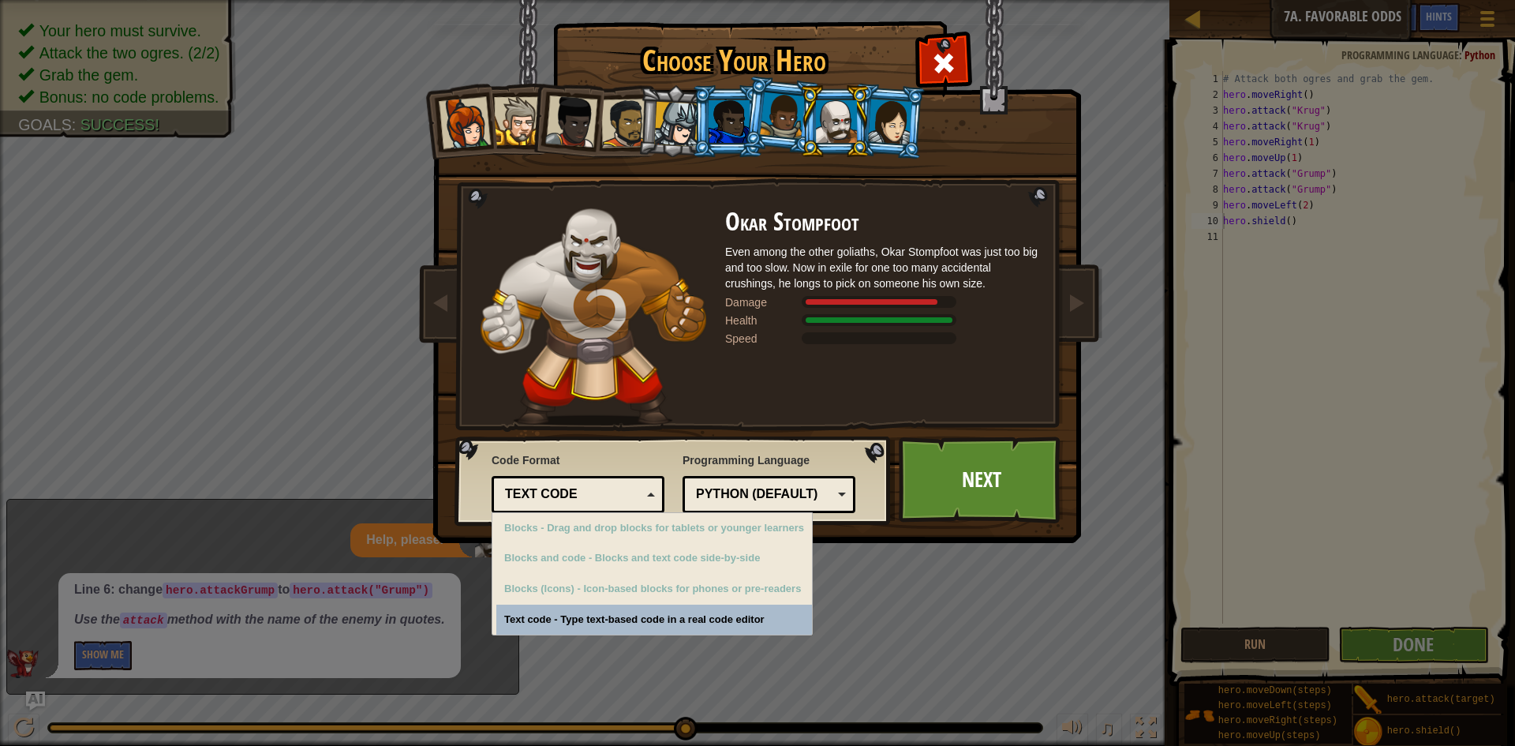
click at [610, 501] on div "Text code" at bounding box center [573, 494] width 136 height 18
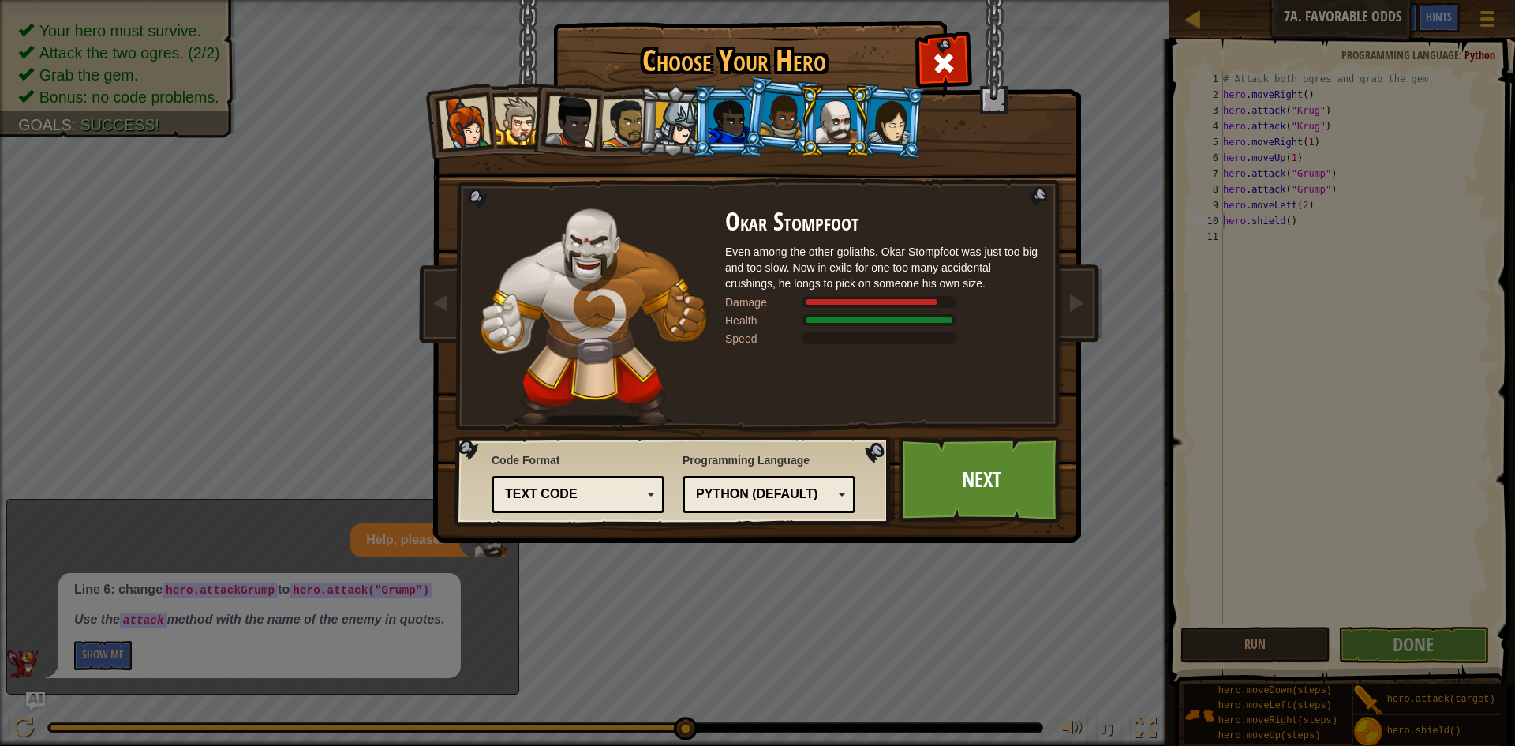
click at [839, 116] on div at bounding box center [836, 121] width 41 height 43
click at [960, 469] on link "Next" at bounding box center [981, 479] width 165 height 87
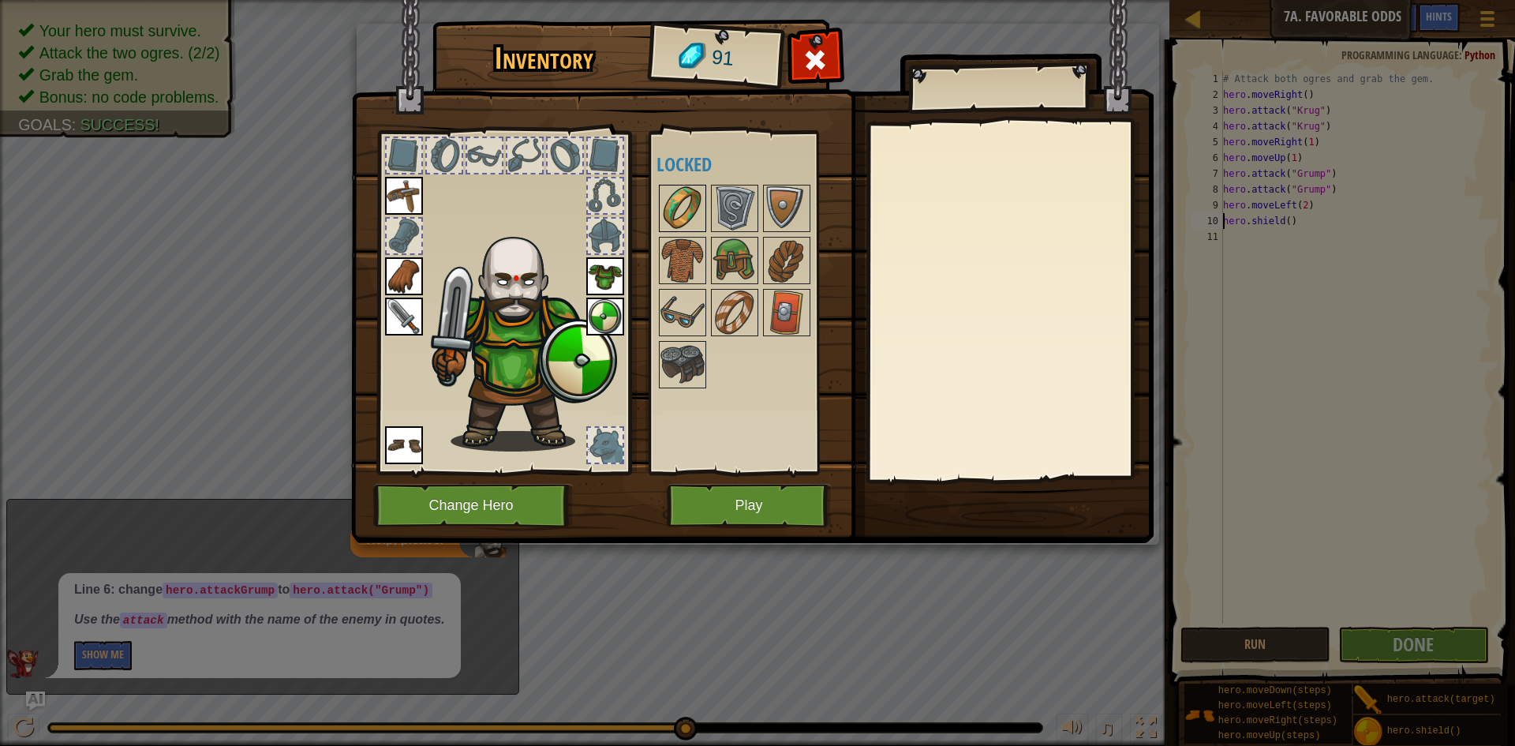
click at [701, 204] on img at bounding box center [682, 208] width 44 height 44
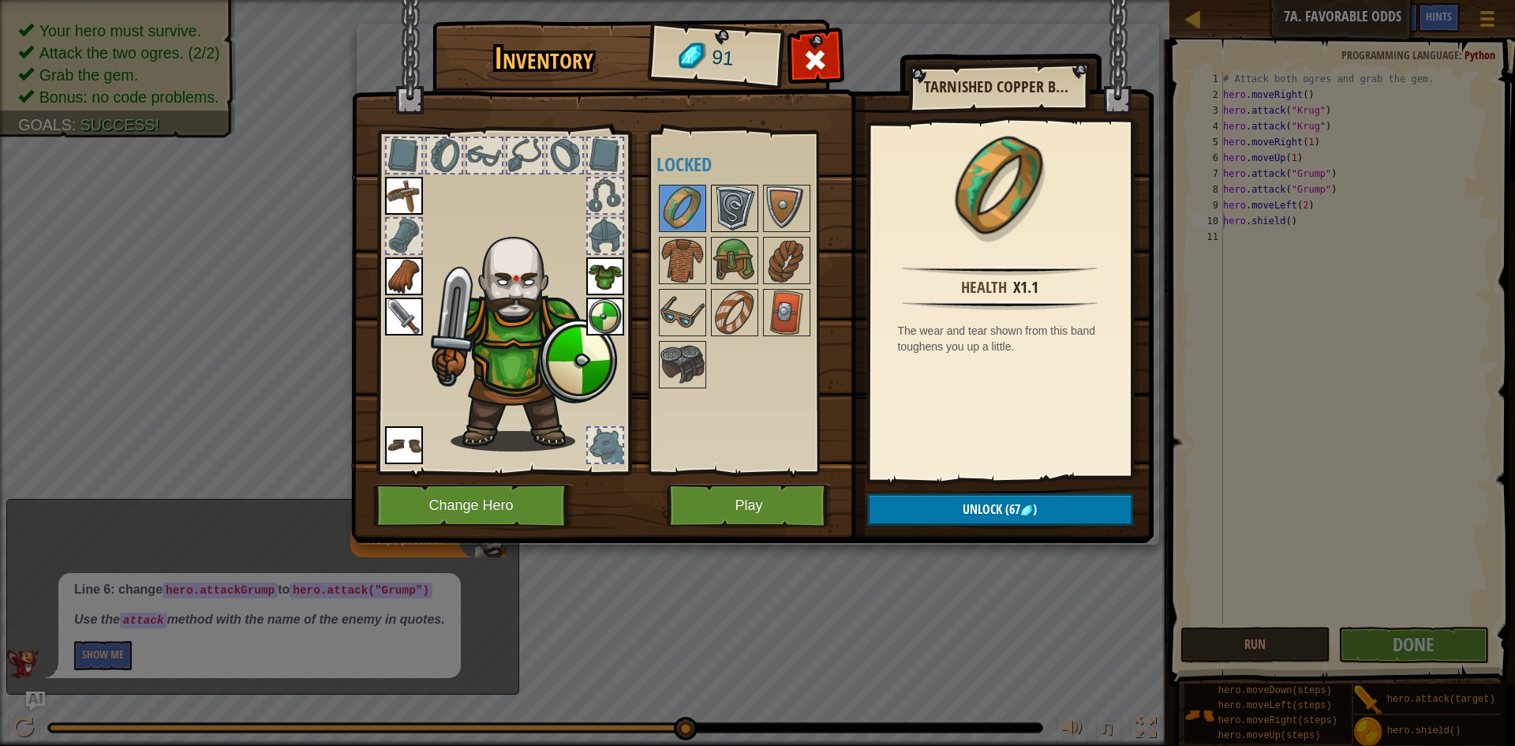
click at [724, 220] on img at bounding box center [734, 208] width 44 height 44
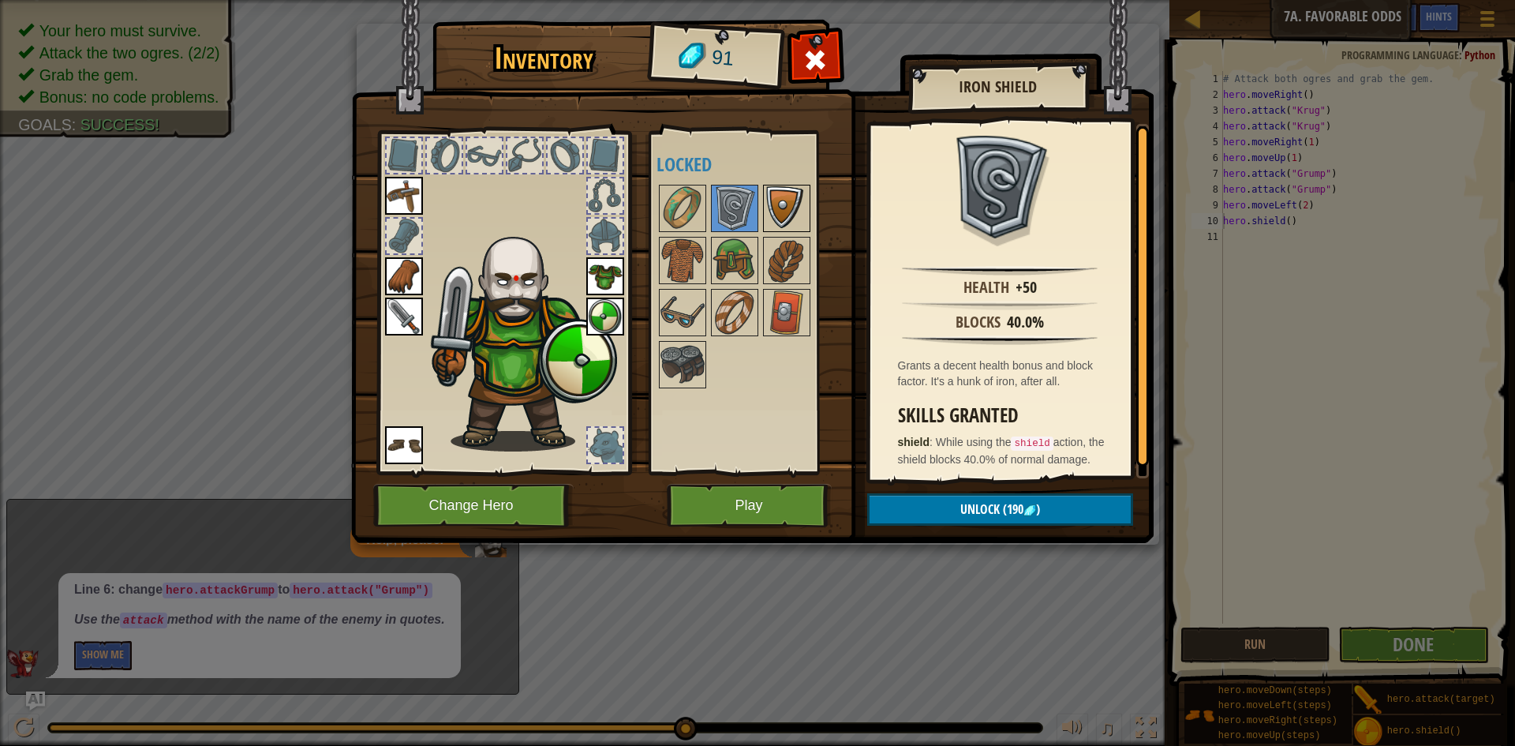
click at [769, 200] on img at bounding box center [786, 208] width 44 height 44
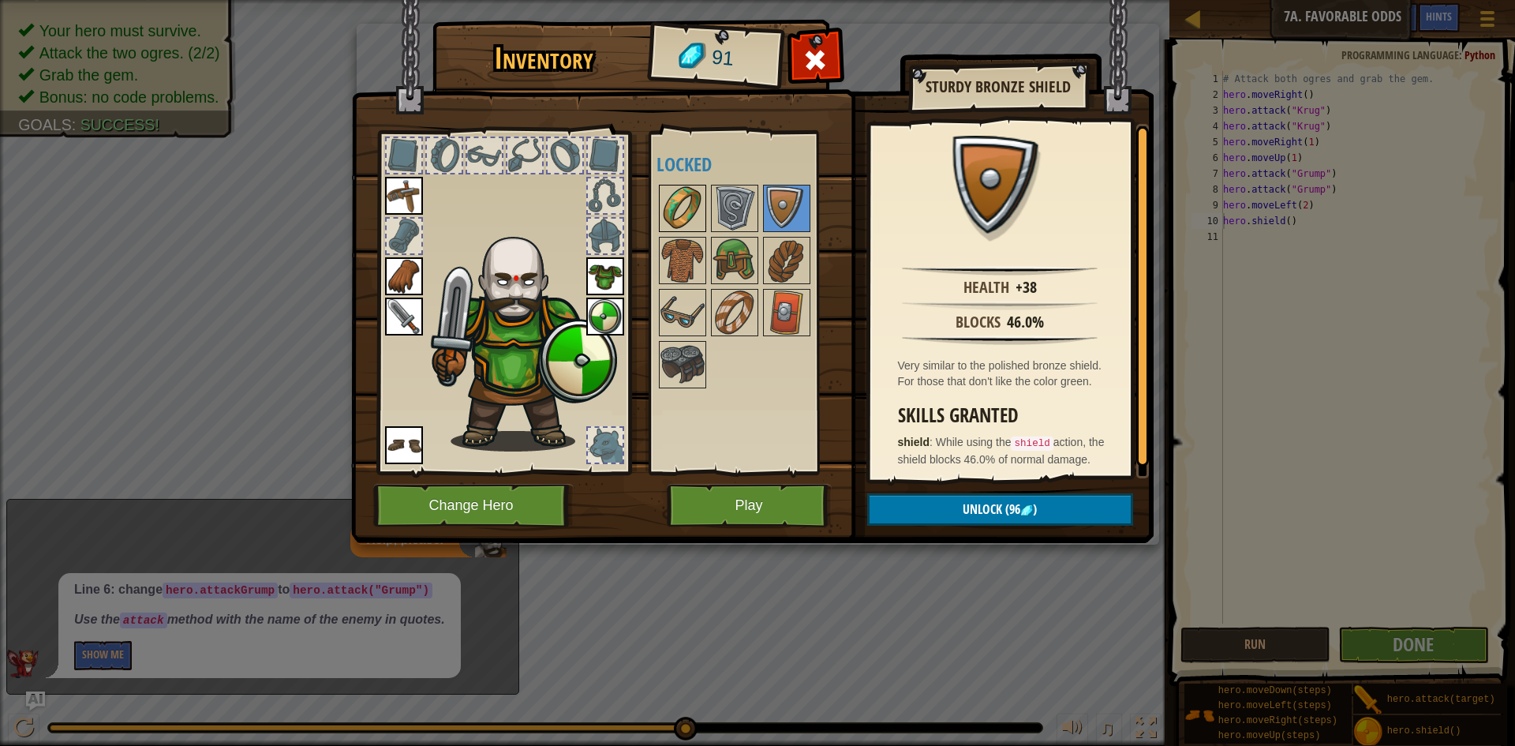
click at [670, 204] on img at bounding box center [682, 208] width 44 height 44
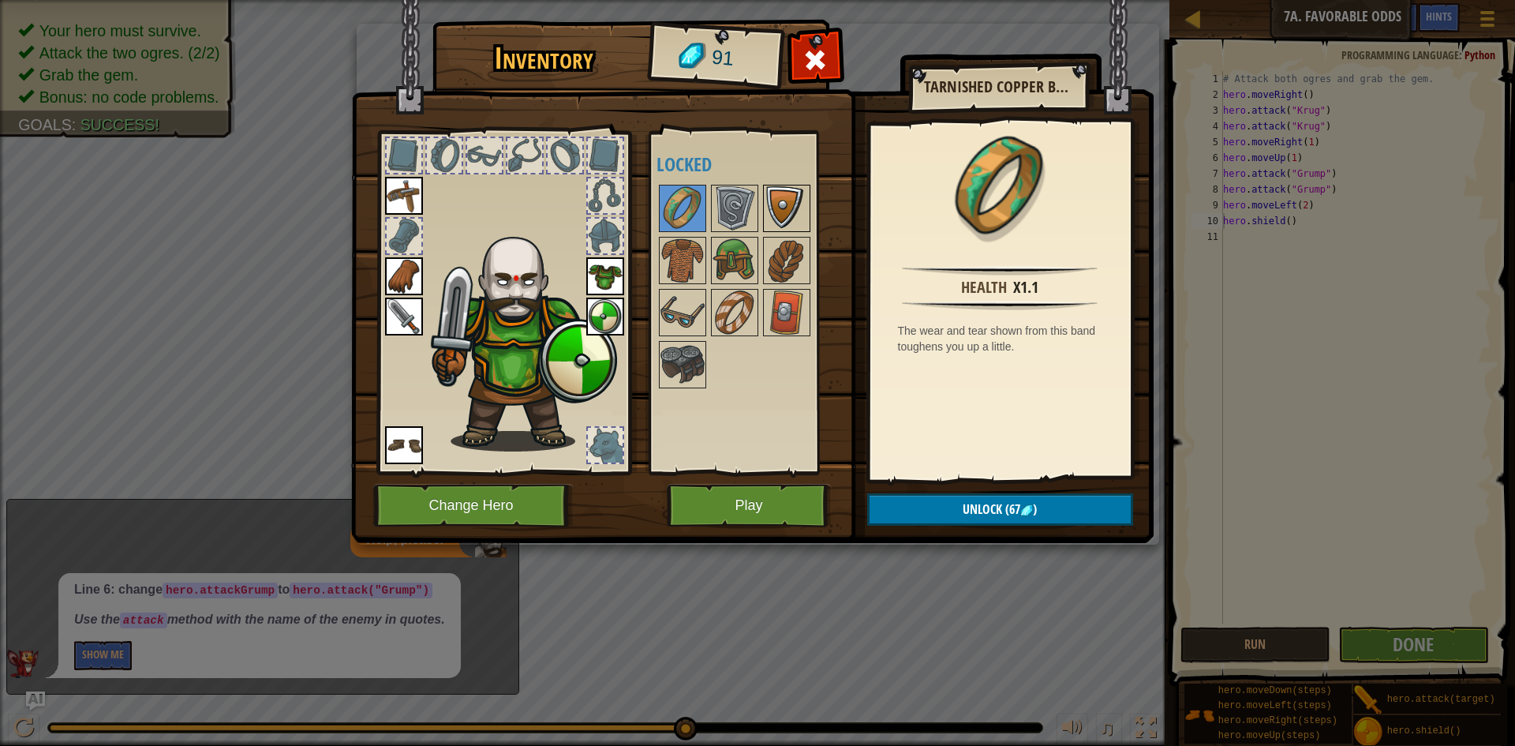
click at [781, 203] on img at bounding box center [786, 208] width 44 height 44
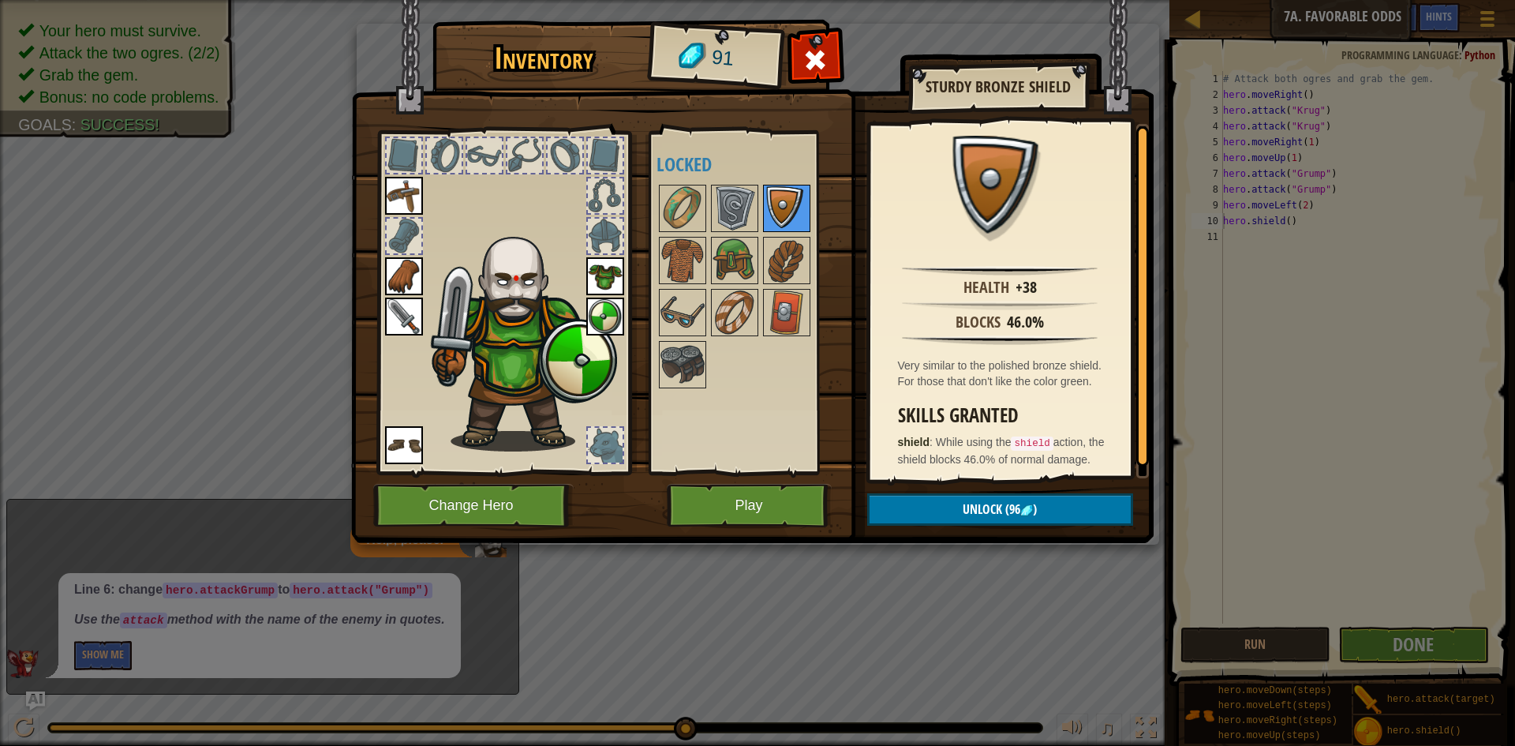
click at [786, 204] on img at bounding box center [786, 208] width 44 height 44
click at [681, 206] on img at bounding box center [682, 208] width 44 height 44
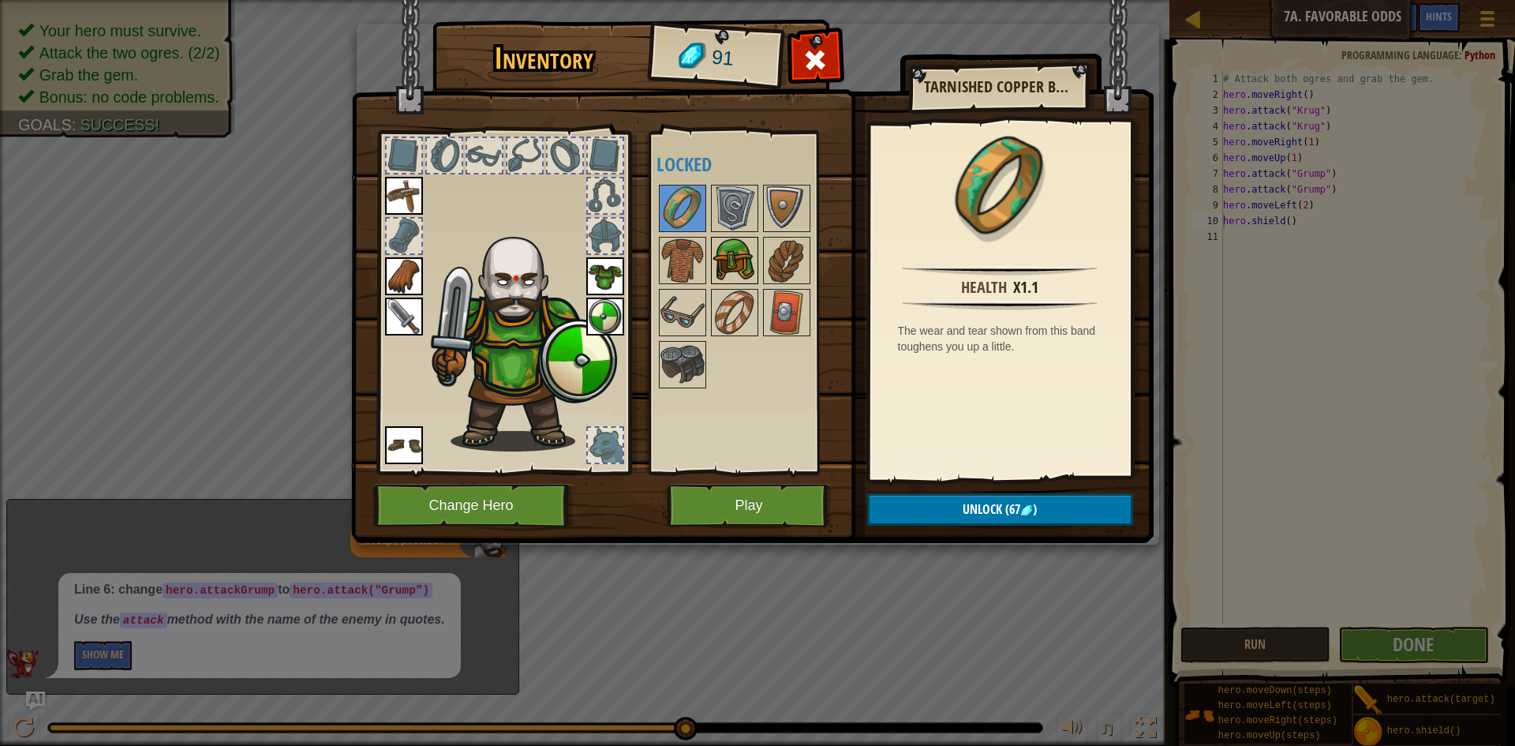
drag, startPoint x: 830, startPoint y: 73, endPoint x: 727, endPoint y: 238, distance: 194.9
click at [723, 243] on div "Inventory 91 Available Equip Equip Equip Equip Equip Equip (double-click to equ…" at bounding box center [758, 284] width 802 height 521
click at [687, 215] on img at bounding box center [682, 208] width 44 height 44
click at [677, 350] on img at bounding box center [682, 364] width 44 height 44
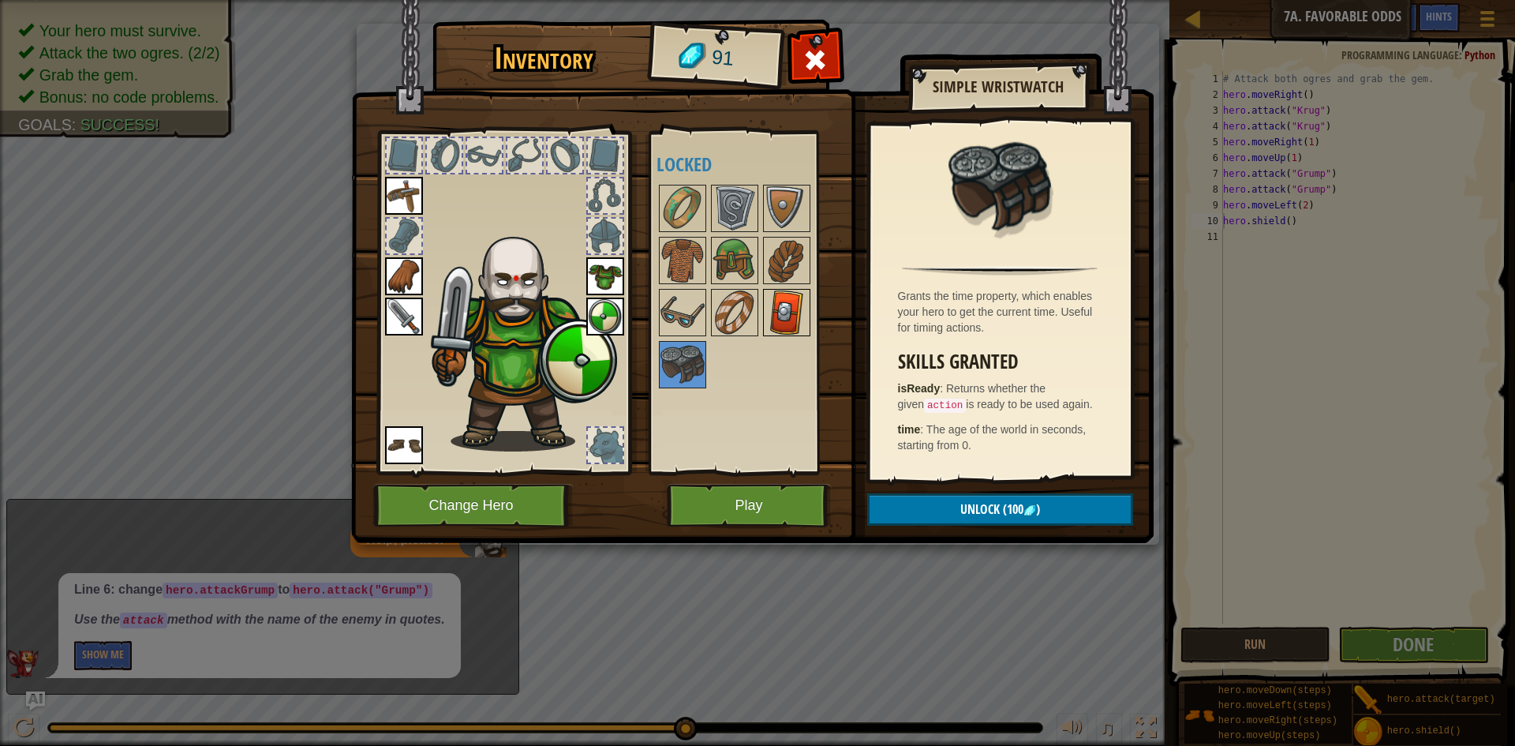
drag, startPoint x: 796, startPoint y: 305, endPoint x: 784, endPoint y: 309, distance: 12.5
click at [790, 307] on img at bounding box center [786, 312] width 44 height 44
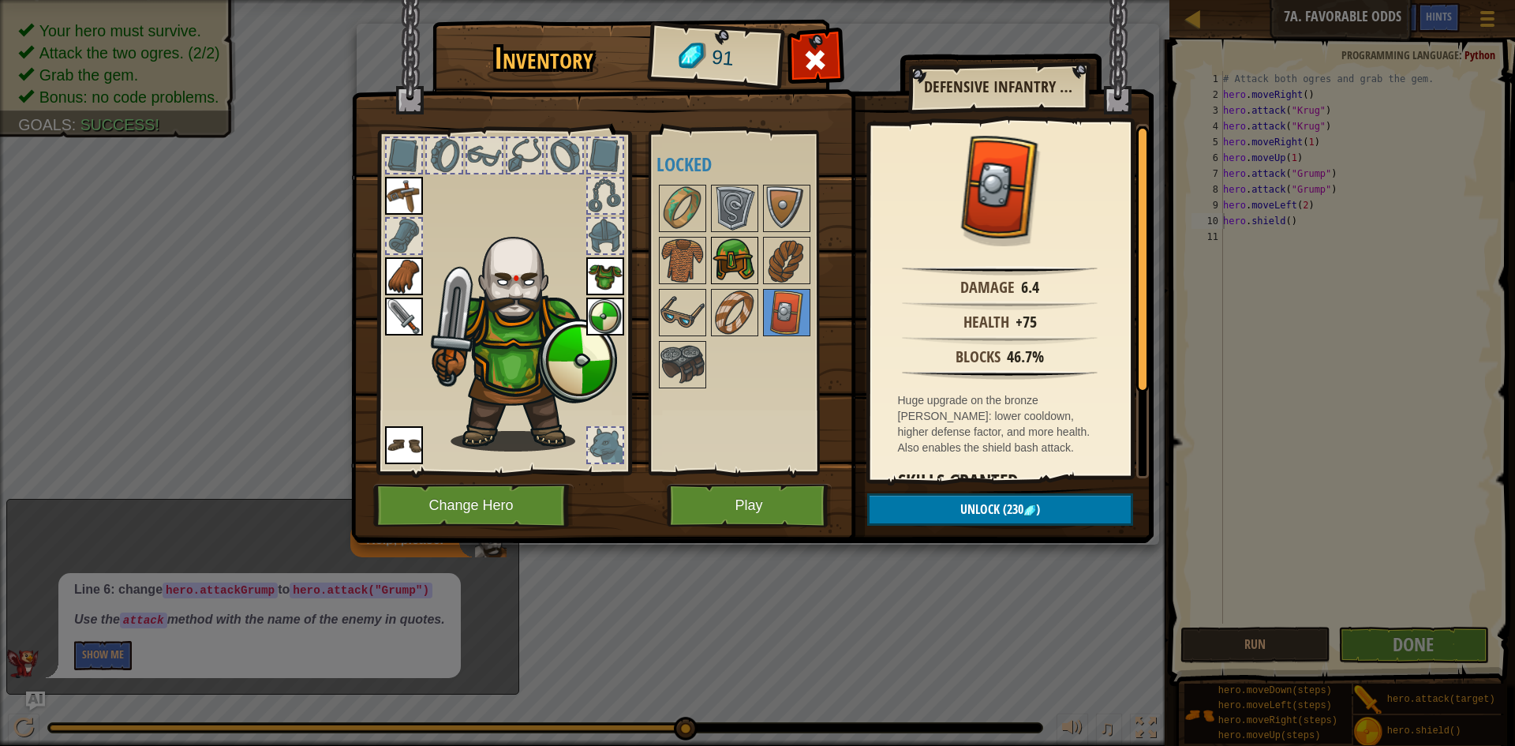
click at [727, 275] on img at bounding box center [734, 260] width 44 height 44
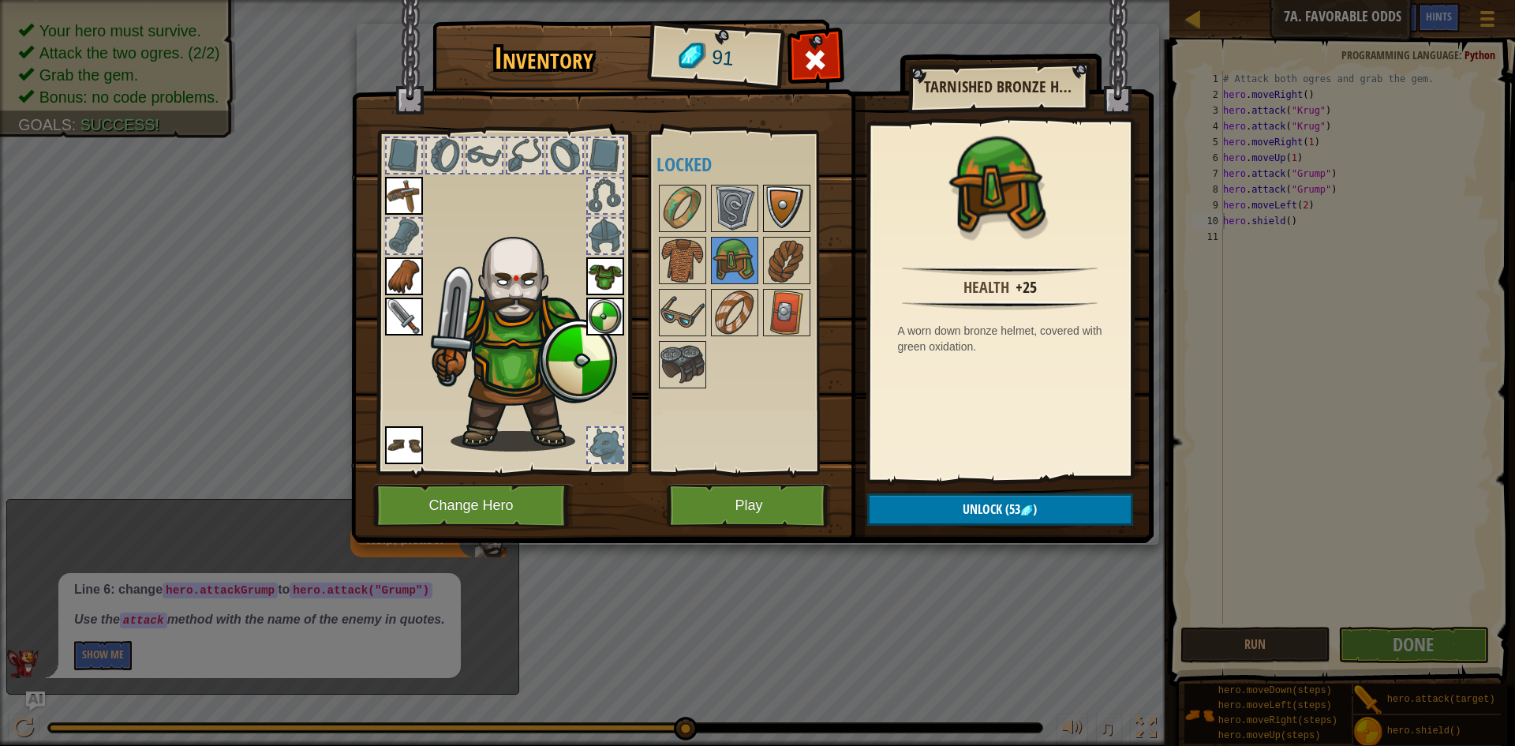
click at [776, 211] on img at bounding box center [786, 208] width 44 height 44
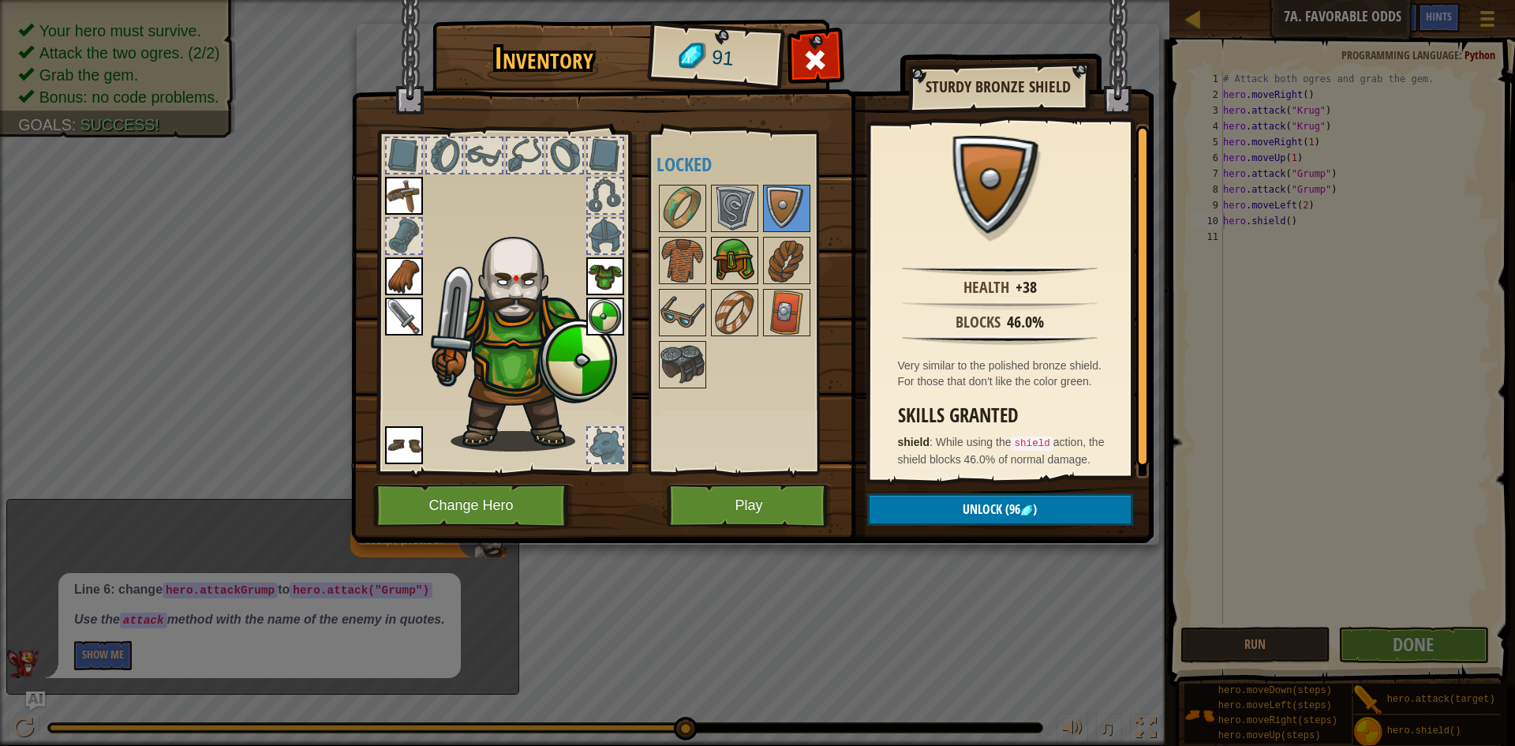
click at [731, 265] on img at bounding box center [734, 260] width 44 height 44
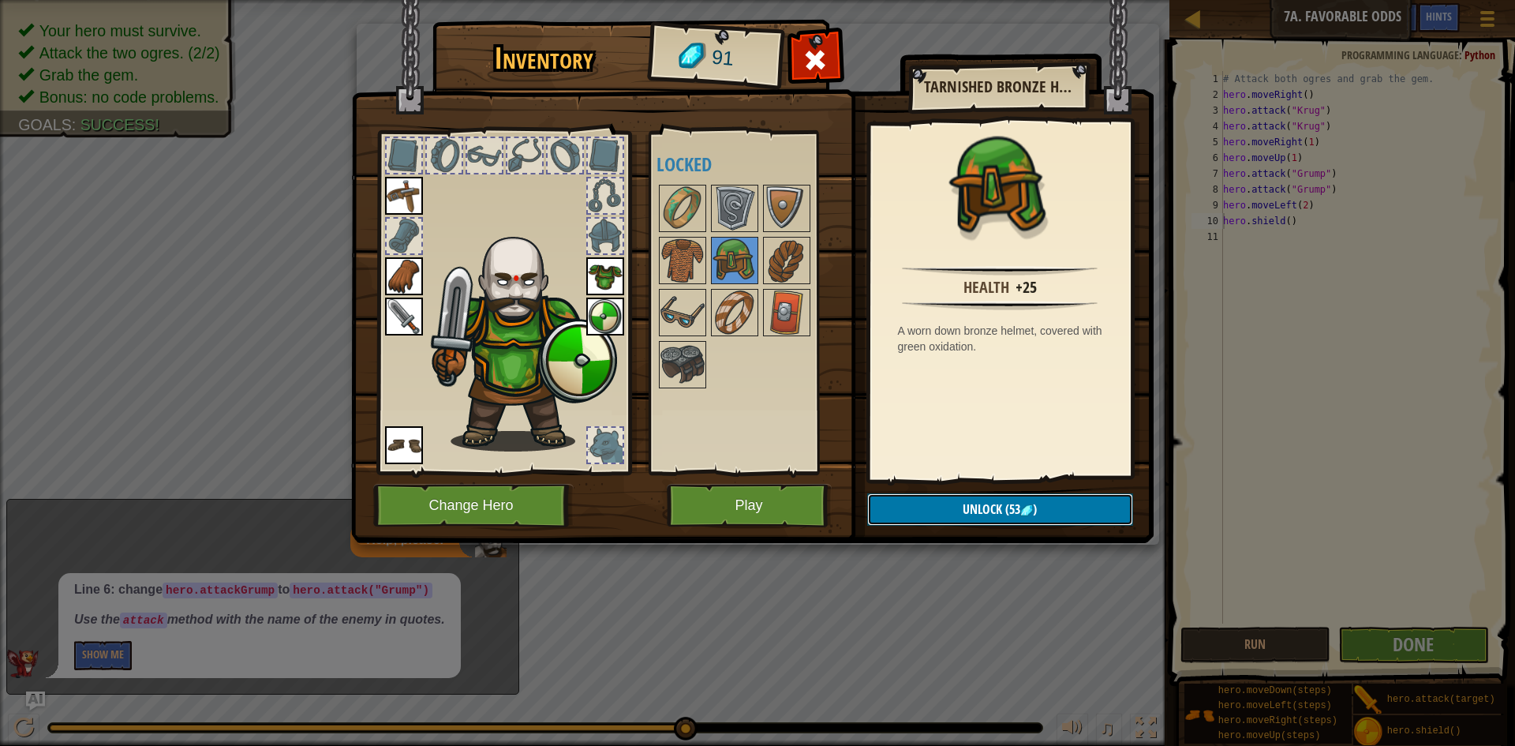
click at [1043, 494] on button "Unlock (53 )" at bounding box center [1000, 509] width 266 height 32
click at [1050, 503] on button "Confirm" at bounding box center [1000, 509] width 266 height 32
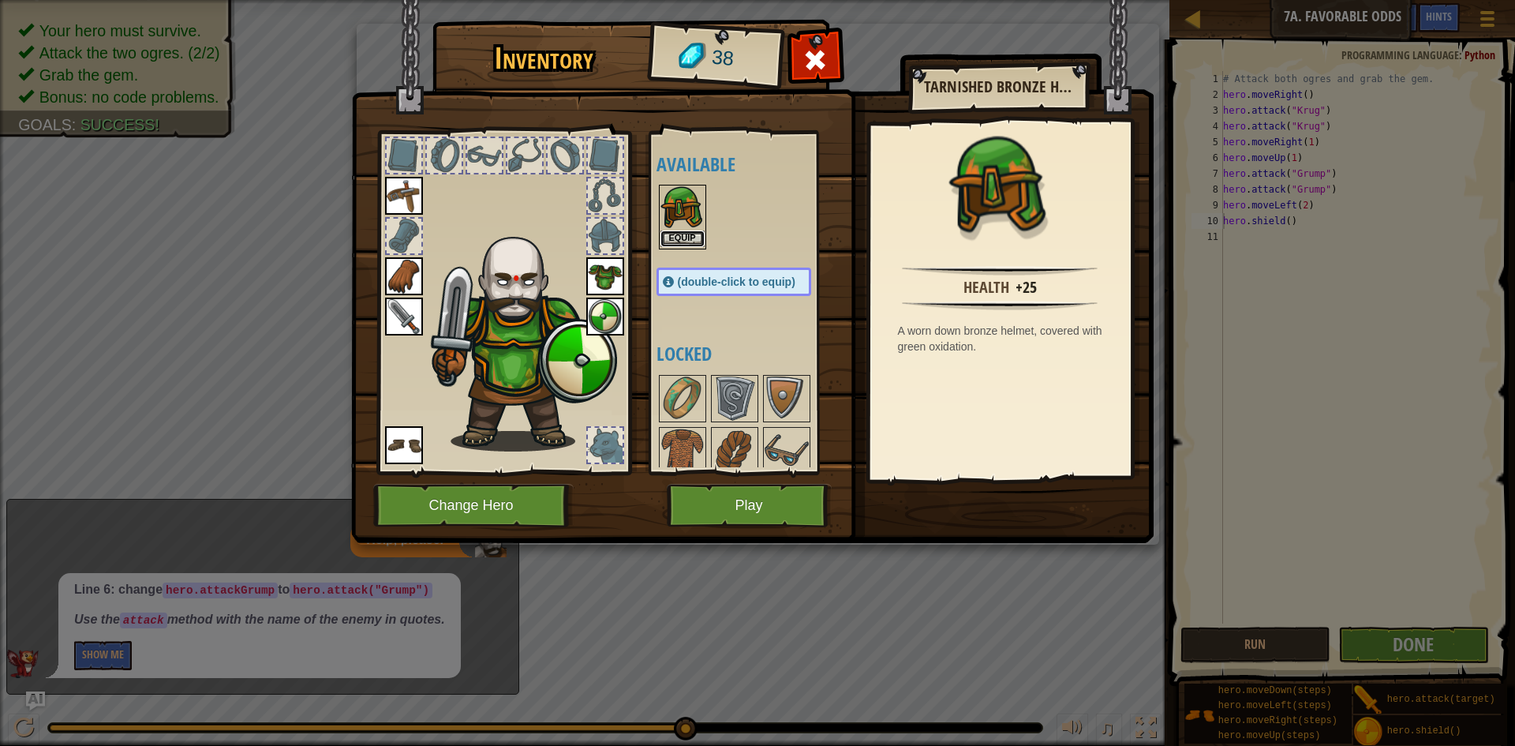
click at [687, 237] on button "Equip" at bounding box center [682, 238] width 44 height 17
